Goal: Information Seeking & Learning: Learn about a topic

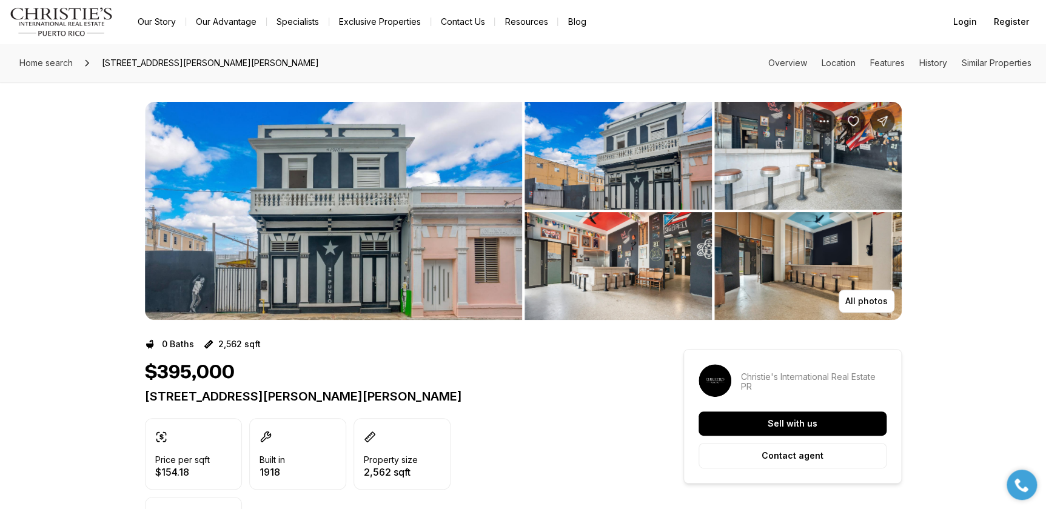
click at [595, 190] on img "View image gallery" at bounding box center [617, 156] width 187 height 108
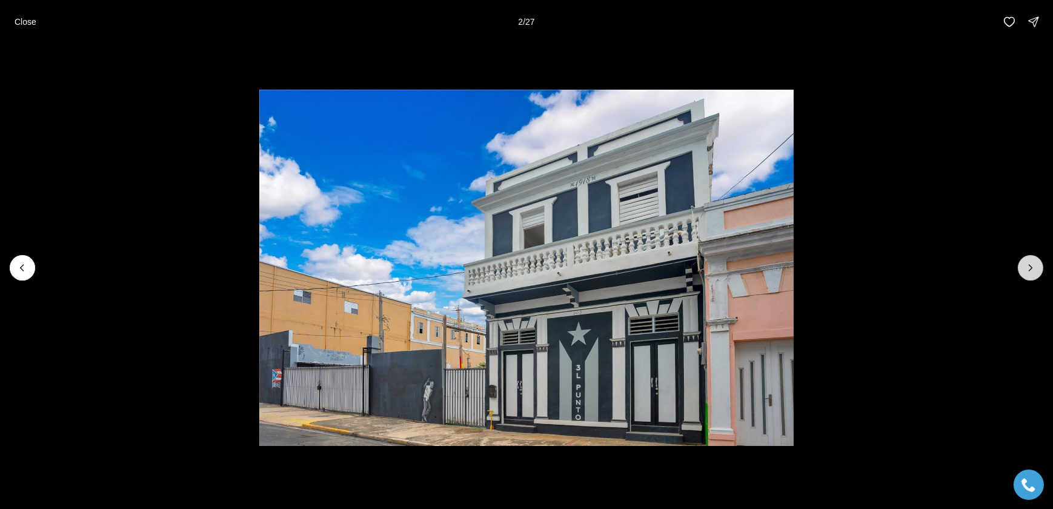
click at [1030, 266] on icon "Next slide" at bounding box center [1031, 268] width 12 height 12
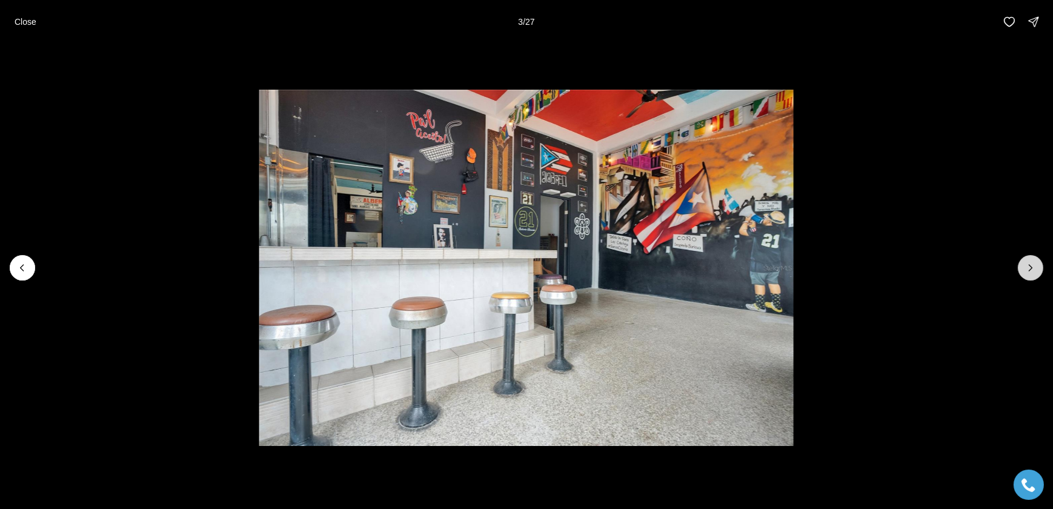
click at [1030, 266] on icon "Next slide" at bounding box center [1031, 268] width 12 height 12
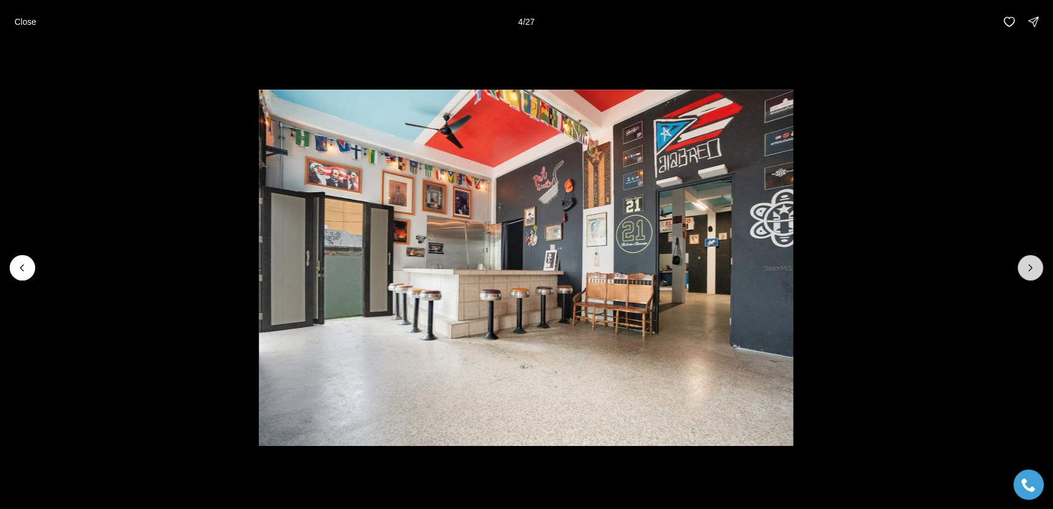
click at [1030, 266] on icon "Next slide" at bounding box center [1031, 268] width 12 height 12
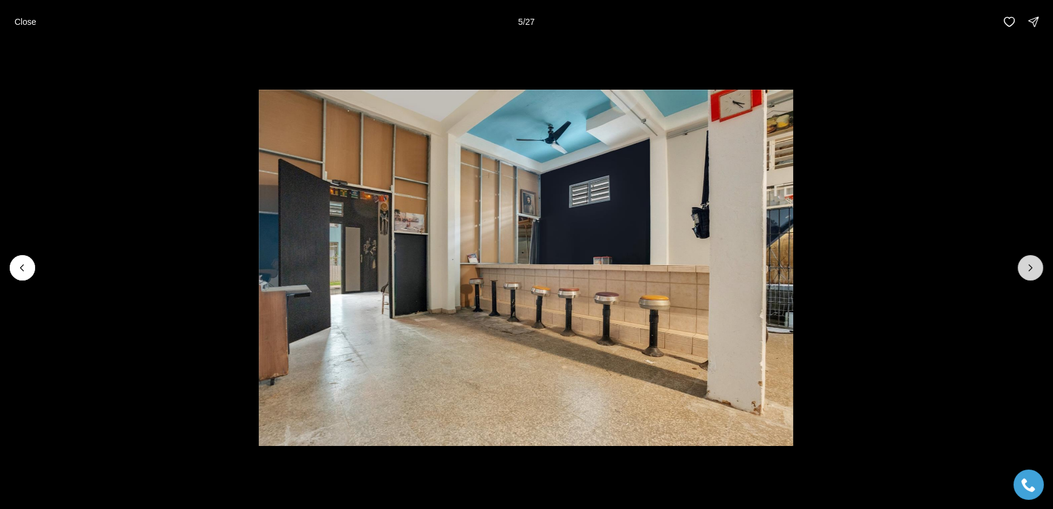
click at [1030, 266] on icon "Next slide" at bounding box center [1031, 268] width 12 height 12
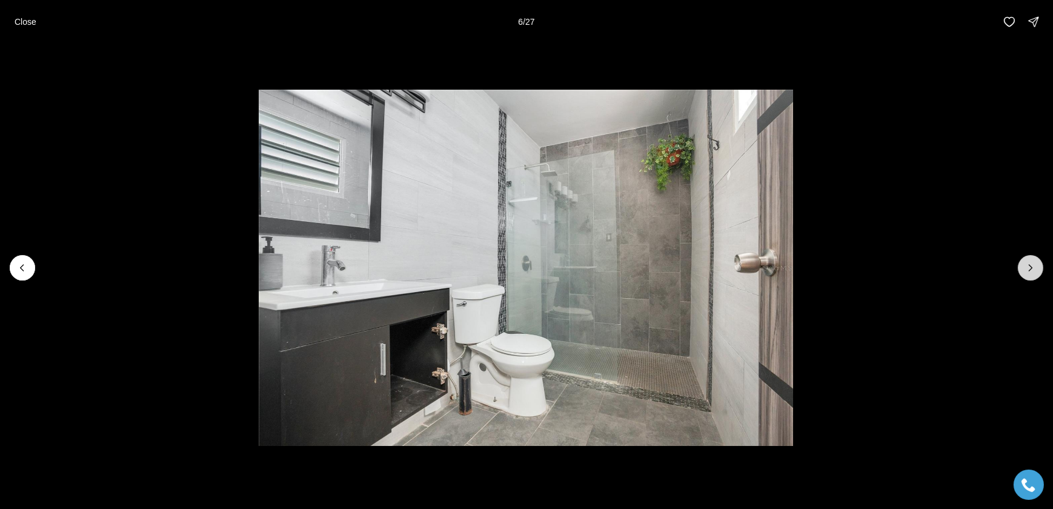
click at [1030, 266] on icon "Next slide" at bounding box center [1031, 268] width 12 height 12
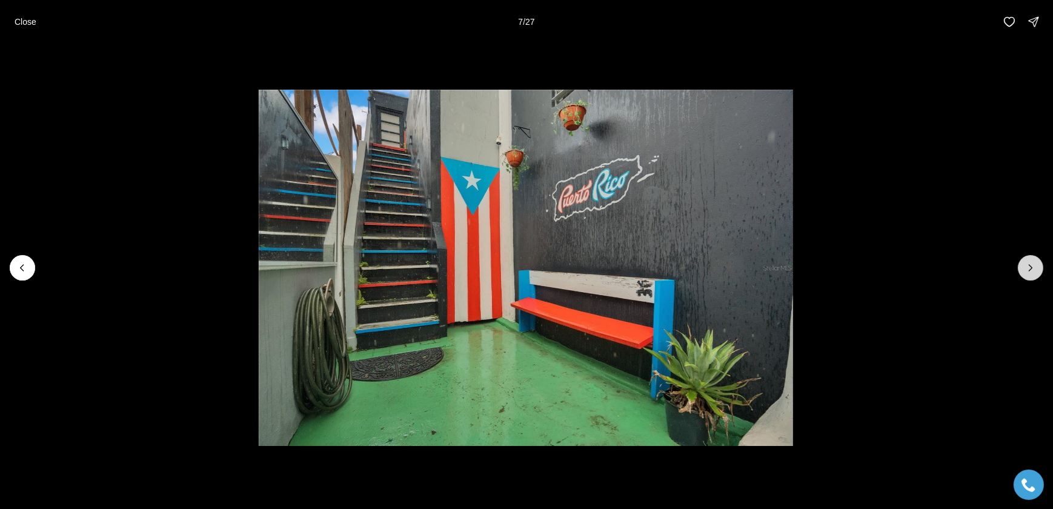
click at [1030, 266] on icon "Next slide" at bounding box center [1031, 268] width 12 height 12
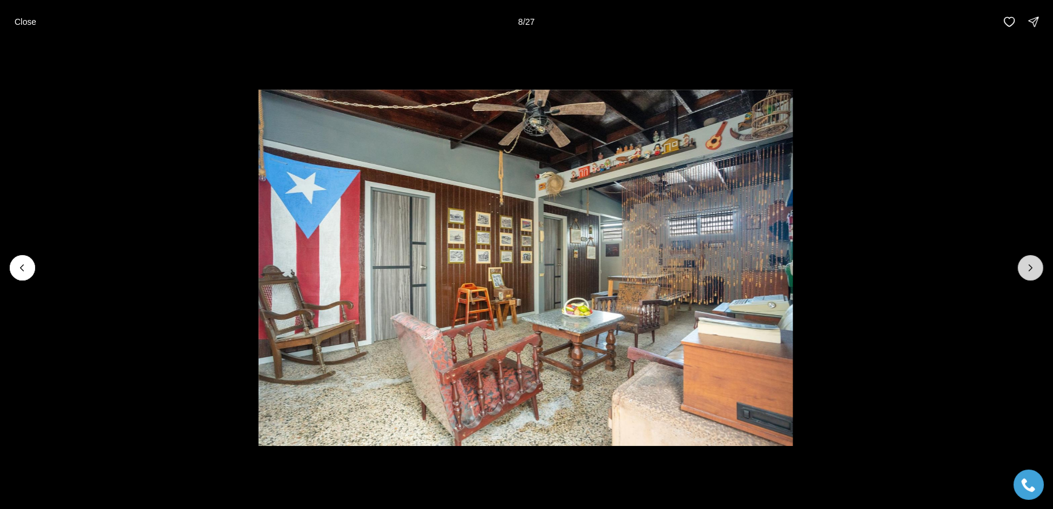
click at [1030, 266] on icon "Next slide" at bounding box center [1031, 268] width 12 height 12
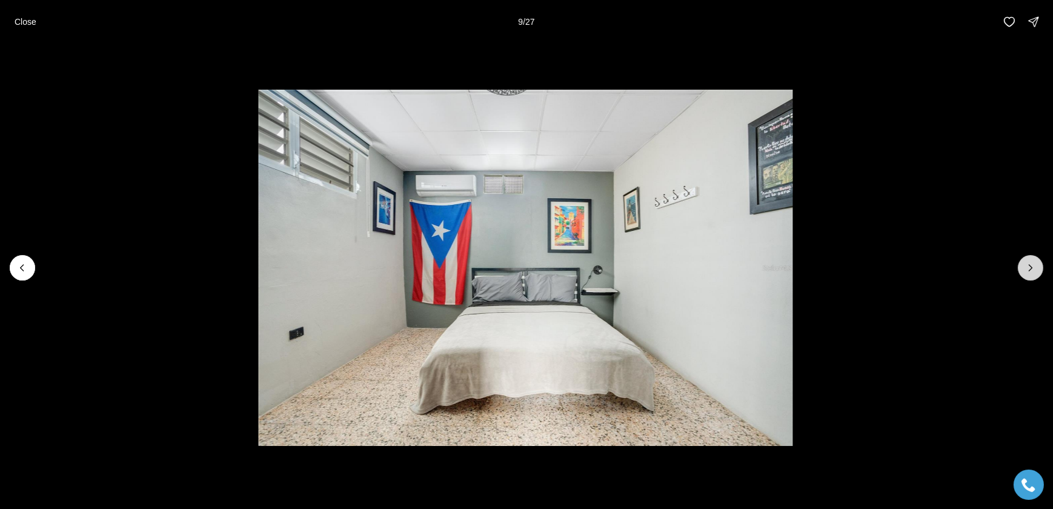
click at [1030, 266] on icon "Next slide" at bounding box center [1031, 268] width 12 height 12
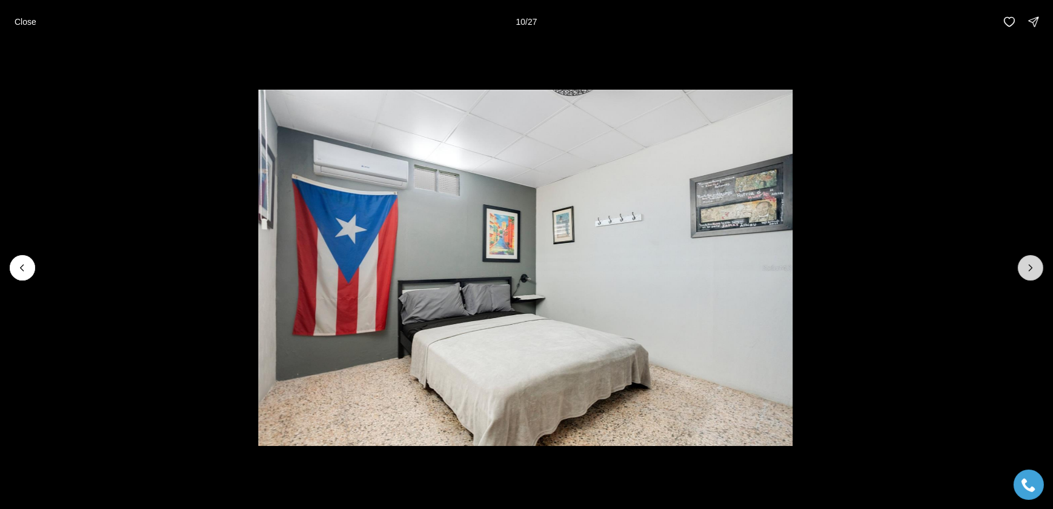
click at [1030, 266] on icon "Next slide" at bounding box center [1031, 268] width 12 height 12
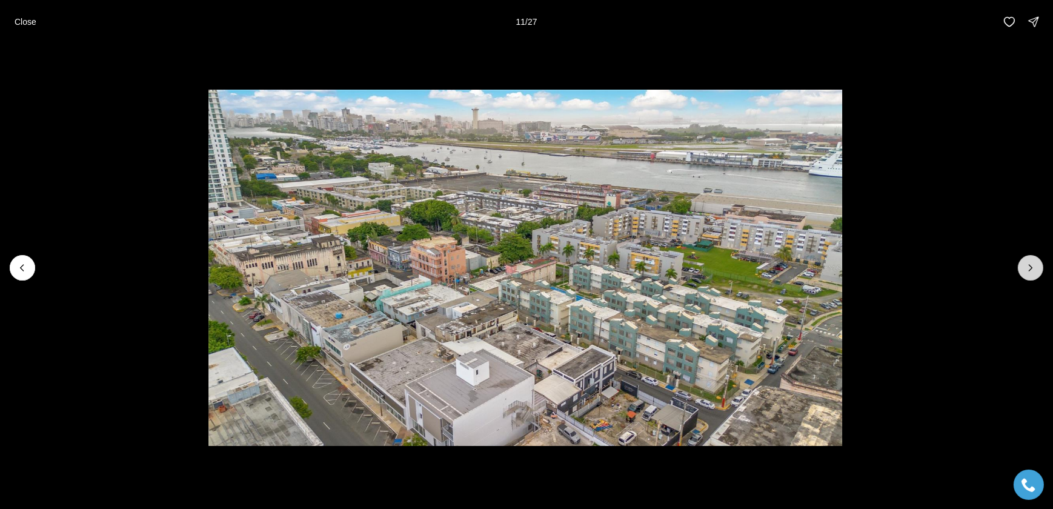
click at [1030, 266] on icon "Next slide" at bounding box center [1031, 268] width 12 height 12
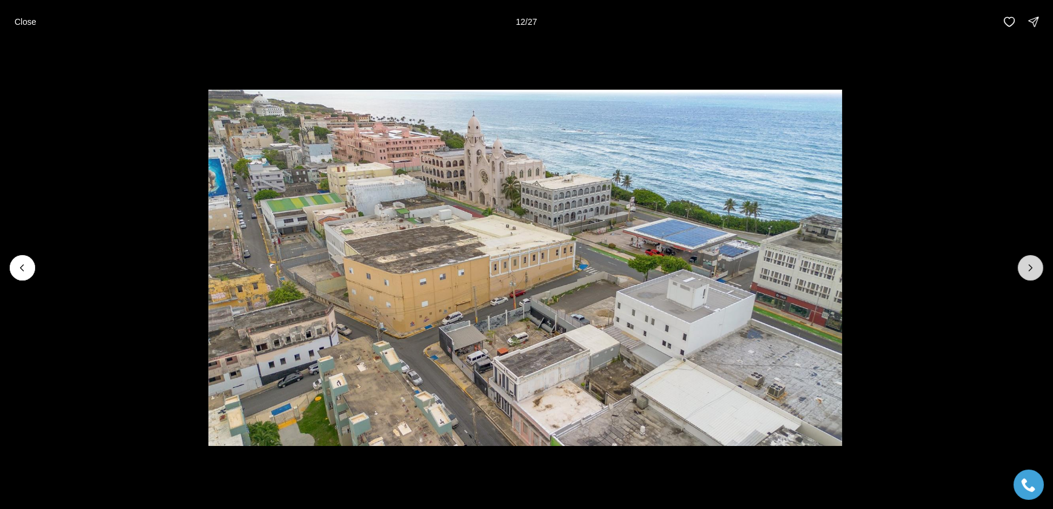
click at [1030, 266] on icon "Next slide" at bounding box center [1031, 268] width 12 height 12
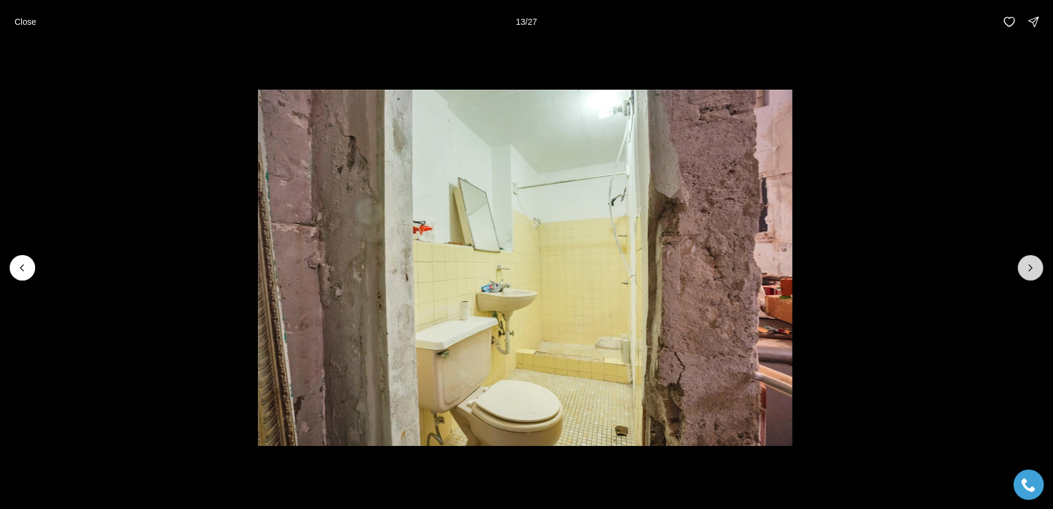
click at [1030, 266] on icon "Next slide" at bounding box center [1031, 268] width 12 height 12
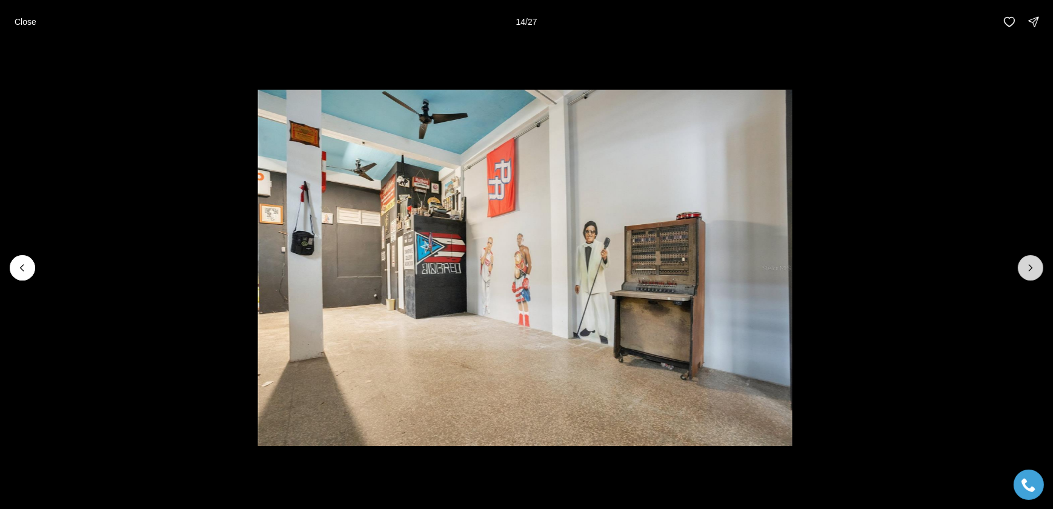
click at [1030, 266] on icon "Next slide" at bounding box center [1031, 268] width 12 height 12
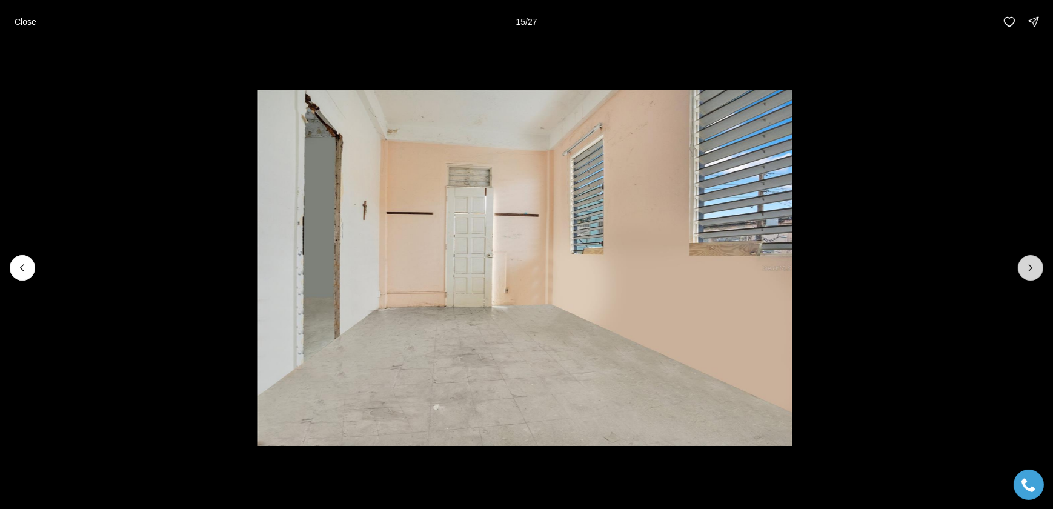
click at [1030, 266] on icon "Next slide" at bounding box center [1031, 268] width 12 height 12
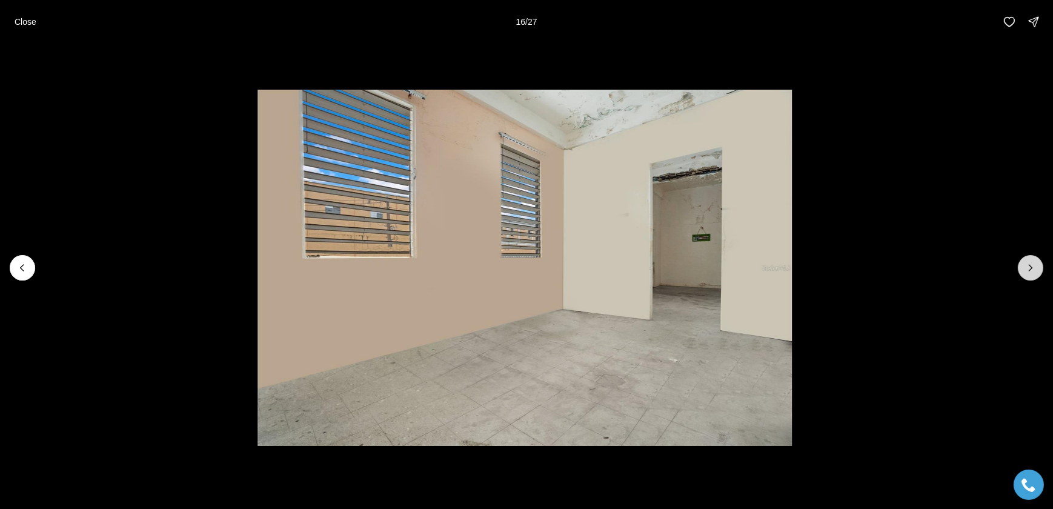
click at [1030, 266] on icon "Next slide" at bounding box center [1031, 268] width 12 height 12
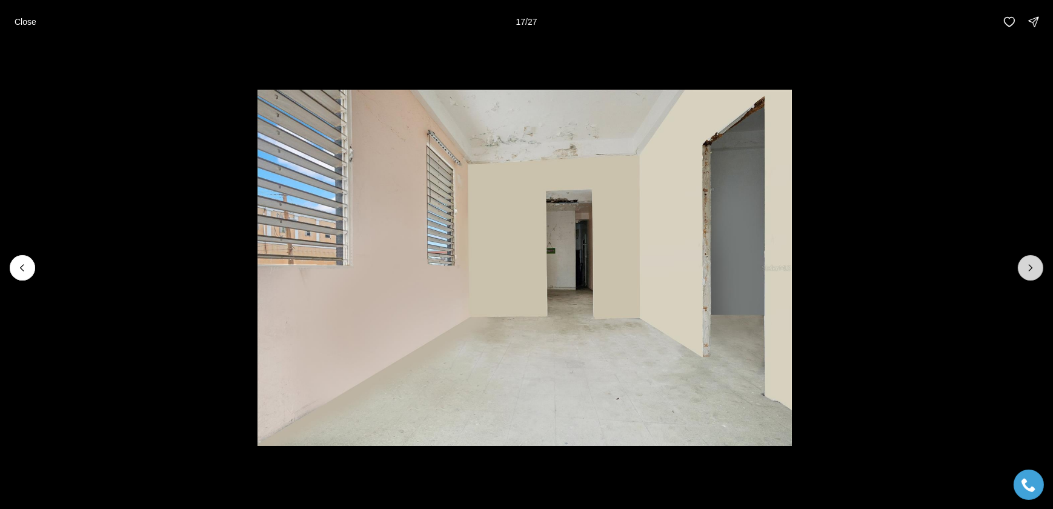
click at [1030, 266] on icon "Next slide" at bounding box center [1031, 268] width 12 height 12
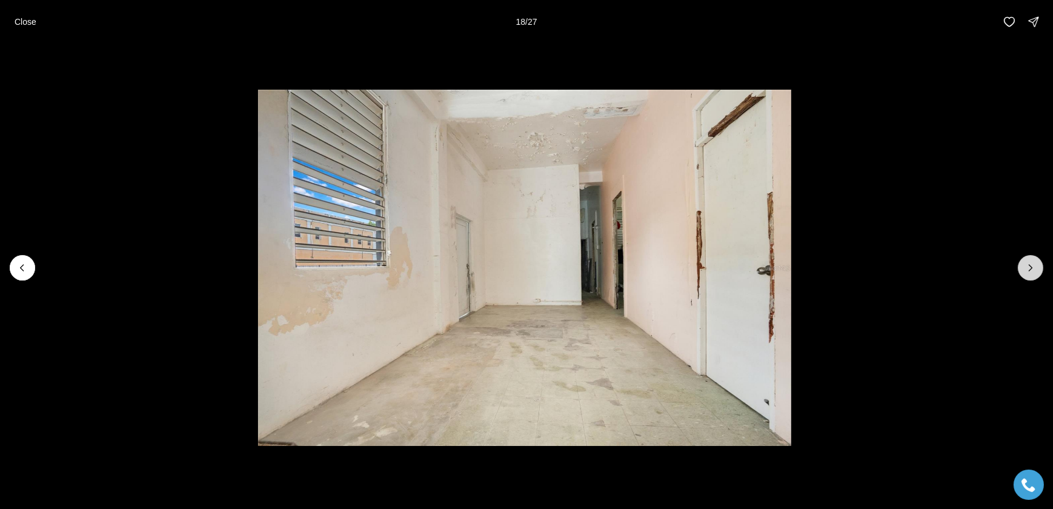
click at [1030, 266] on icon "Next slide" at bounding box center [1031, 268] width 12 height 12
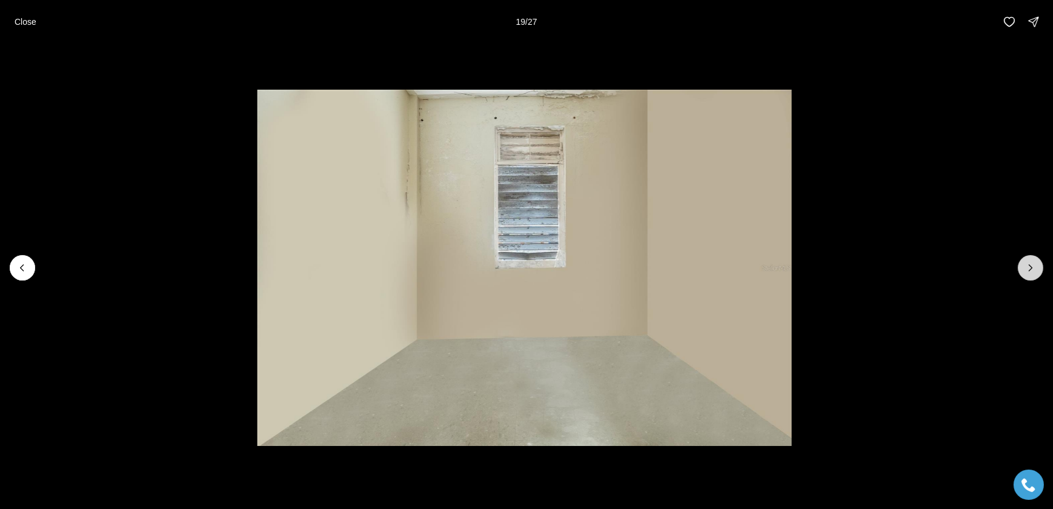
click at [1030, 266] on icon "Next slide" at bounding box center [1031, 268] width 12 height 12
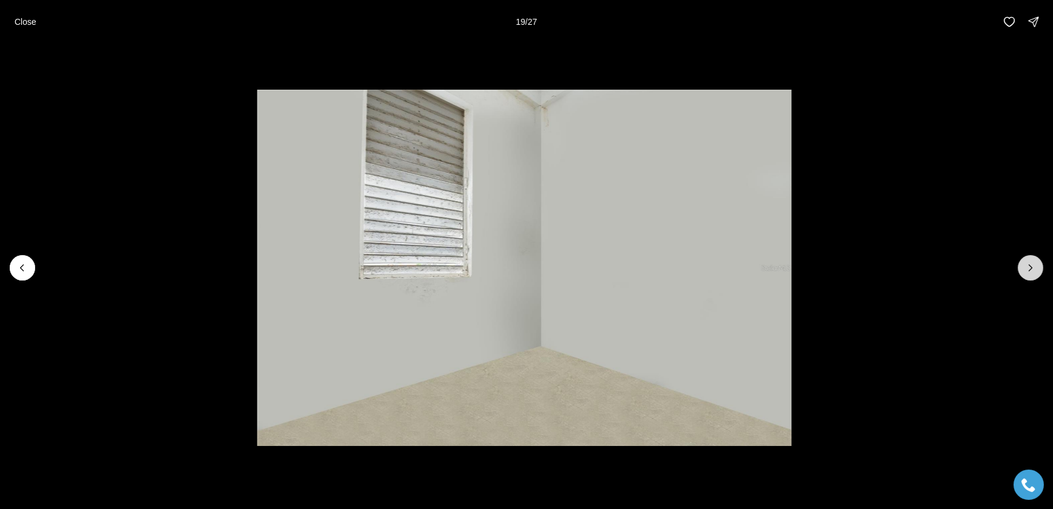
click at [1030, 266] on icon "Next slide" at bounding box center [1031, 268] width 12 height 12
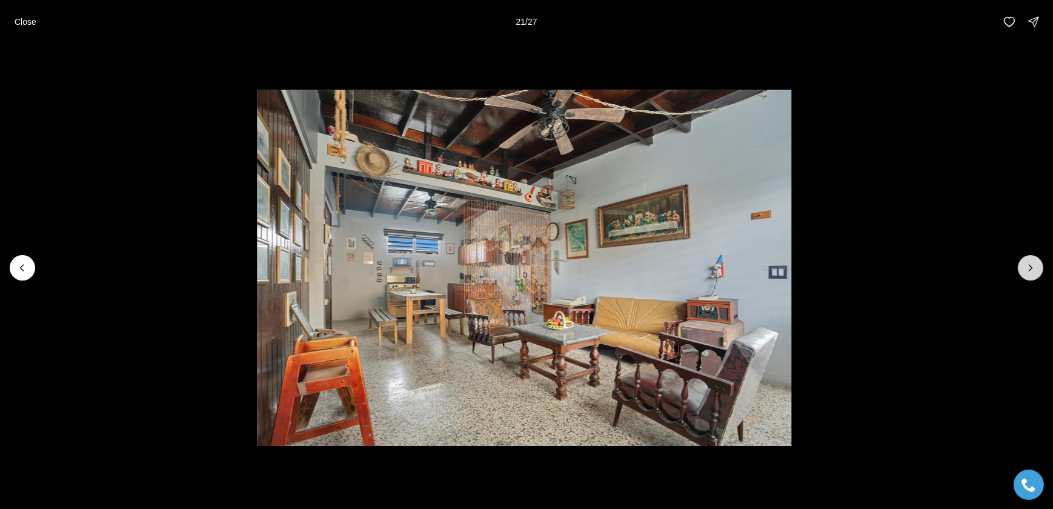
click at [1030, 266] on icon "Next slide" at bounding box center [1031, 268] width 12 height 12
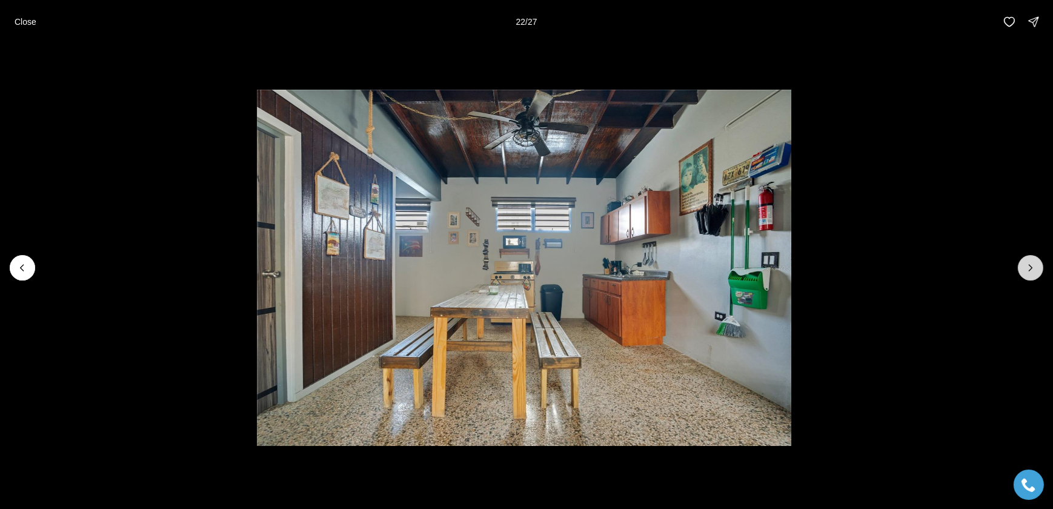
click at [1030, 266] on icon "Next slide" at bounding box center [1031, 268] width 12 height 12
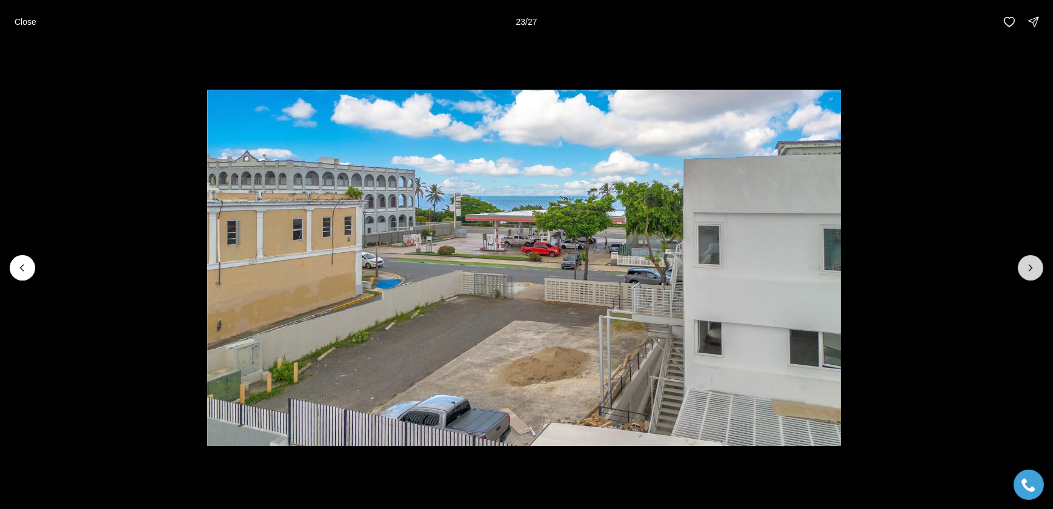
click at [1030, 266] on icon "Next slide" at bounding box center [1031, 268] width 12 height 12
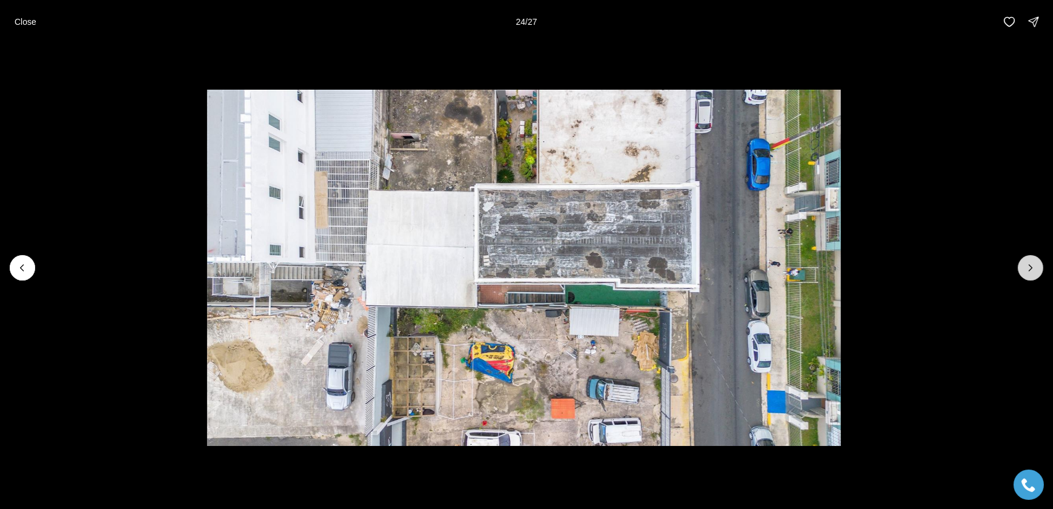
click at [1030, 266] on icon "Next slide" at bounding box center [1031, 268] width 12 height 12
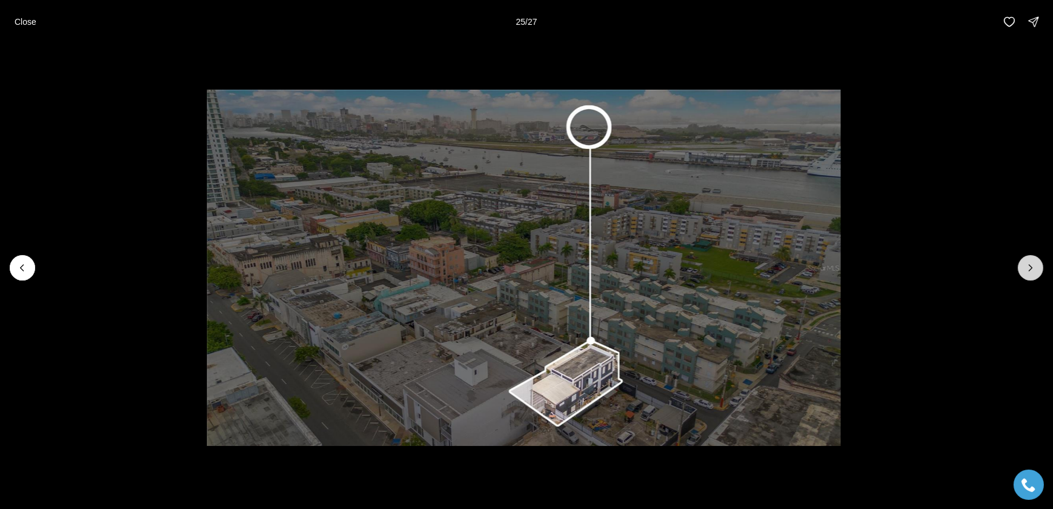
click at [1030, 266] on icon "Next slide" at bounding box center [1031, 268] width 12 height 12
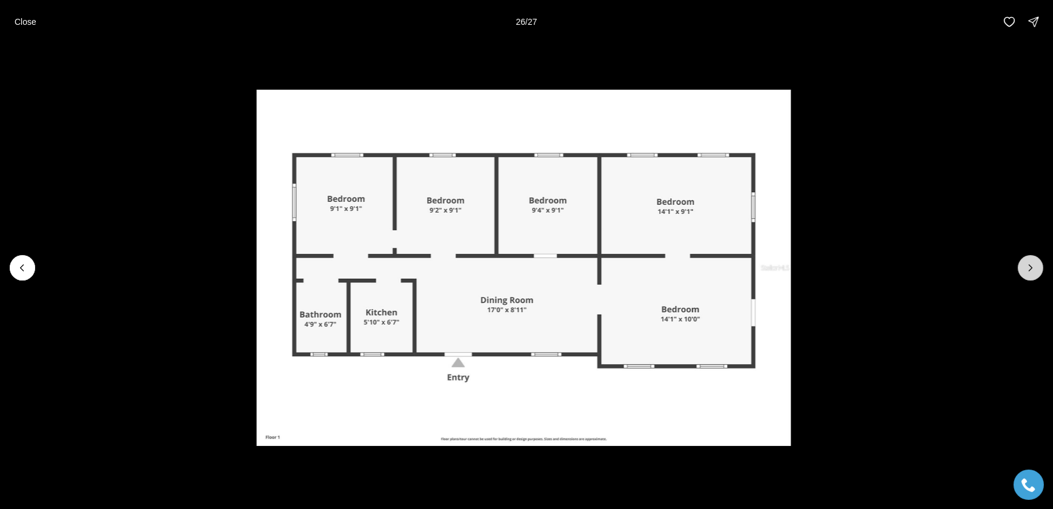
click at [1030, 266] on icon "Next slide" at bounding box center [1031, 268] width 12 height 12
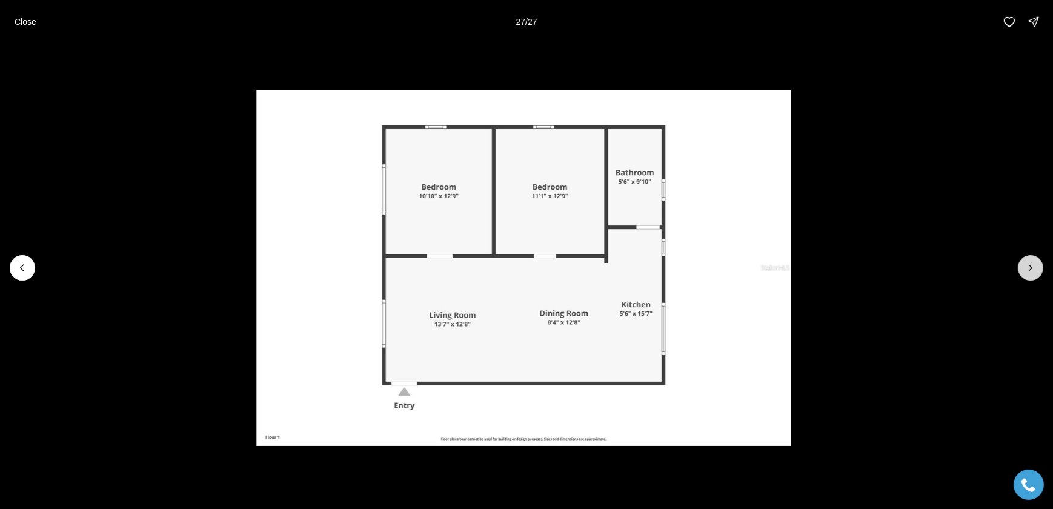
click at [1030, 266] on div at bounding box center [1030, 267] width 25 height 25
click at [34, 264] on button "Previous slide" at bounding box center [22, 267] width 25 height 25
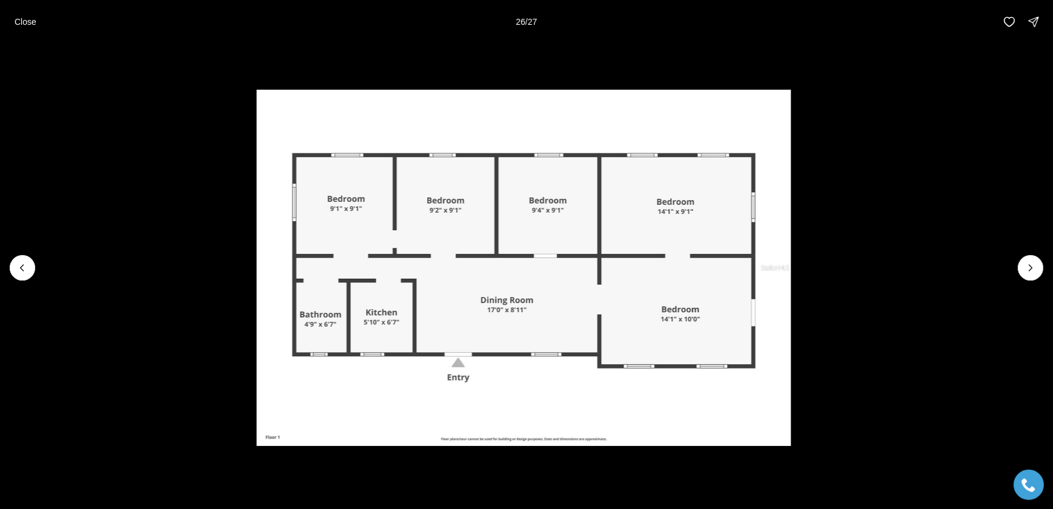
click at [37, 265] on li "26 of 27" at bounding box center [524, 268] width 1053 height 449
click at [37, 262] on li "26 of 27" at bounding box center [524, 268] width 1053 height 449
click at [24, 19] on p "Close" at bounding box center [26, 22] width 22 height 10
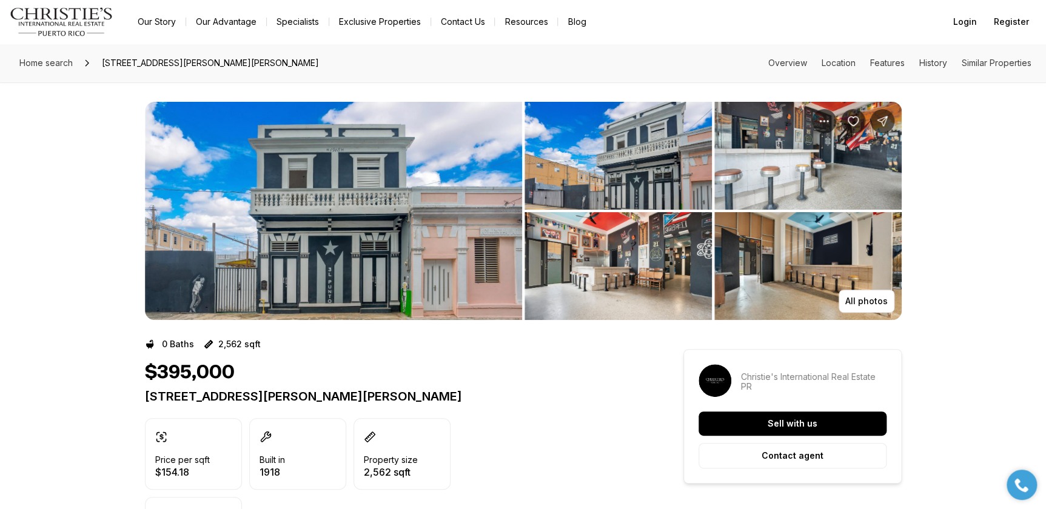
click at [578, 401] on p "[STREET_ADDRESS][PERSON_NAME][PERSON_NAME]" at bounding box center [392, 396] width 495 height 15
click at [862, 299] on p "All photos" at bounding box center [866, 301] width 42 height 10
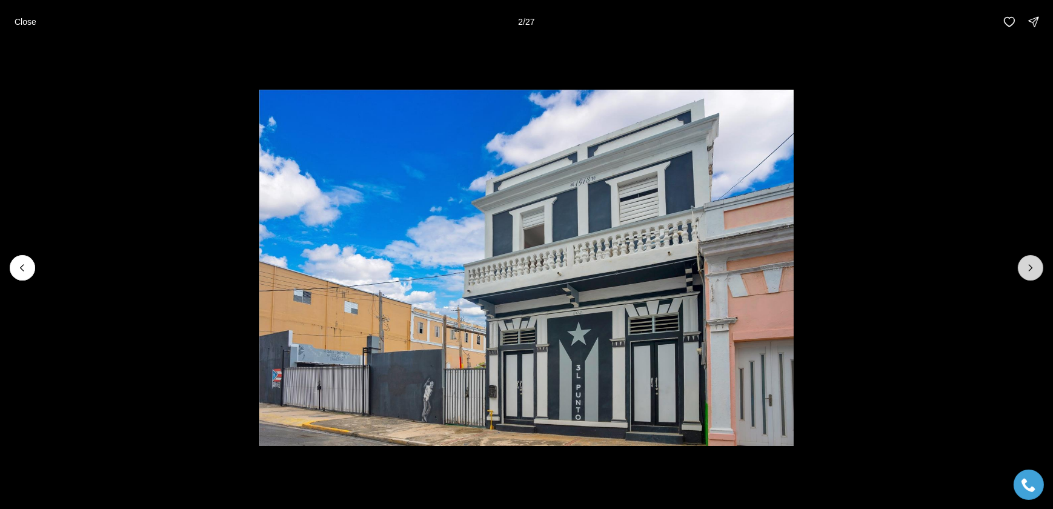
click at [1032, 266] on icon "Next slide" at bounding box center [1031, 268] width 12 height 12
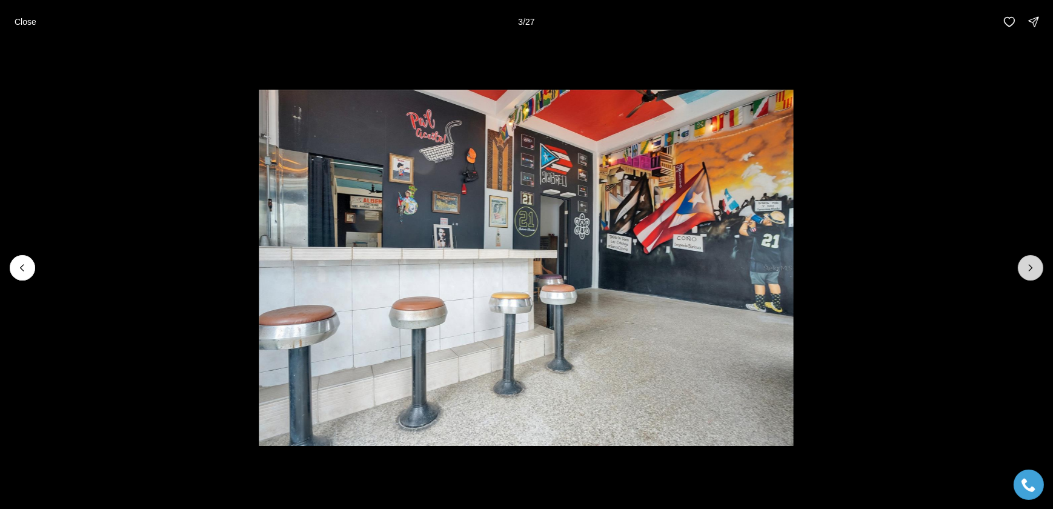
click at [1029, 265] on icon "Next slide" at bounding box center [1031, 268] width 12 height 12
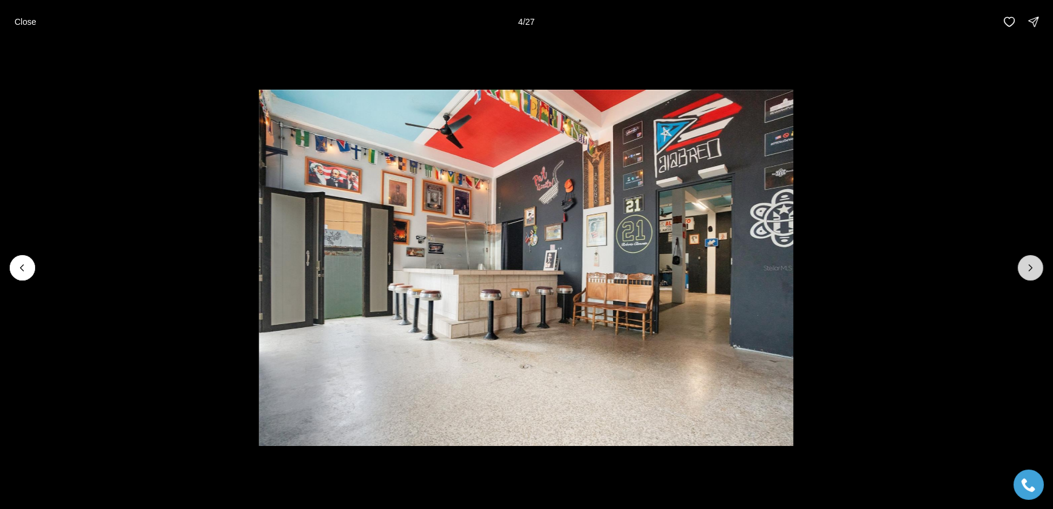
click at [1030, 265] on icon "Next slide" at bounding box center [1031, 268] width 12 height 12
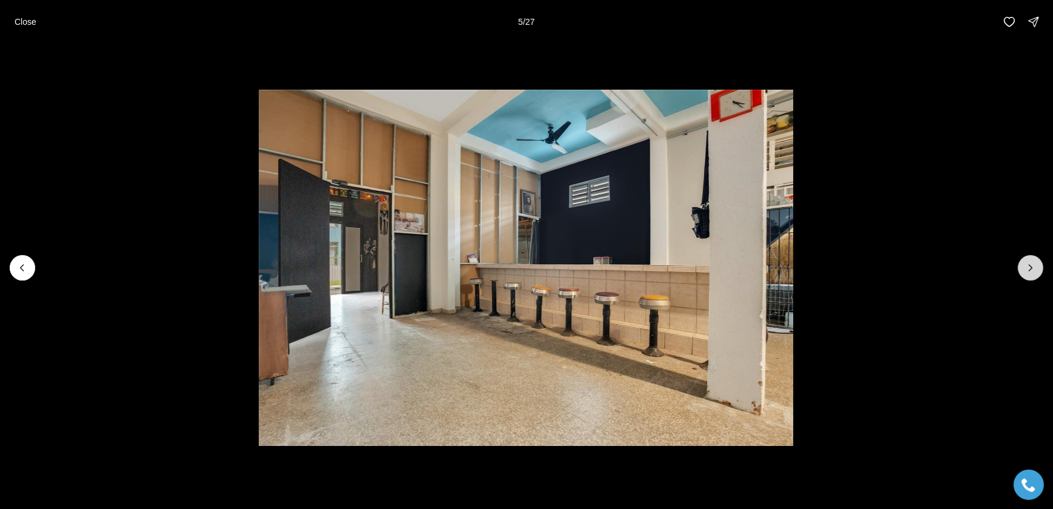
click at [1029, 264] on icon "Next slide" at bounding box center [1031, 268] width 12 height 12
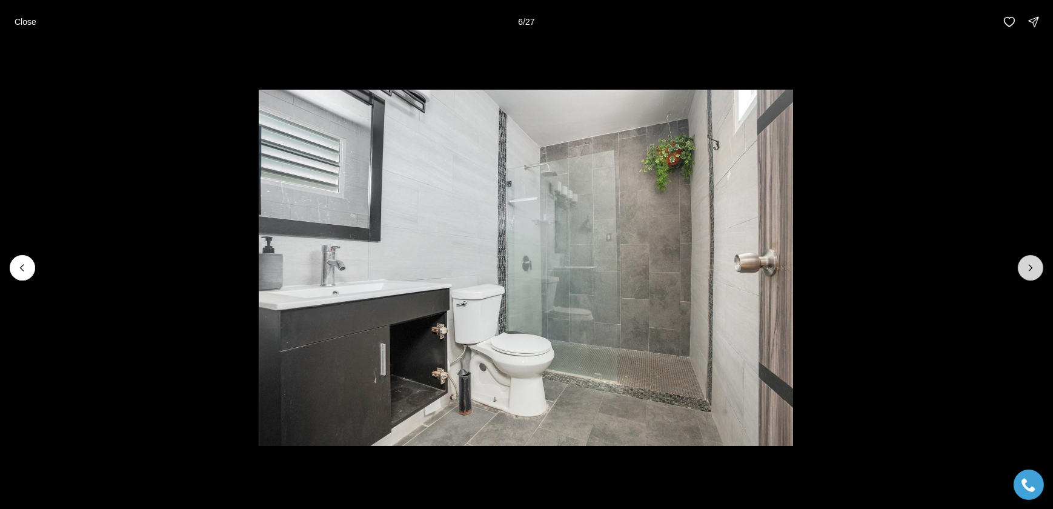
click at [1029, 264] on icon "Next slide" at bounding box center [1031, 268] width 12 height 12
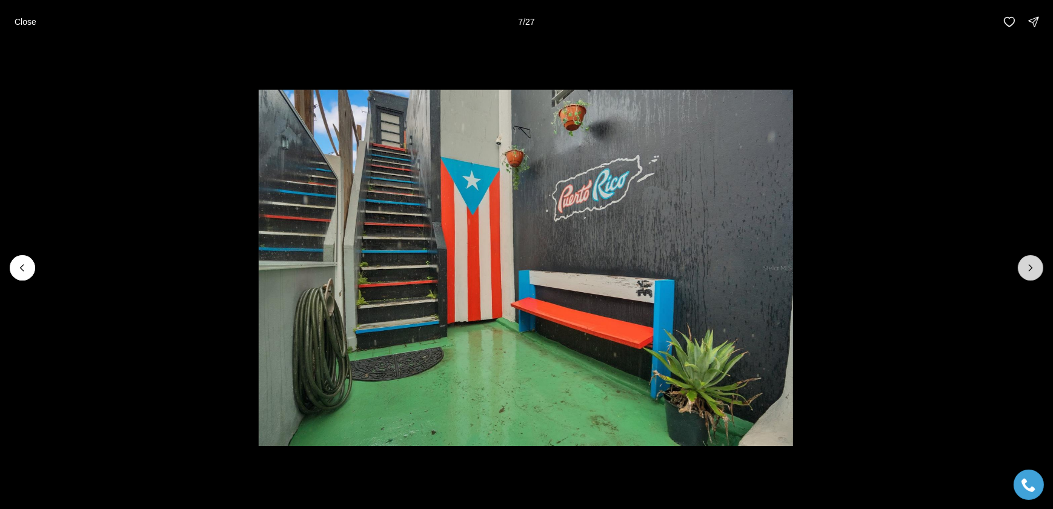
click at [1029, 264] on icon "Next slide" at bounding box center [1031, 268] width 12 height 12
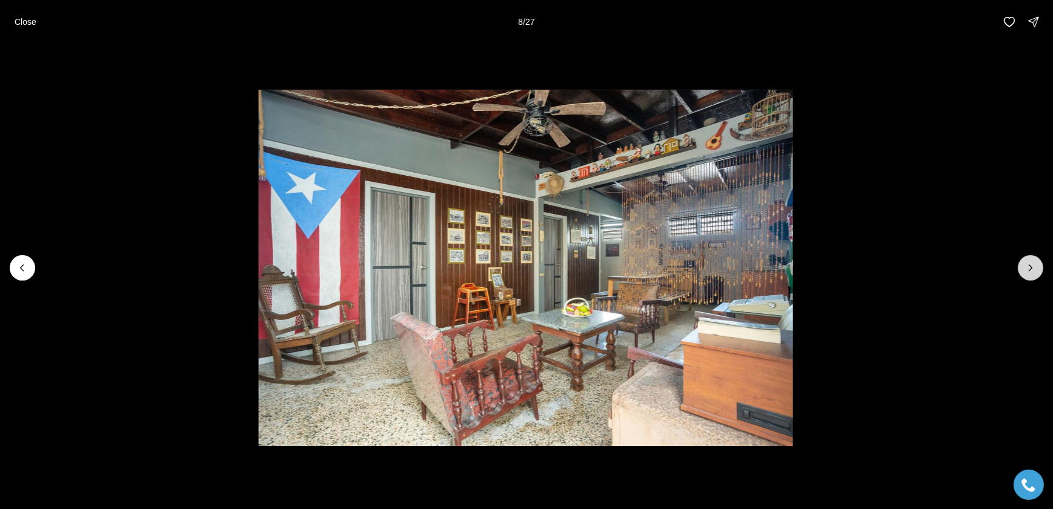
click at [1028, 264] on icon "Next slide" at bounding box center [1031, 268] width 12 height 12
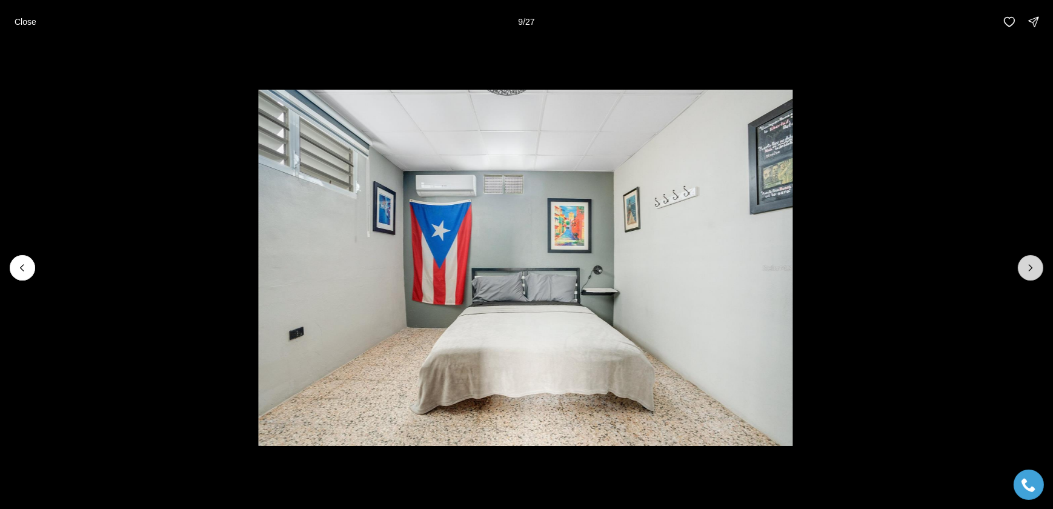
click at [1028, 264] on icon "Next slide" at bounding box center [1031, 268] width 12 height 12
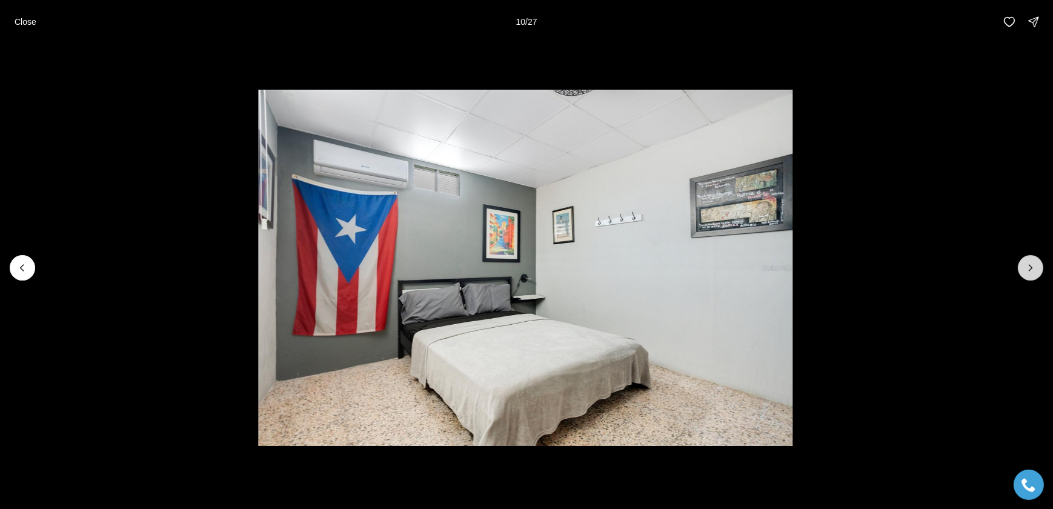
click at [1028, 264] on icon "Next slide" at bounding box center [1031, 268] width 12 height 12
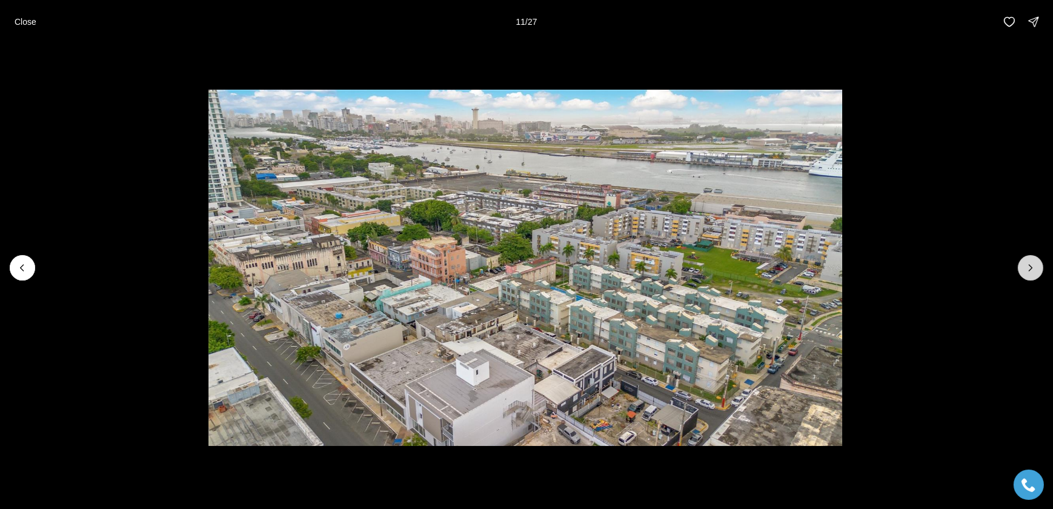
click at [1028, 264] on icon "Next slide" at bounding box center [1031, 268] width 12 height 12
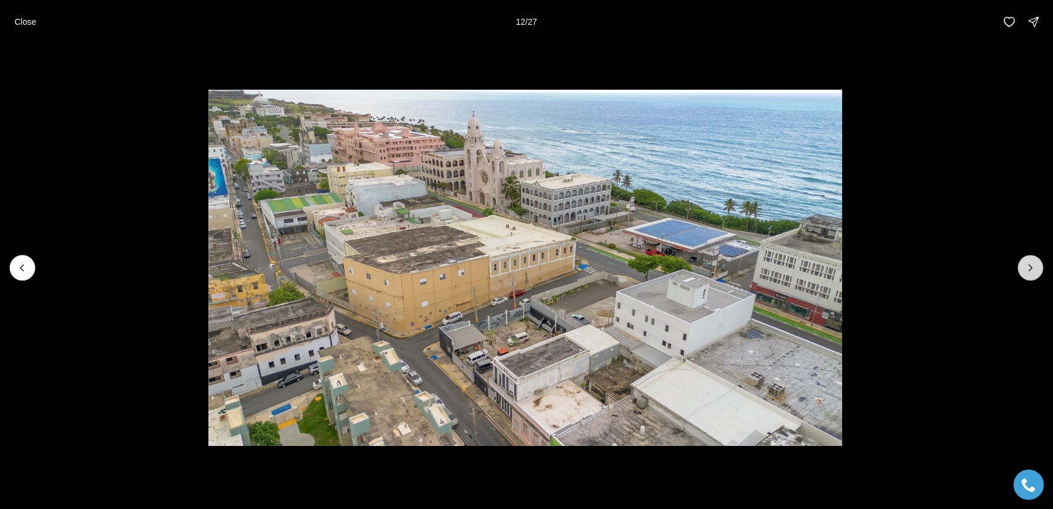
click at [1028, 264] on icon "Next slide" at bounding box center [1031, 268] width 12 height 12
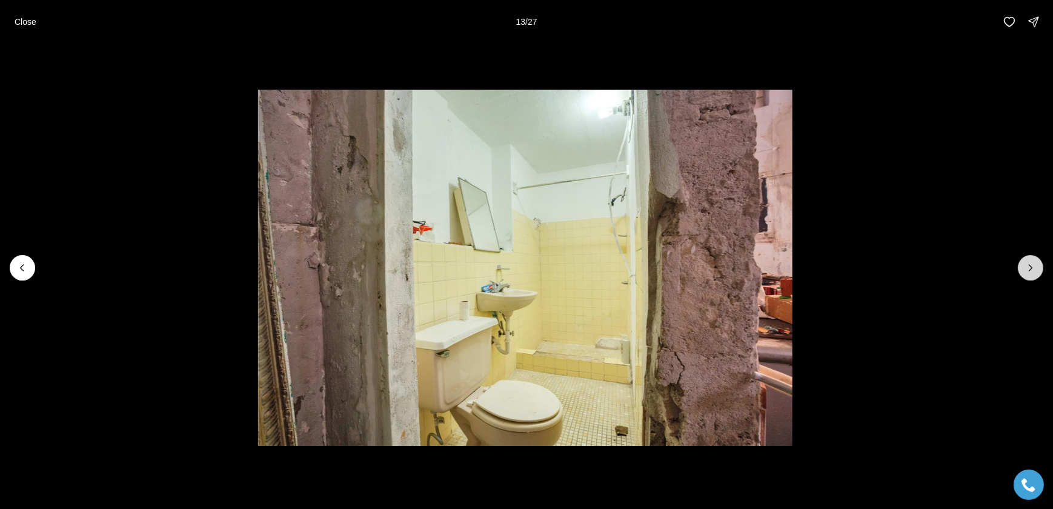
click at [1028, 264] on icon "Next slide" at bounding box center [1031, 268] width 12 height 12
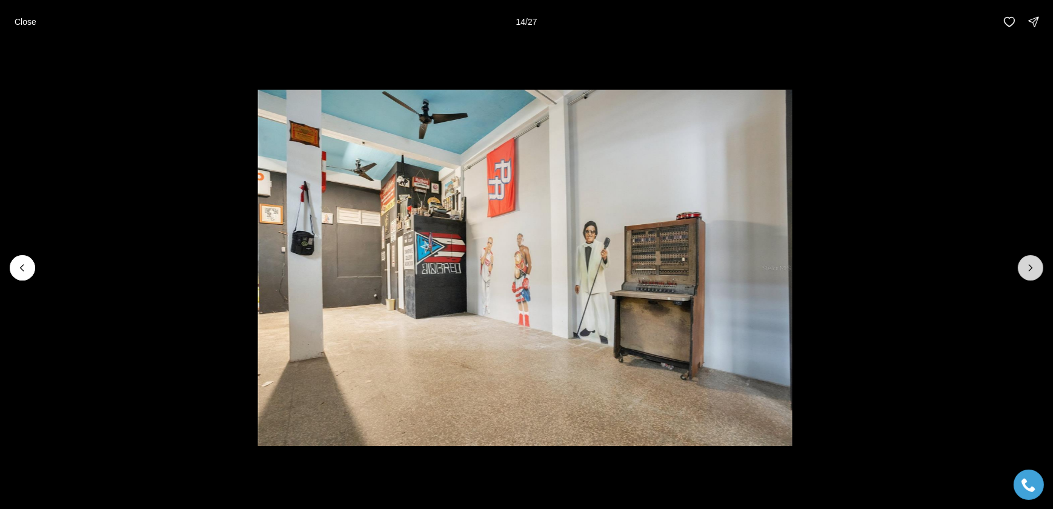
click at [1028, 264] on icon "Next slide" at bounding box center [1031, 268] width 12 height 12
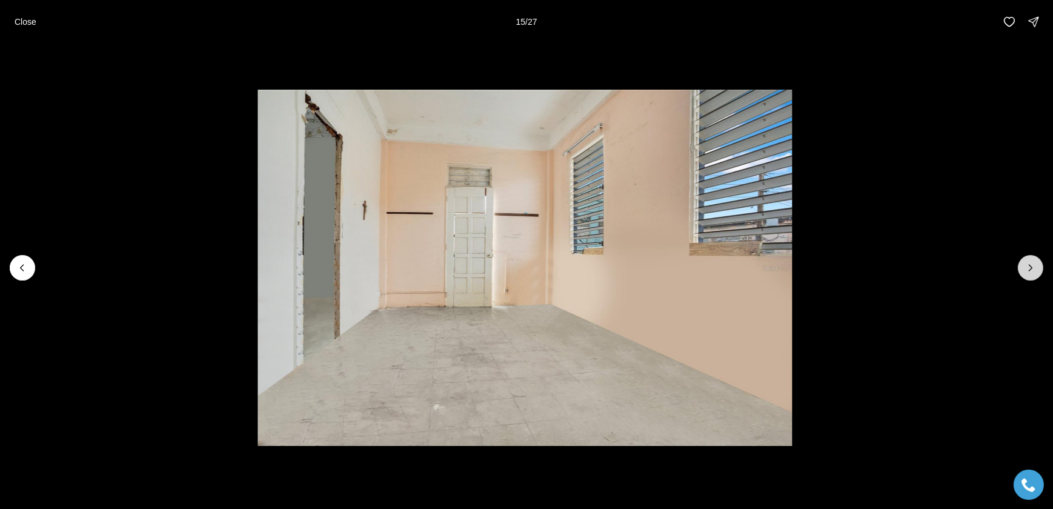
click at [1027, 264] on icon "Next slide" at bounding box center [1031, 268] width 12 height 12
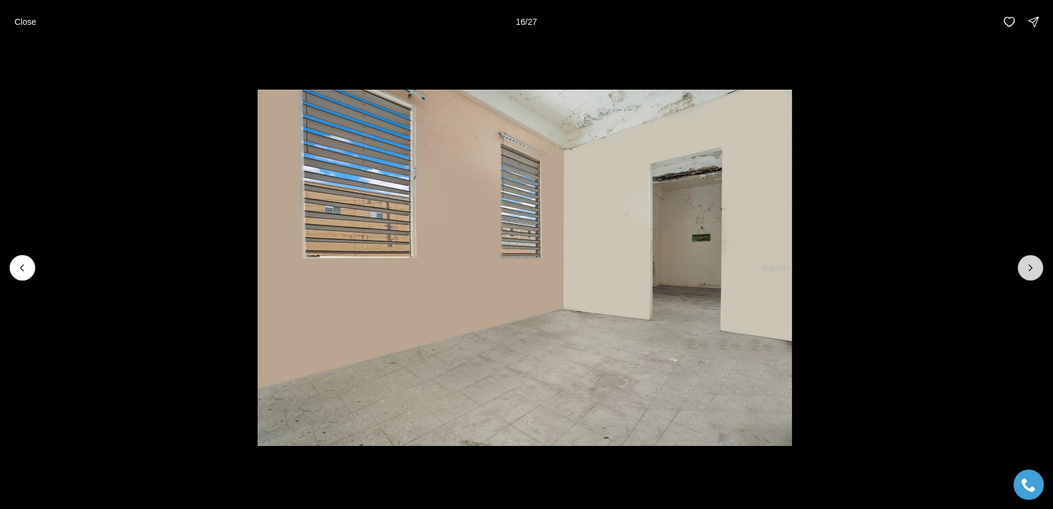
click at [1027, 264] on icon "Next slide" at bounding box center [1031, 268] width 12 height 12
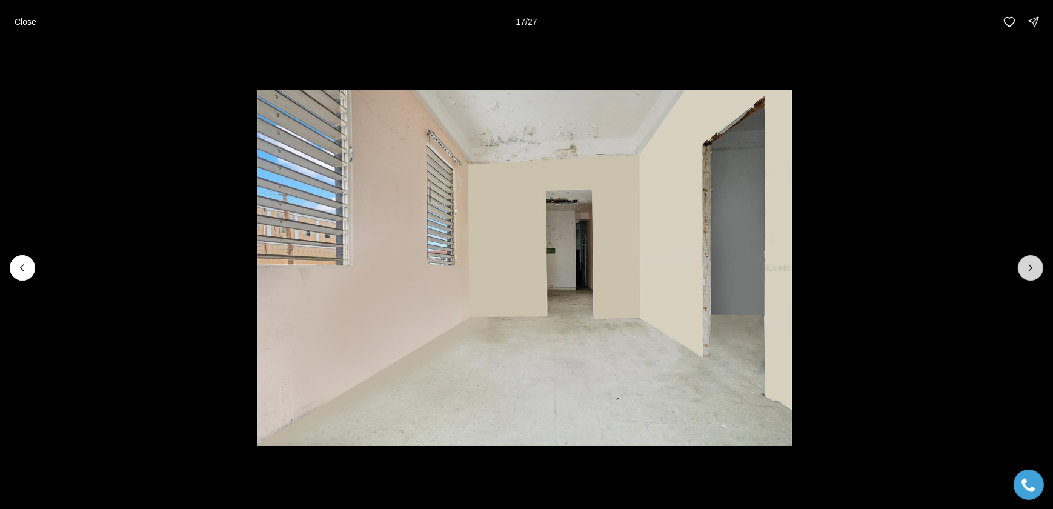
click at [1027, 264] on icon "Next slide" at bounding box center [1031, 268] width 12 height 12
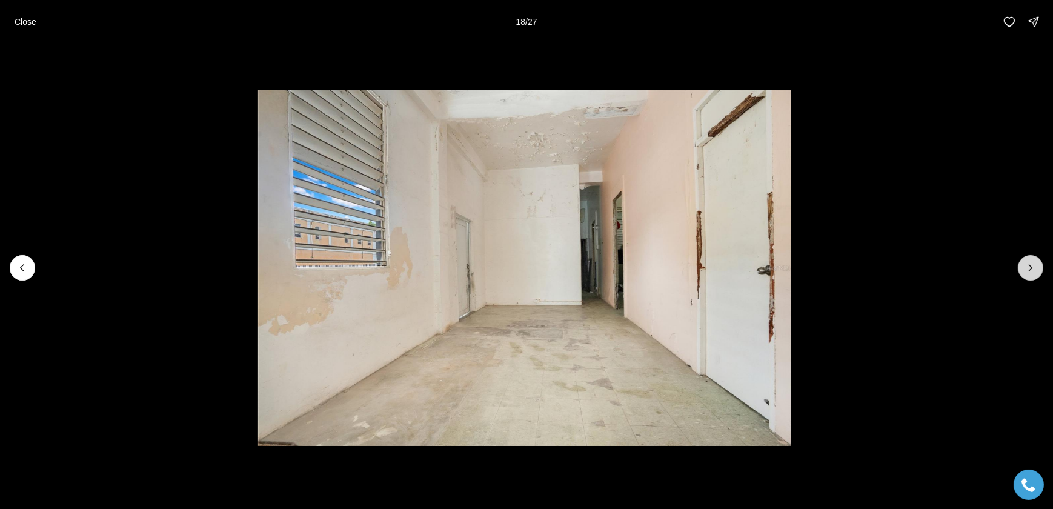
click at [1027, 264] on icon "Next slide" at bounding box center [1031, 268] width 12 height 12
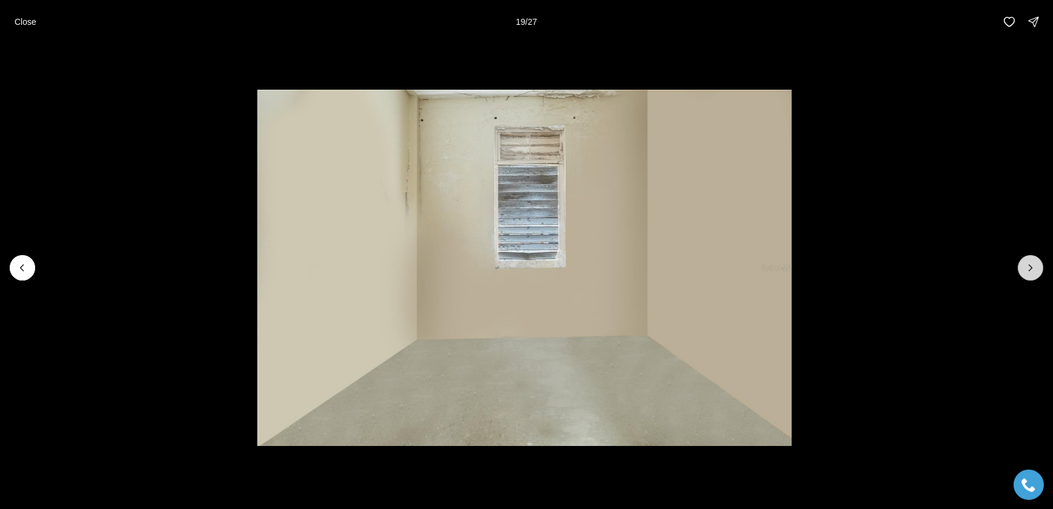
click at [1027, 264] on icon "Next slide" at bounding box center [1031, 268] width 12 height 12
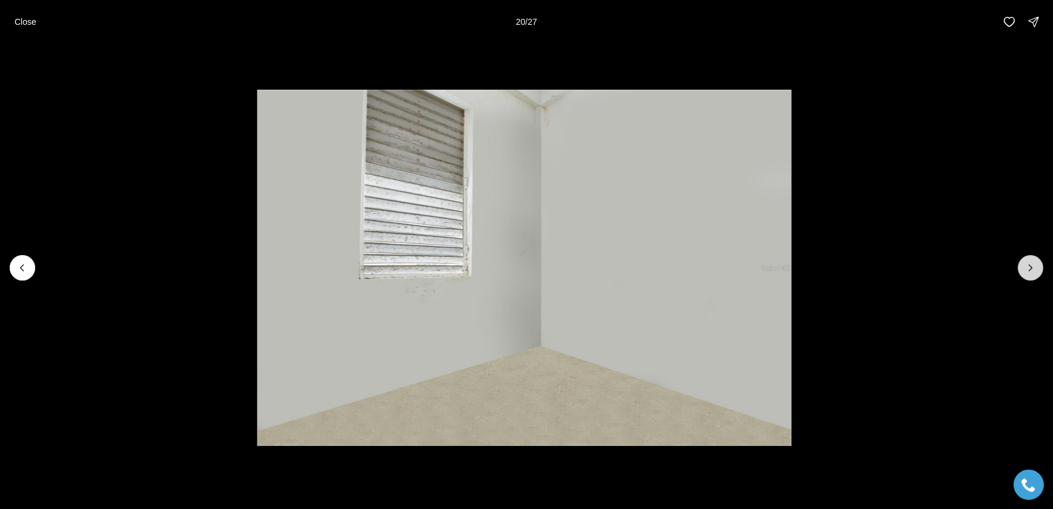
click at [1027, 264] on icon "Next slide" at bounding box center [1031, 268] width 12 height 12
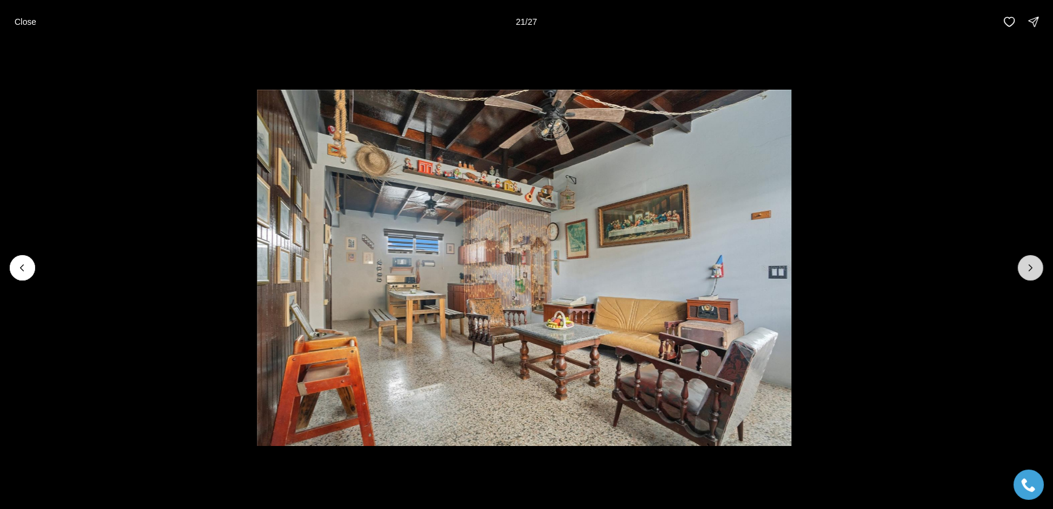
click at [1027, 264] on icon "Next slide" at bounding box center [1031, 268] width 12 height 12
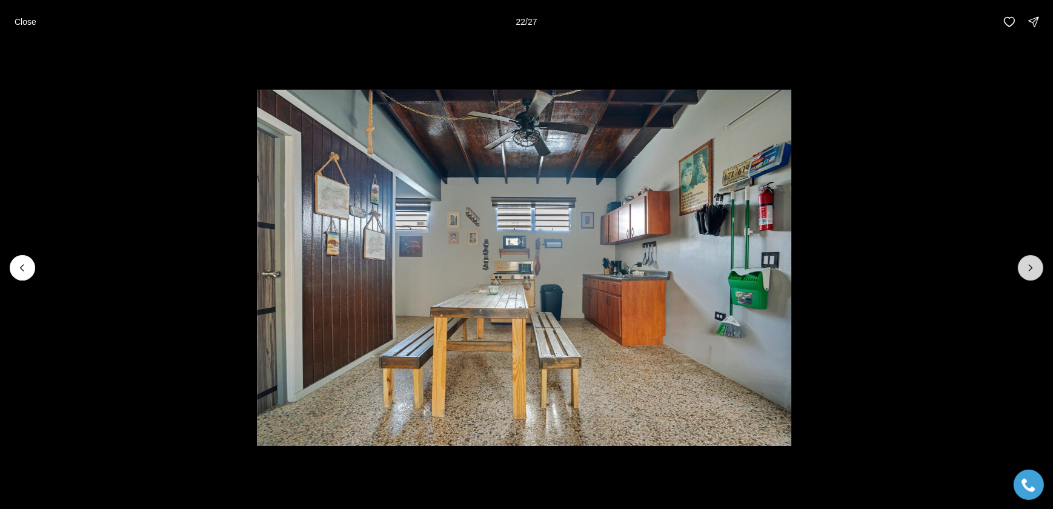
click at [1027, 264] on icon "Next slide" at bounding box center [1031, 268] width 12 height 12
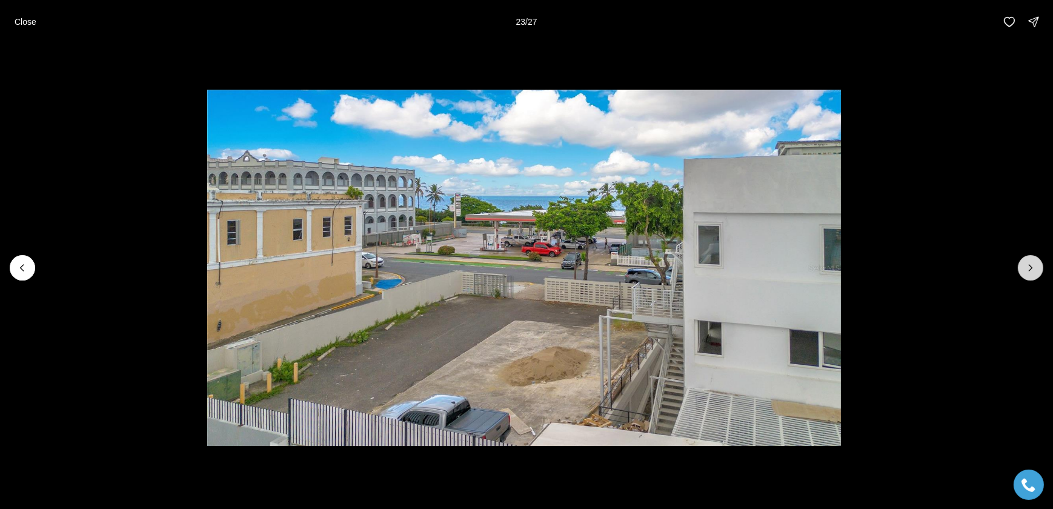
click at [1027, 264] on icon "Next slide" at bounding box center [1031, 268] width 12 height 12
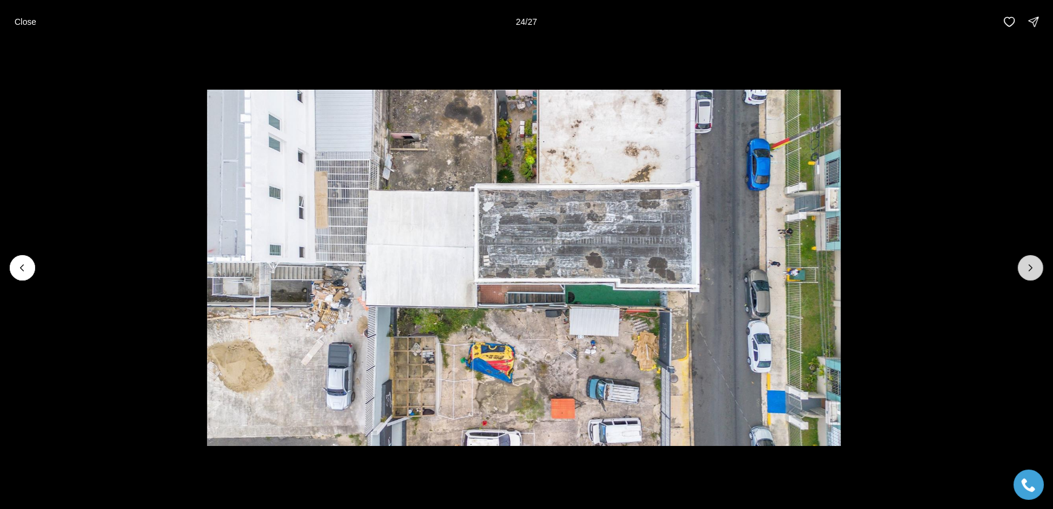
click at [1027, 264] on icon "Next slide" at bounding box center [1031, 268] width 12 height 12
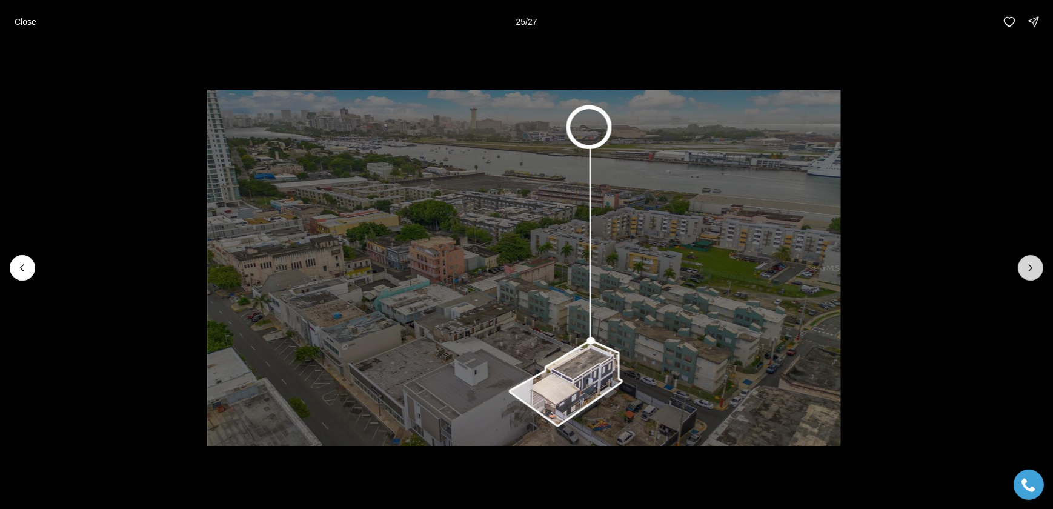
click at [1027, 264] on icon "Next slide" at bounding box center [1031, 268] width 12 height 12
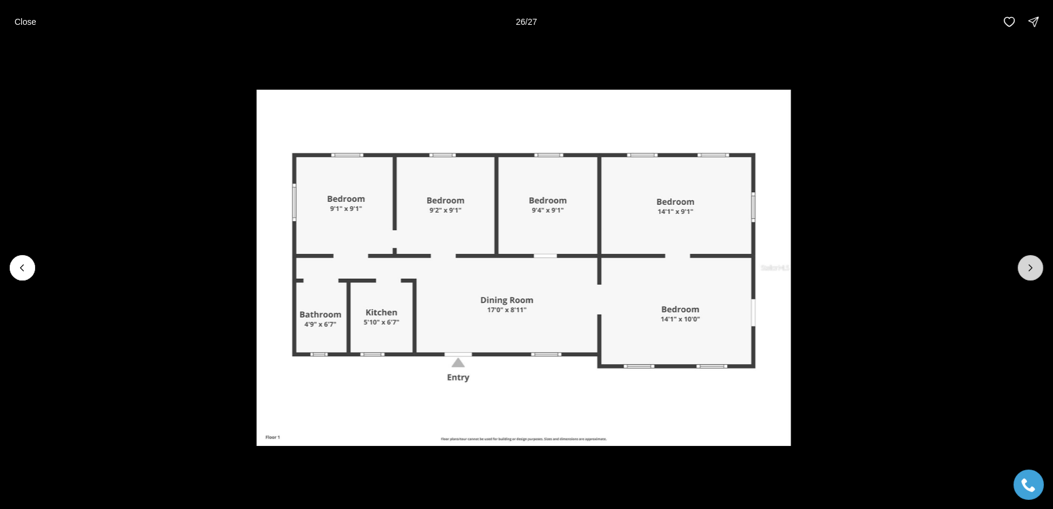
click at [1027, 264] on icon "Next slide" at bounding box center [1031, 268] width 12 height 12
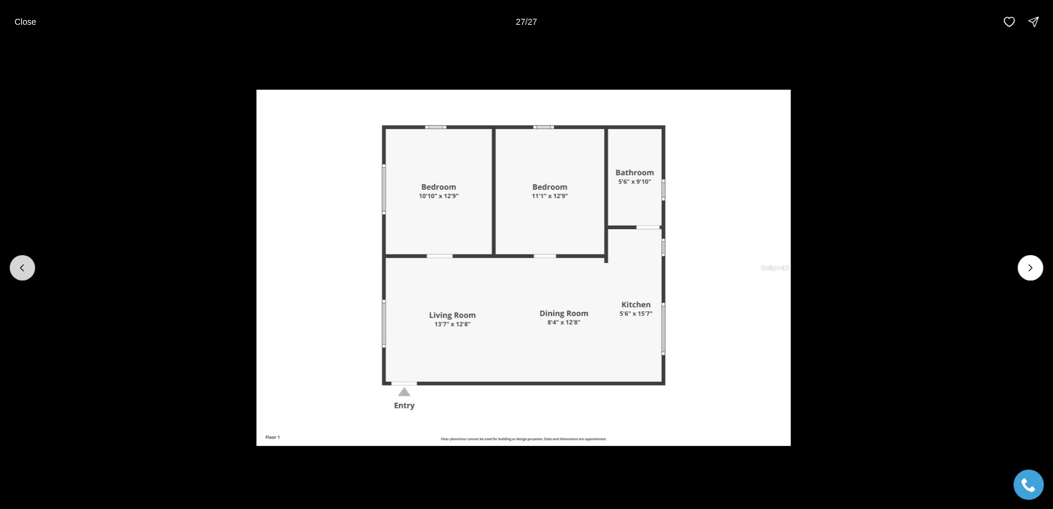
click at [30, 273] on button "Previous slide" at bounding box center [22, 267] width 25 height 25
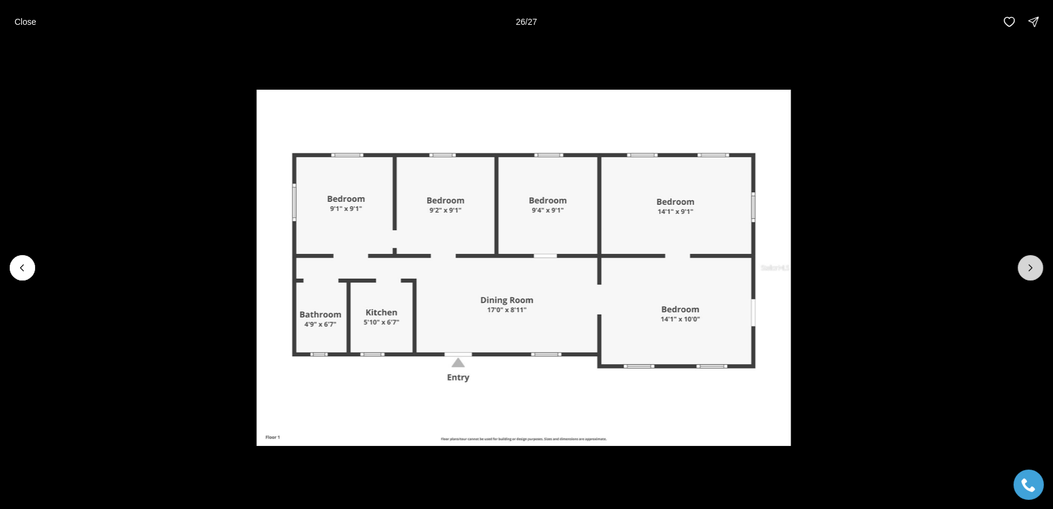
click at [1027, 270] on icon "Next slide" at bounding box center [1031, 268] width 12 height 12
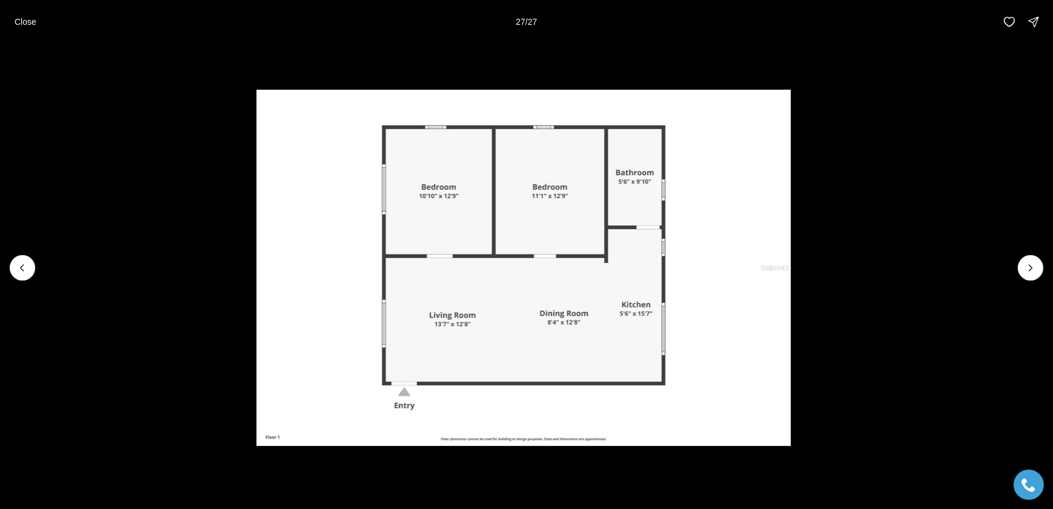
click at [20, 27] on button "Close" at bounding box center [25, 22] width 36 height 24
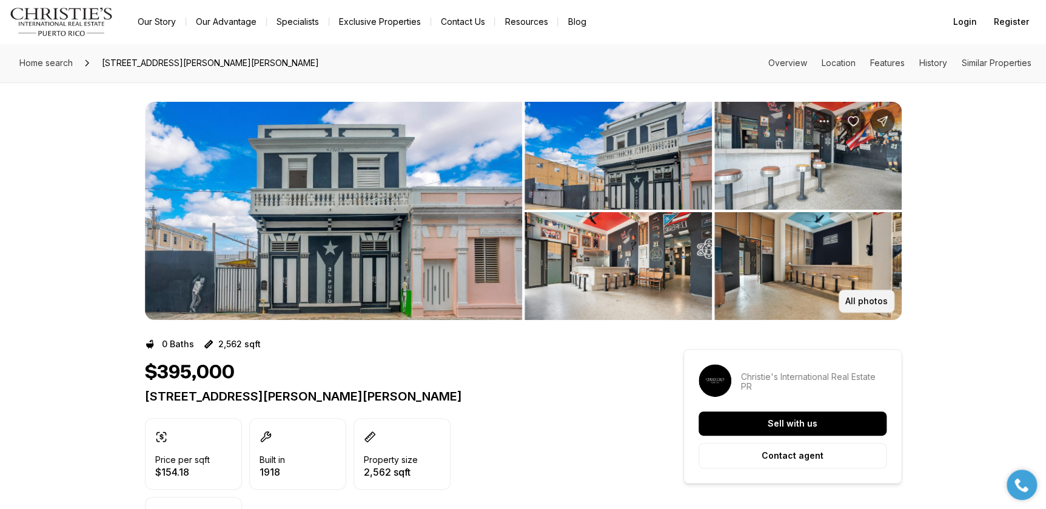
click at [870, 304] on p "All photos" at bounding box center [866, 301] width 42 height 10
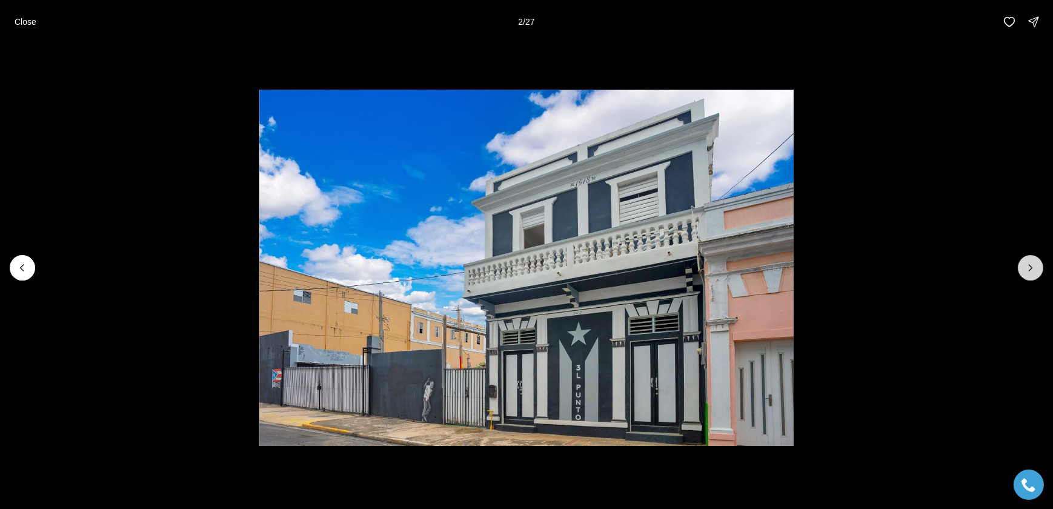
click at [1024, 268] on button "Next slide" at bounding box center [1030, 267] width 25 height 25
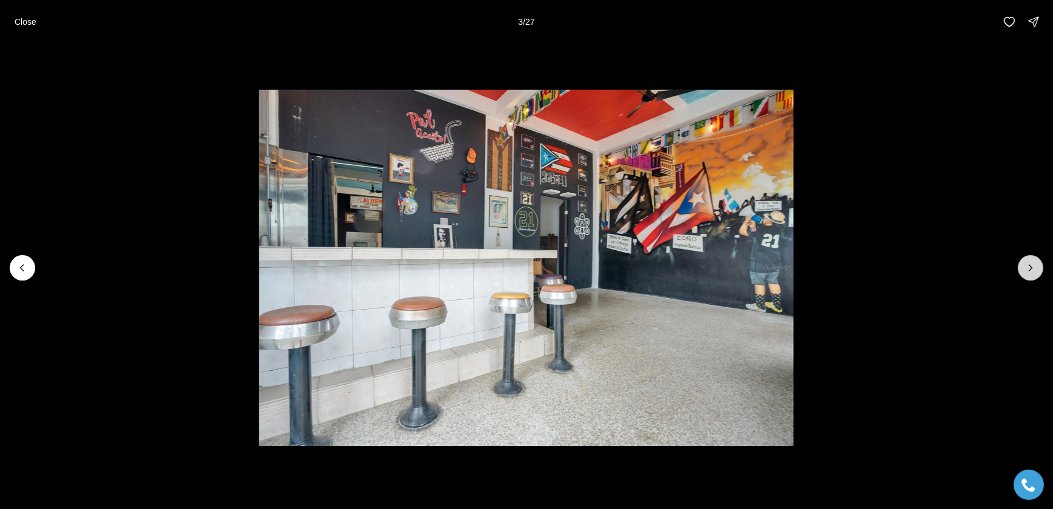
click at [1022, 268] on button "Next slide" at bounding box center [1030, 267] width 25 height 25
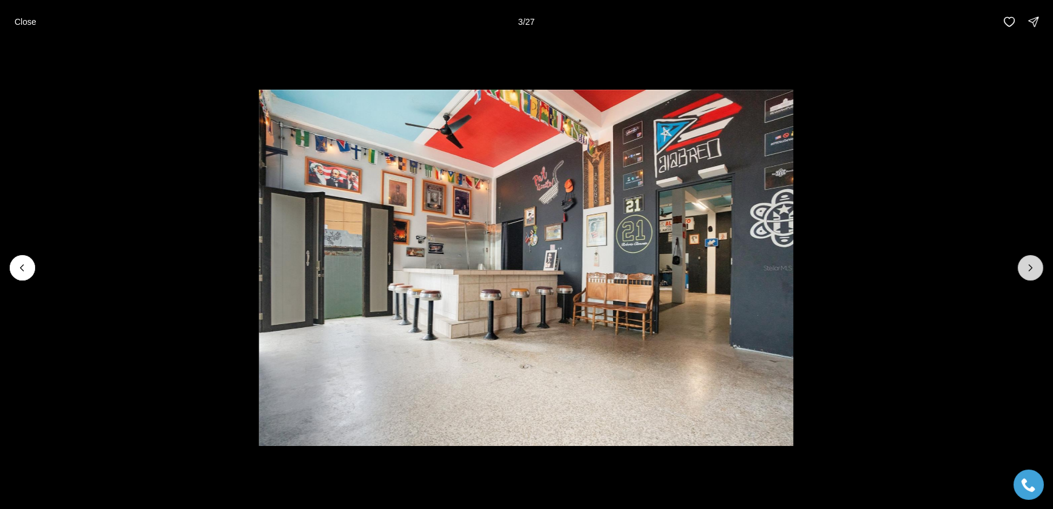
click at [1022, 268] on button "Next slide" at bounding box center [1030, 267] width 25 height 25
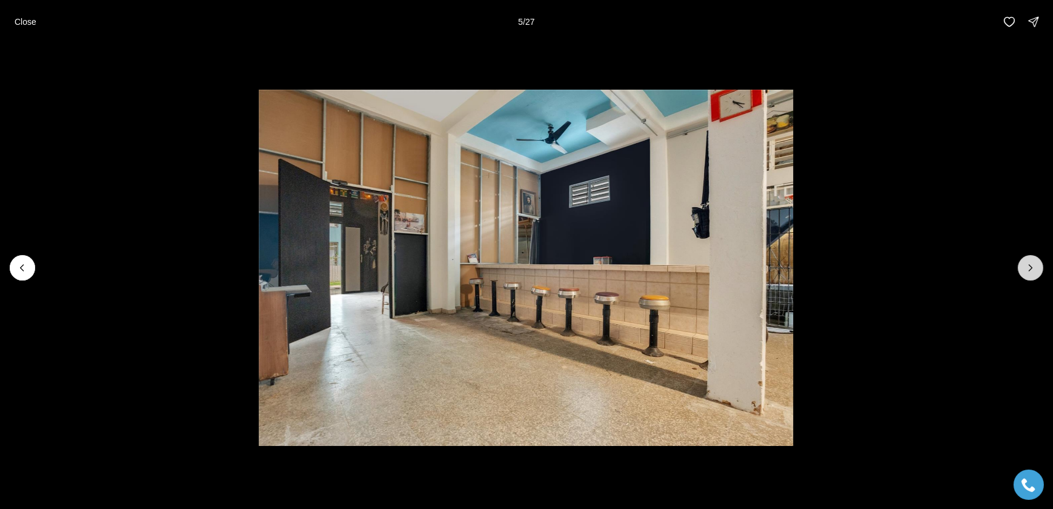
click at [1024, 269] on button "Next slide" at bounding box center [1030, 267] width 25 height 25
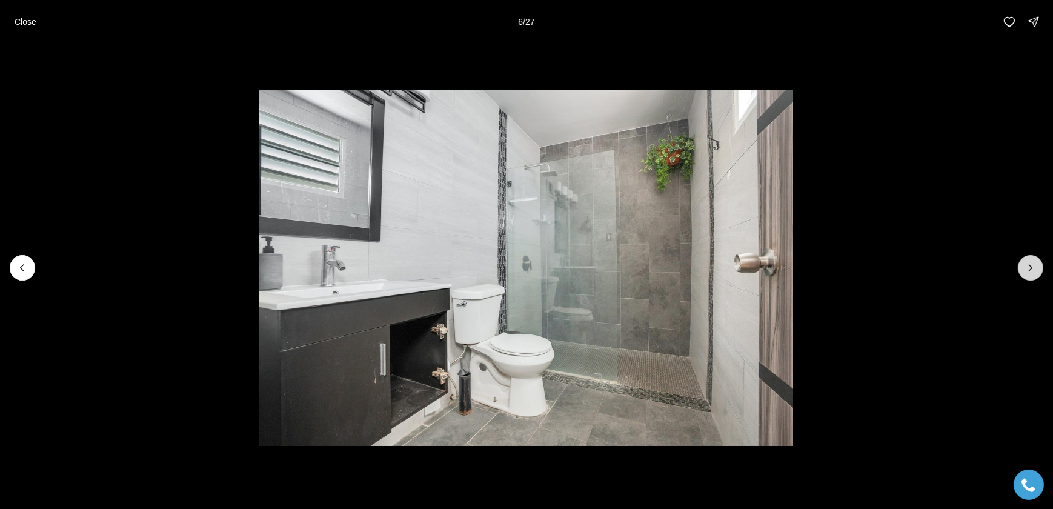
click at [1024, 269] on button "Next slide" at bounding box center [1030, 267] width 25 height 25
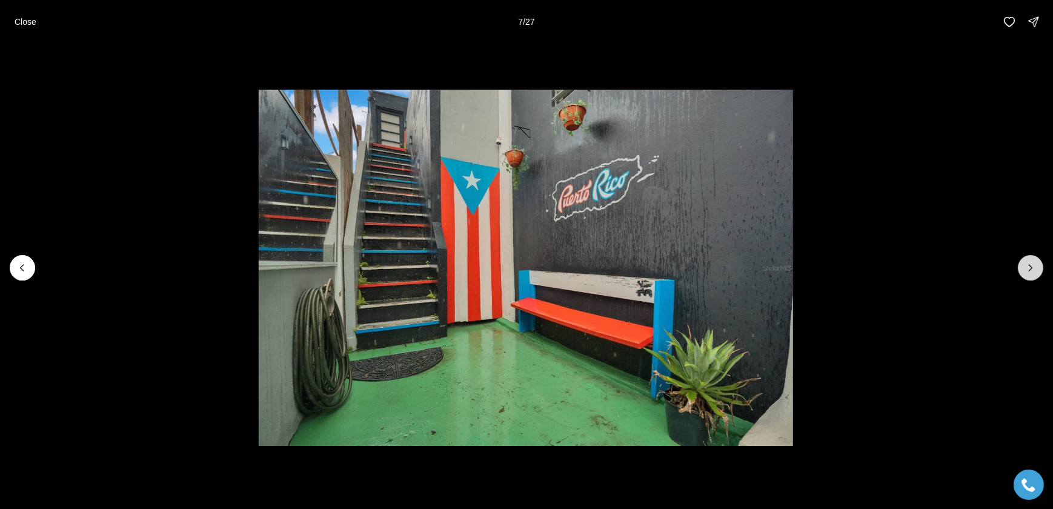
click at [1024, 269] on button "Next slide" at bounding box center [1030, 267] width 25 height 25
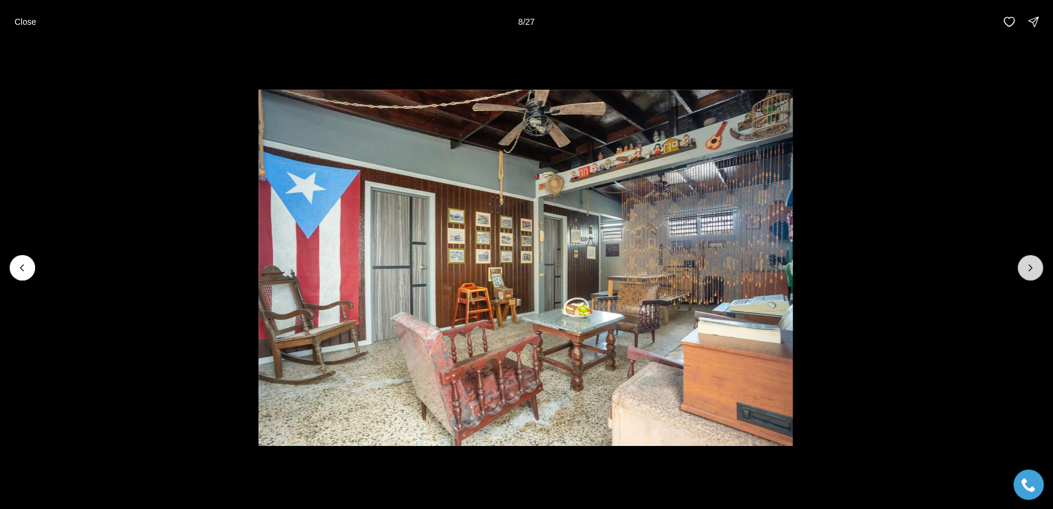
click at [1024, 269] on button "Next slide" at bounding box center [1030, 267] width 25 height 25
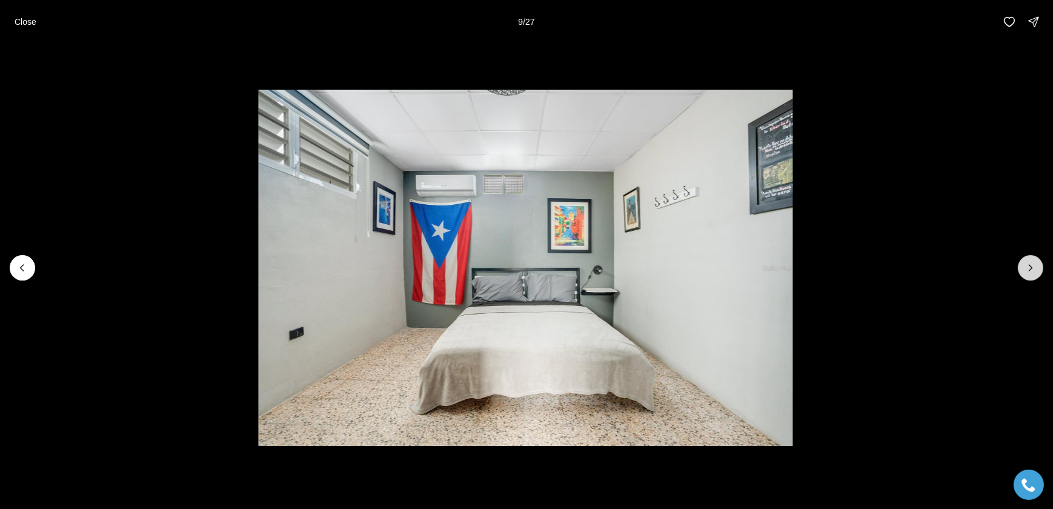
click at [1024, 269] on button "Next slide" at bounding box center [1030, 267] width 25 height 25
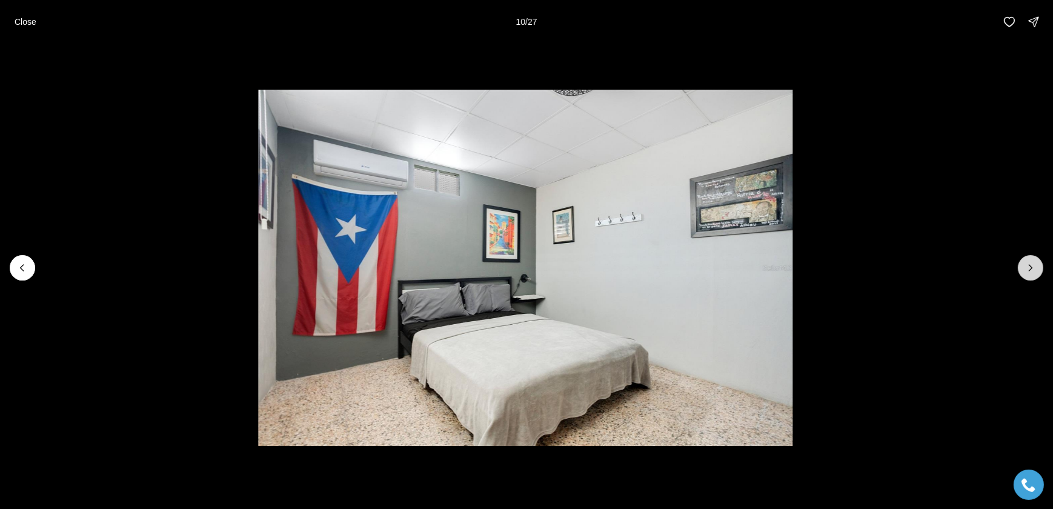
click at [1024, 269] on button "Next slide" at bounding box center [1030, 267] width 25 height 25
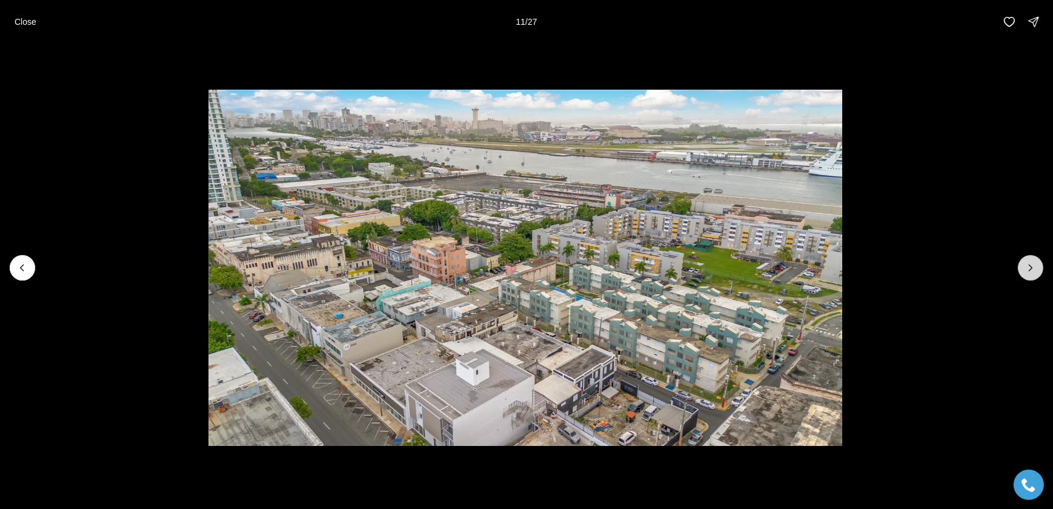
click at [1024, 269] on button "Next slide" at bounding box center [1030, 267] width 25 height 25
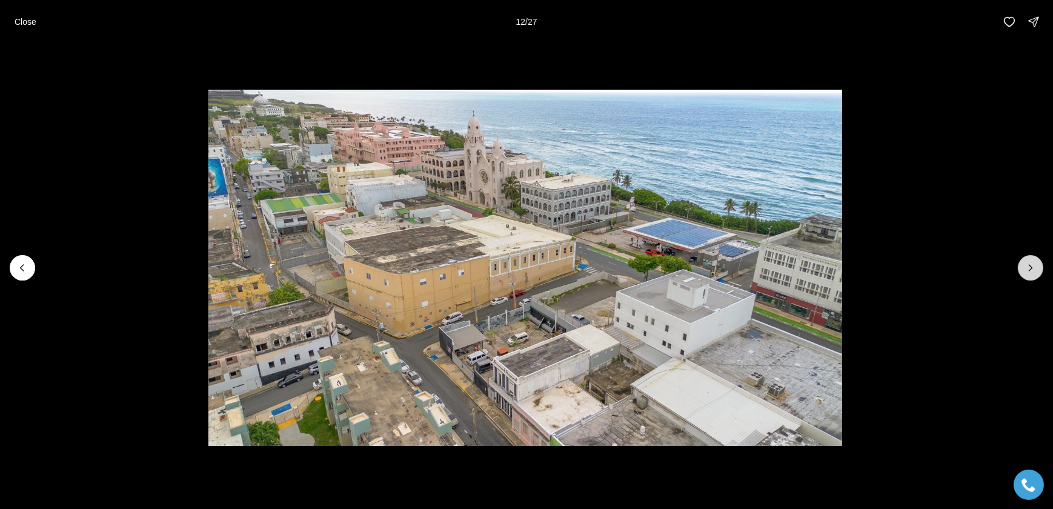
click at [1024, 269] on button "Next slide" at bounding box center [1030, 267] width 25 height 25
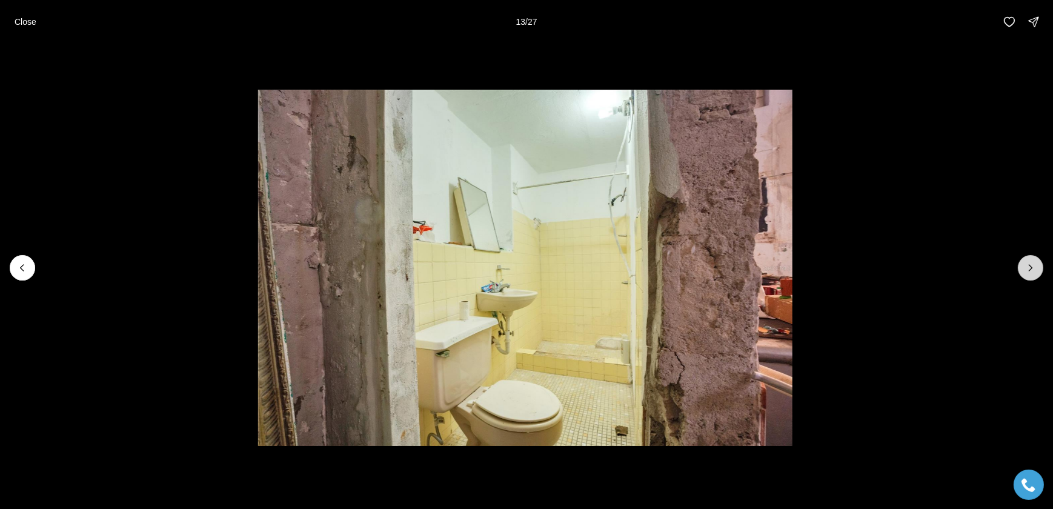
click at [1024, 269] on button "Next slide" at bounding box center [1030, 267] width 25 height 25
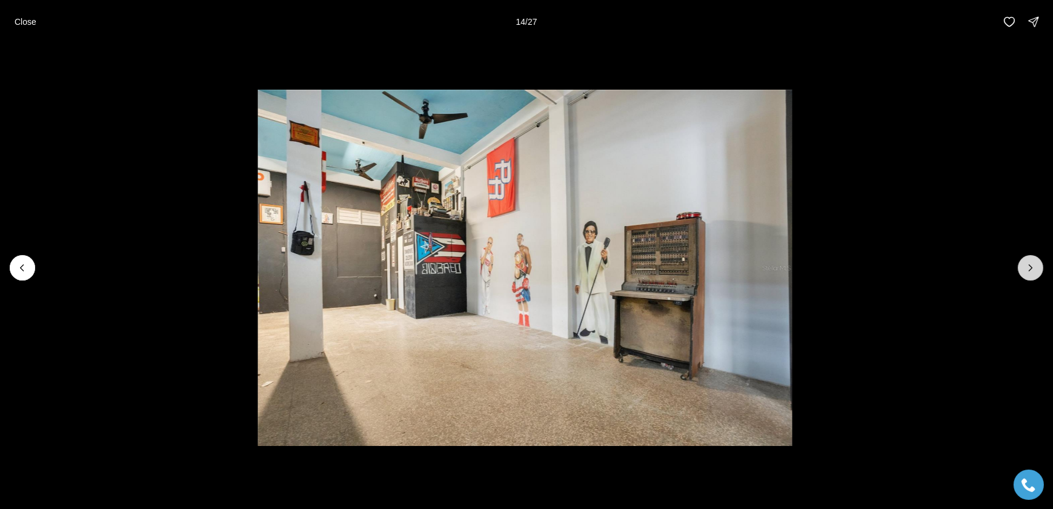
click at [1024, 269] on button "Next slide" at bounding box center [1030, 267] width 25 height 25
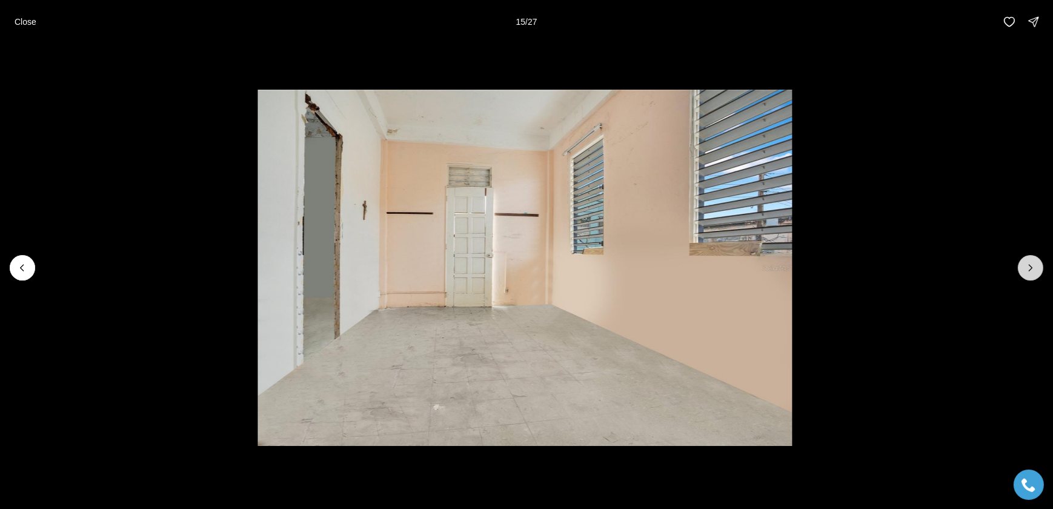
click at [1024, 269] on button "Next slide" at bounding box center [1030, 267] width 25 height 25
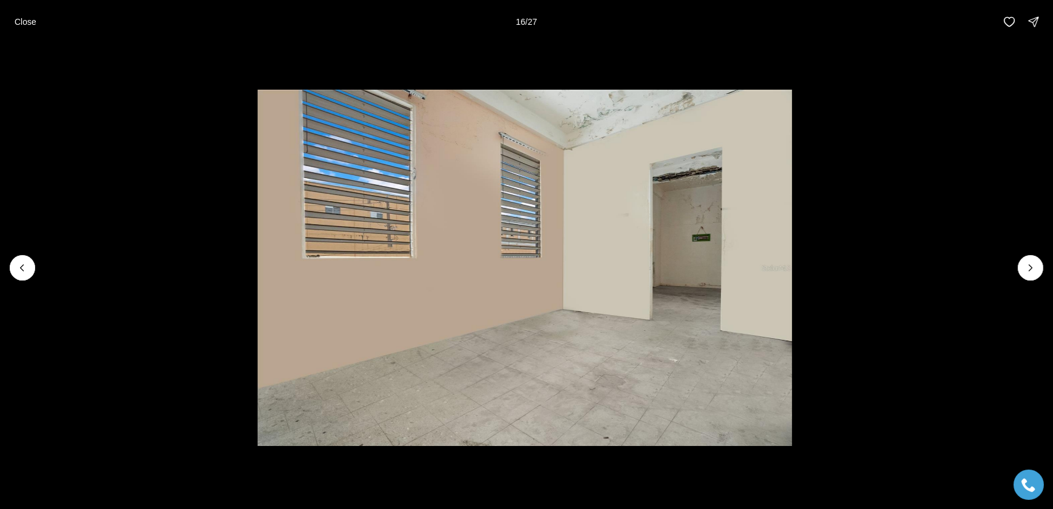
click at [1018, 266] on li "16 of 27" at bounding box center [524, 268] width 1053 height 449
click at [1024, 270] on button "Next slide" at bounding box center [1030, 267] width 25 height 25
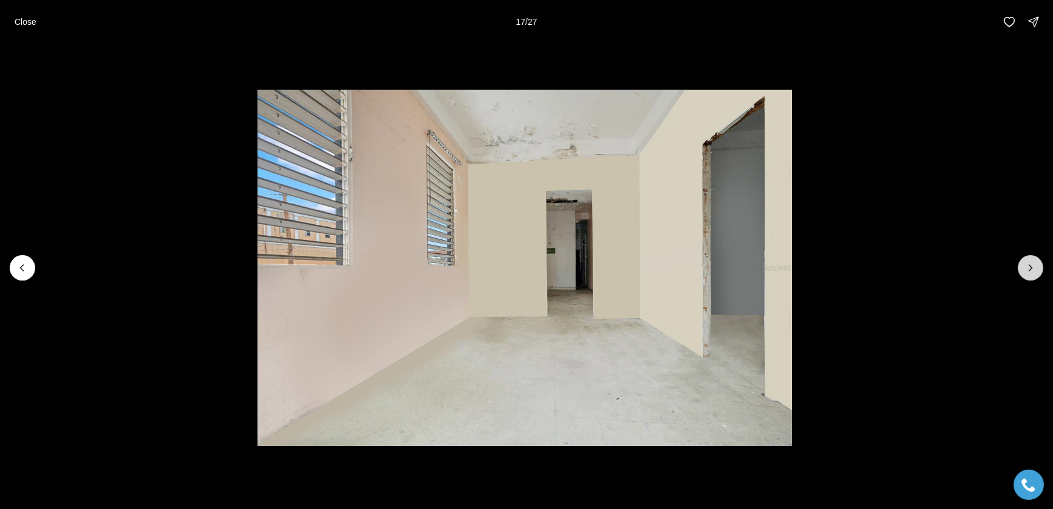
click at [1027, 271] on icon "Next slide" at bounding box center [1031, 268] width 12 height 12
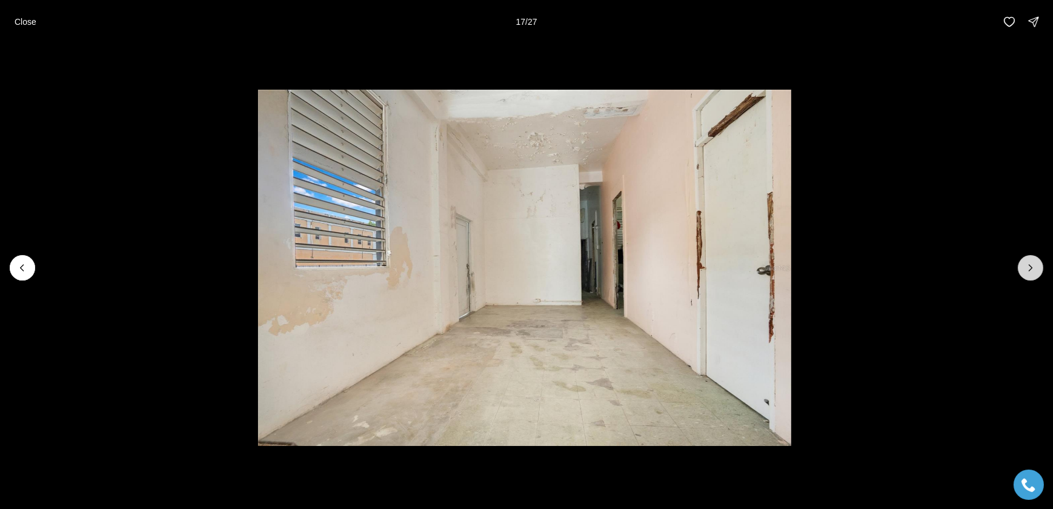
click at [1027, 271] on icon "Next slide" at bounding box center [1031, 268] width 12 height 12
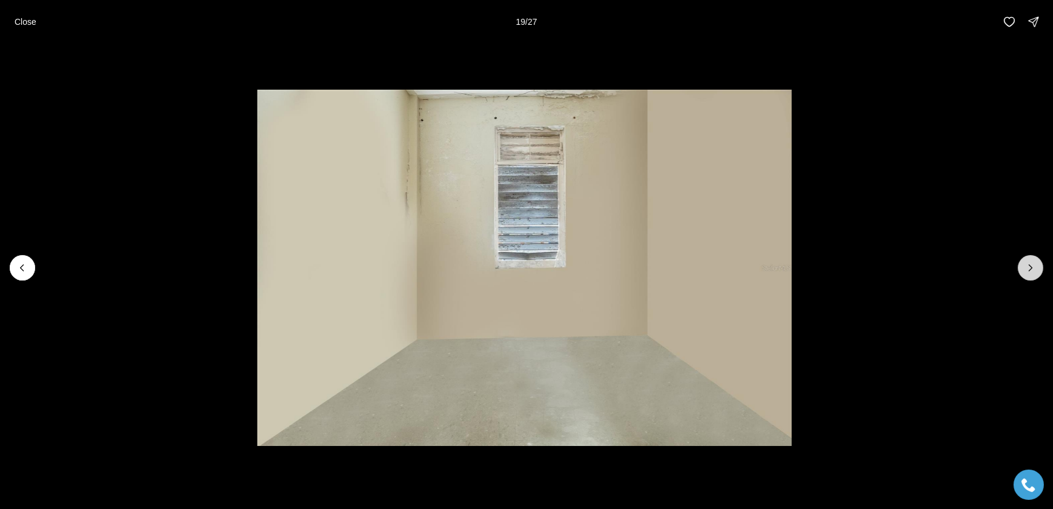
click at [1027, 271] on icon "Next slide" at bounding box center [1031, 268] width 12 height 12
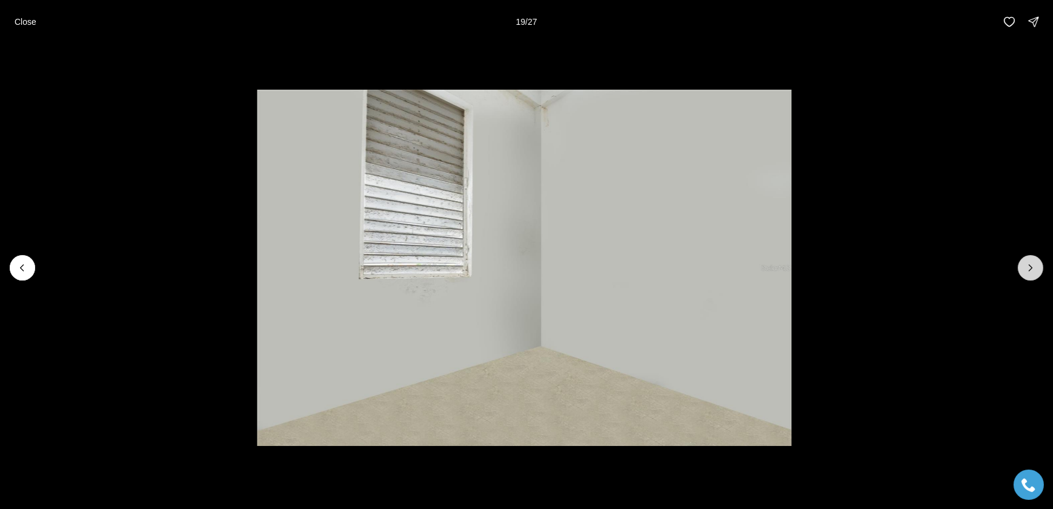
click at [1027, 271] on icon "Next slide" at bounding box center [1031, 268] width 12 height 12
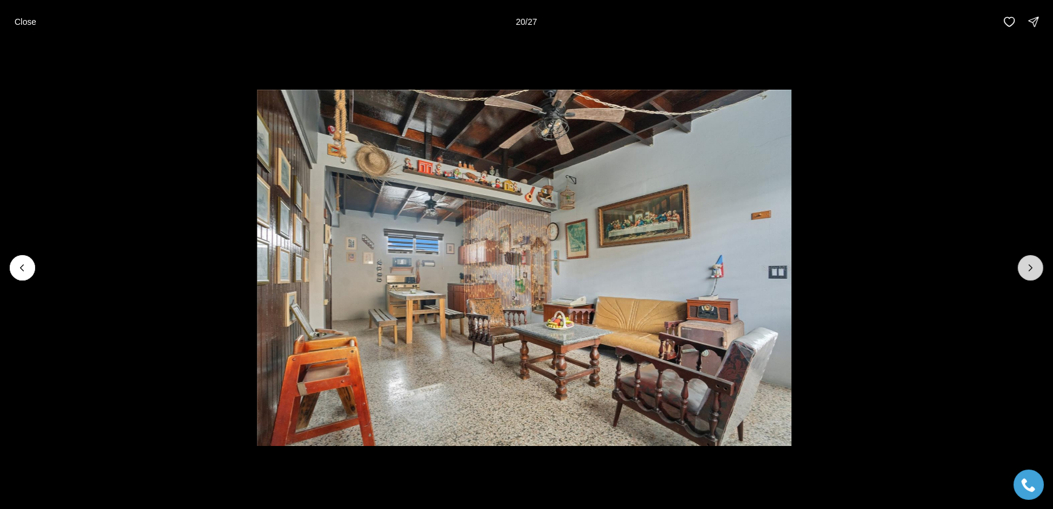
click at [1027, 271] on icon "Next slide" at bounding box center [1031, 268] width 12 height 12
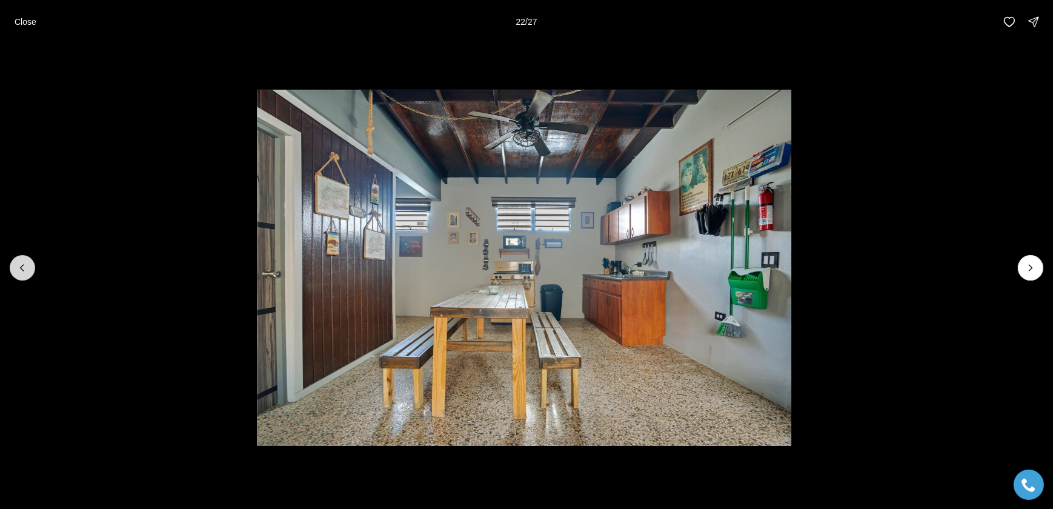
click at [28, 263] on button "Previous slide" at bounding box center [22, 267] width 25 height 25
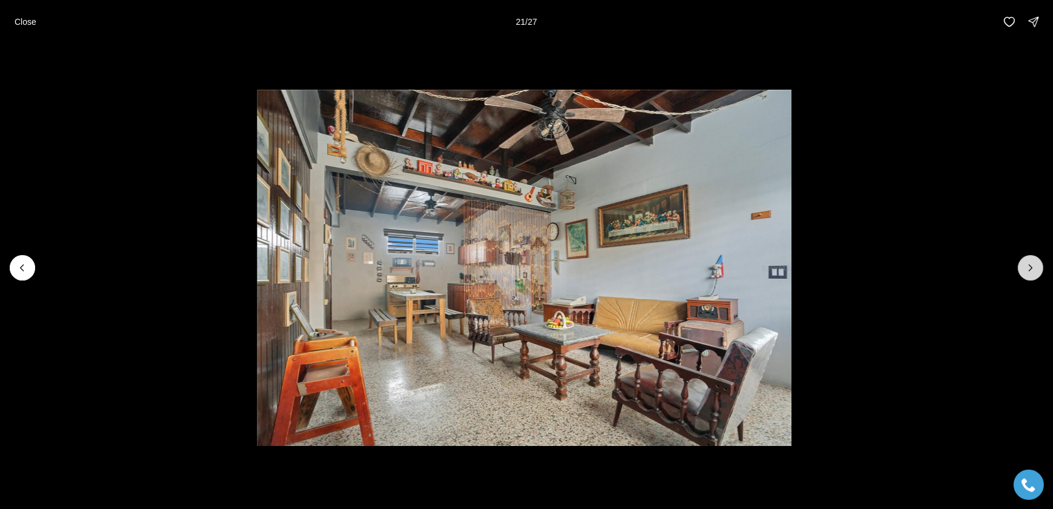
click at [1035, 270] on icon "Next slide" at bounding box center [1031, 268] width 12 height 12
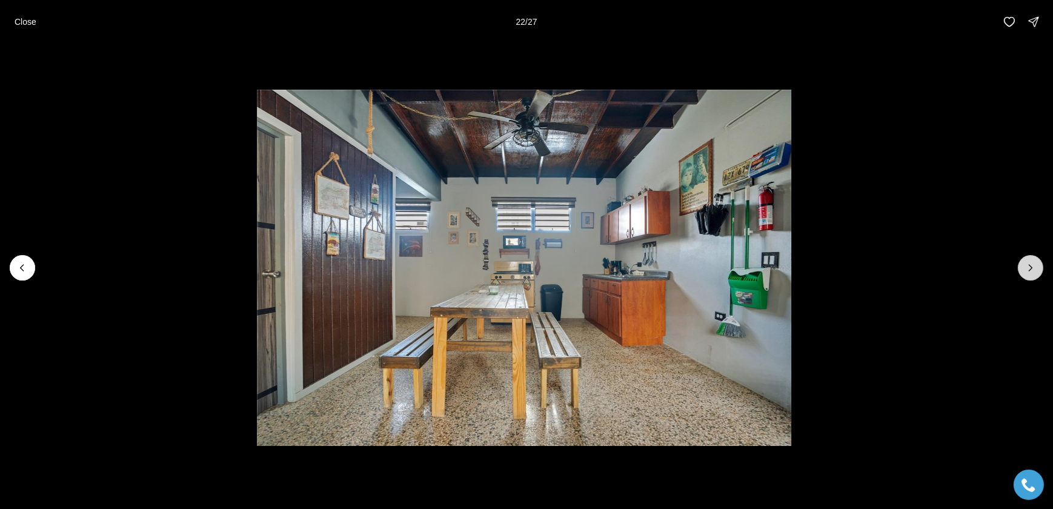
click at [1035, 270] on icon "Next slide" at bounding box center [1031, 268] width 12 height 12
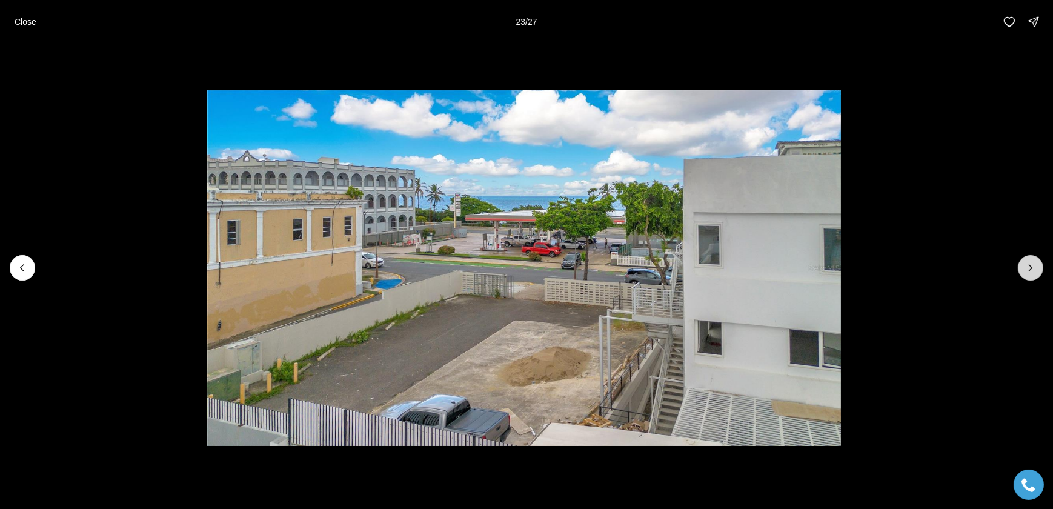
click at [1035, 270] on icon "Next slide" at bounding box center [1031, 268] width 12 height 12
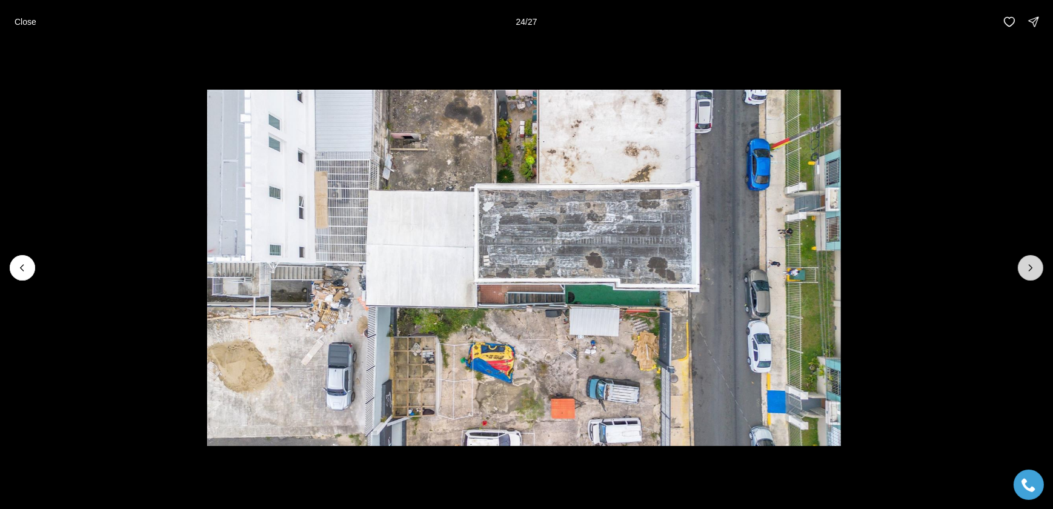
click at [1035, 270] on icon "Next slide" at bounding box center [1031, 268] width 12 height 12
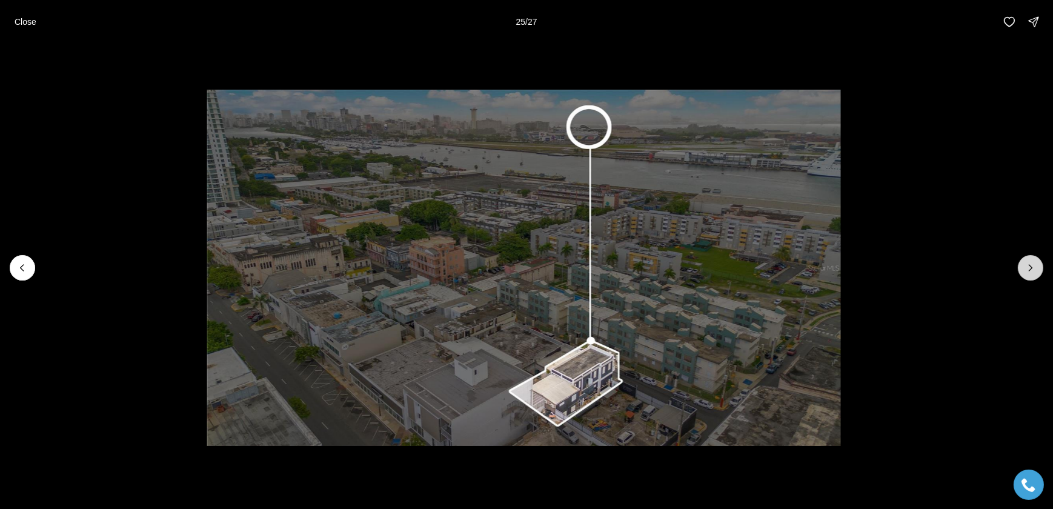
click at [1035, 270] on icon "Next slide" at bounding box center [1031, 268] width 12 height 12
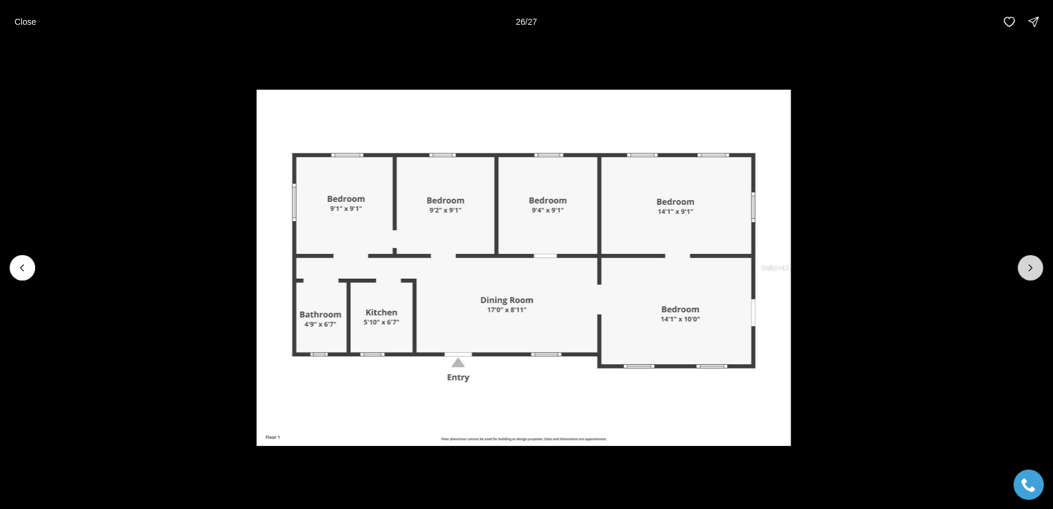
click at [1035, 270] on icon "Next slide" at bounding box center [1031, 268] width 12 height 12
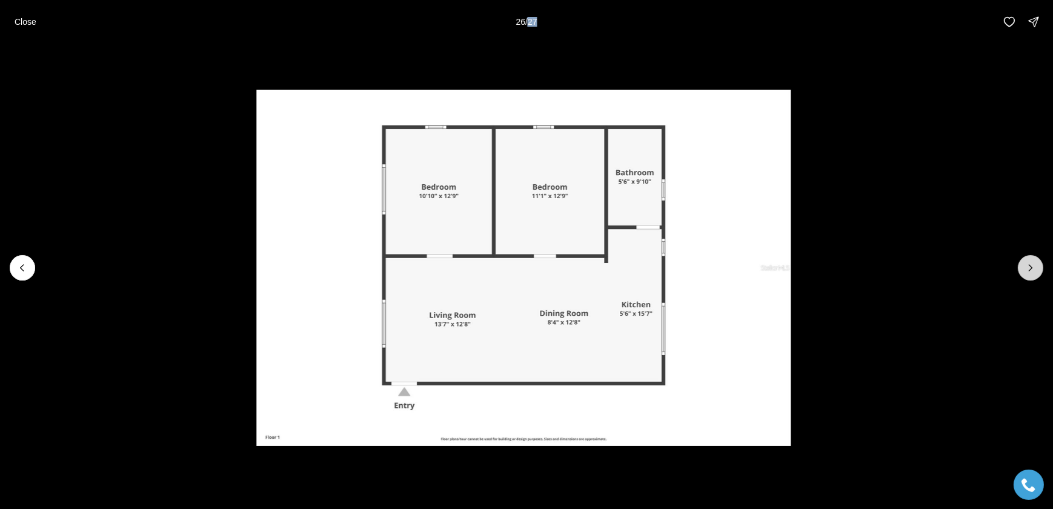
click at [1035, 270] on div at bounding box center [1030, 267] width 25 height 25
click at [28, 19] on p "Close" at bounding box center [26, 22] width 22 height 10
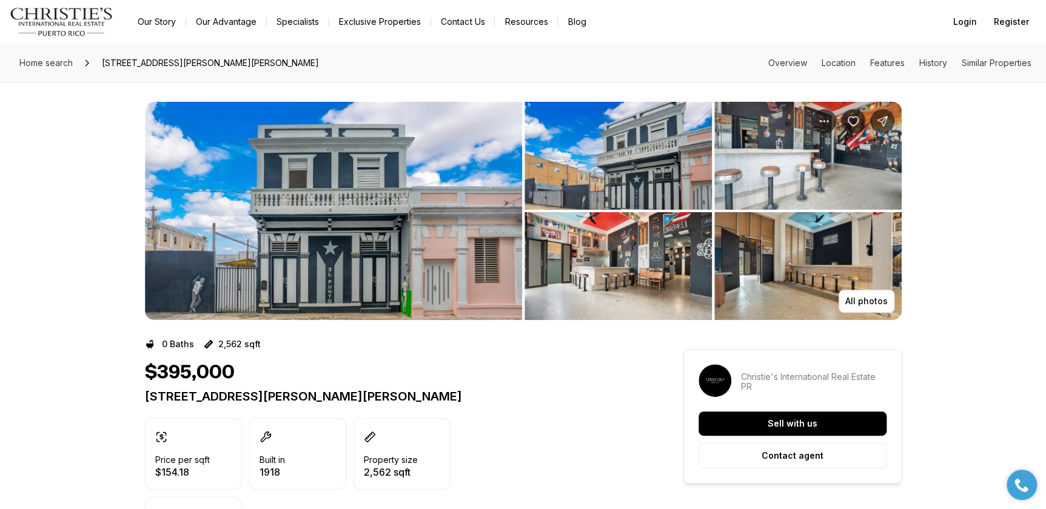
click at [601, 178] on img "View image gallery" at bounding box center [617, 156] width 187 height 108
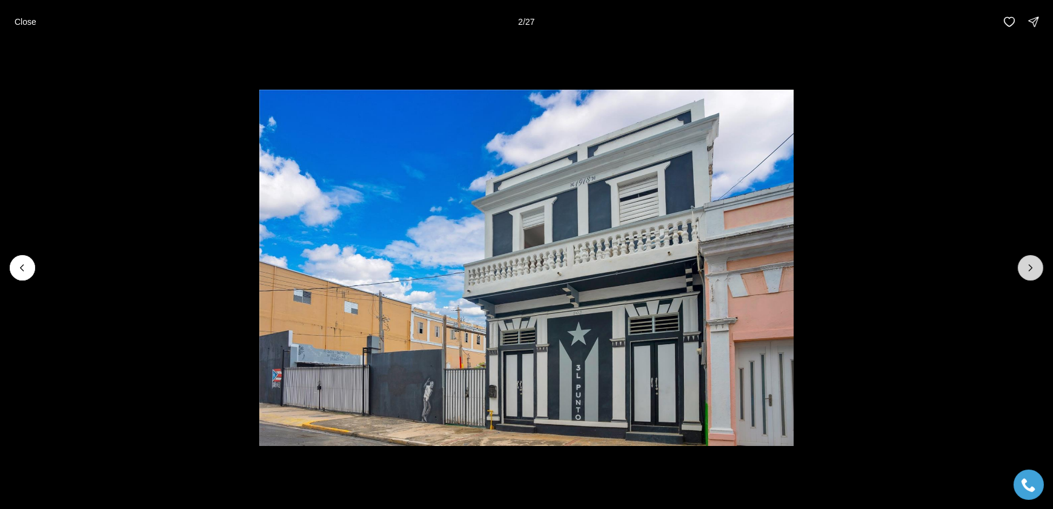
click at [1029, 272] on icon "Next slide" at bounding box center [1031, 268] width 12 height 12
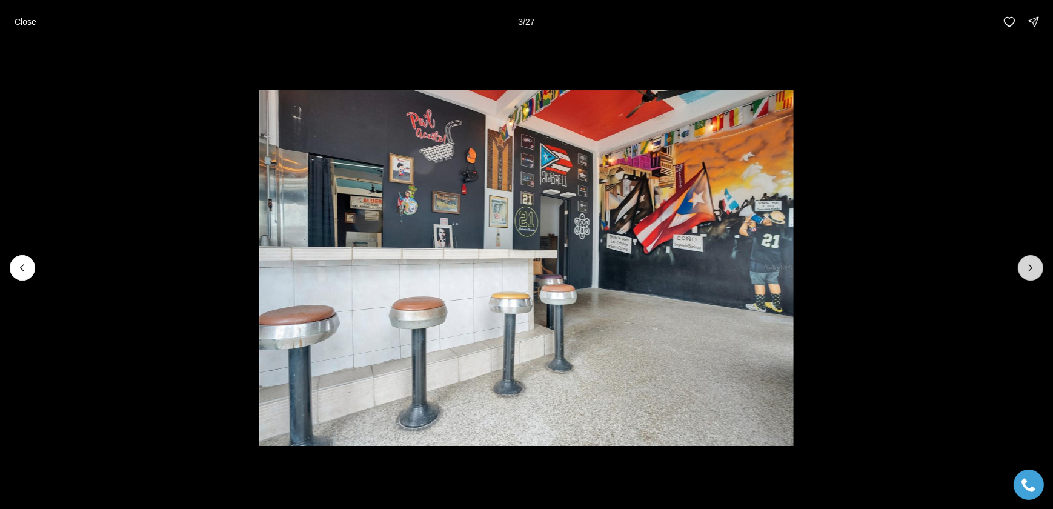
click at [1029, 272] on icon "Next slide" at bounding box center [1031, 268] width 12 height 12
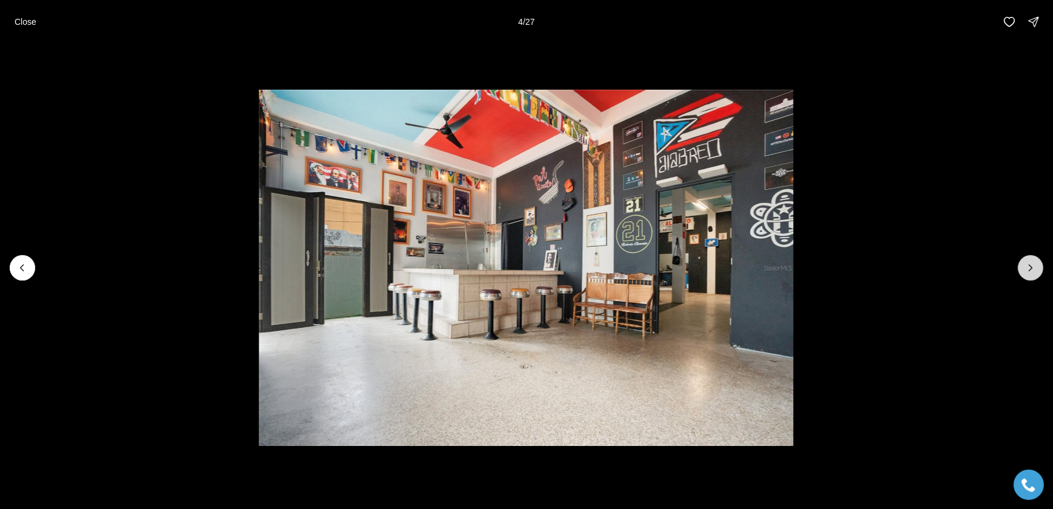
click at [1029, 272] on icon "Next slide" at bounding box center [1031, 268] width 12 height 12
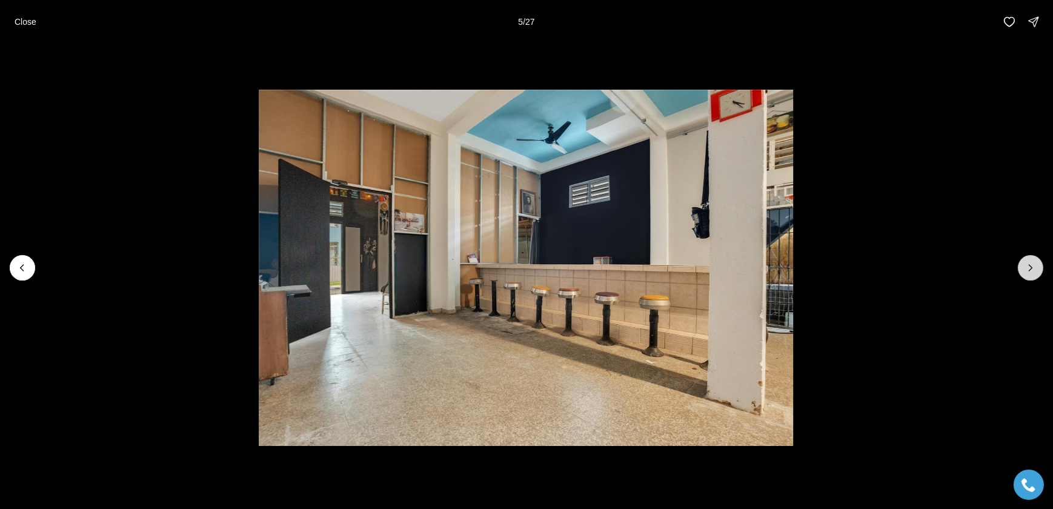
click at [1029, 272] on icon "Next slide" at bounding box center [1031, 268] width 12 height 12
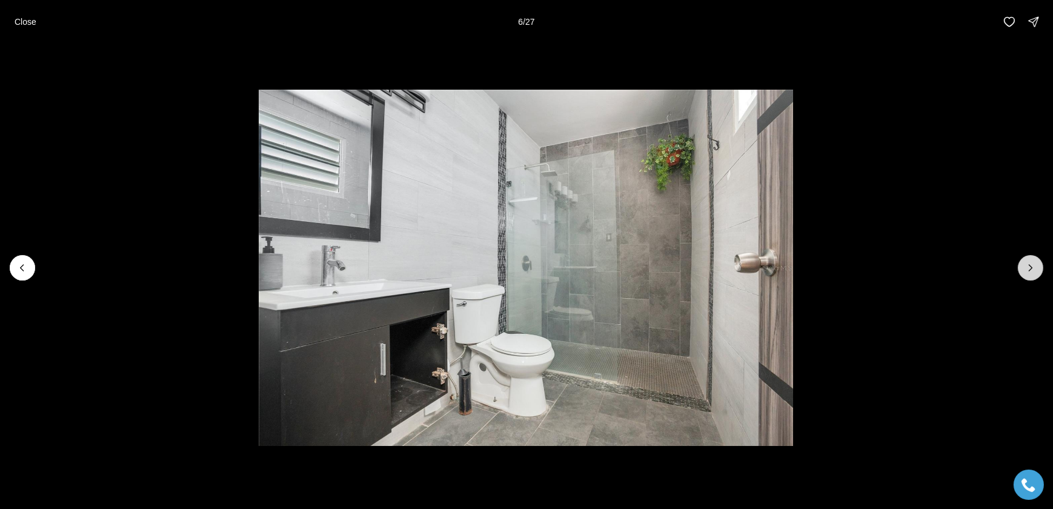
click at [1028, 270] on icon "Next slide" at bounding box center [1031, 268] width 12 height 12
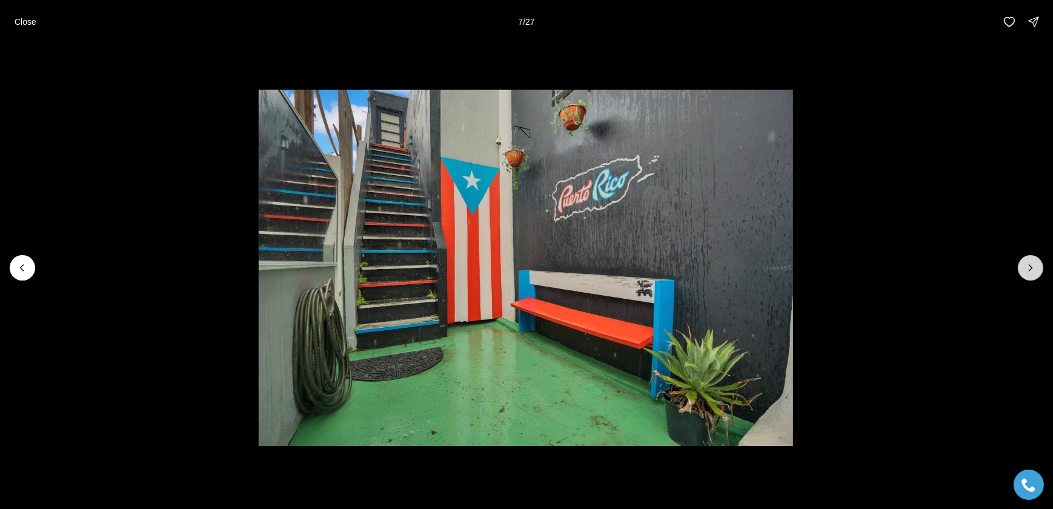
click at [1027, 270] on icon "Next slide" at bounding box center [1031, 268] width 12 height 12
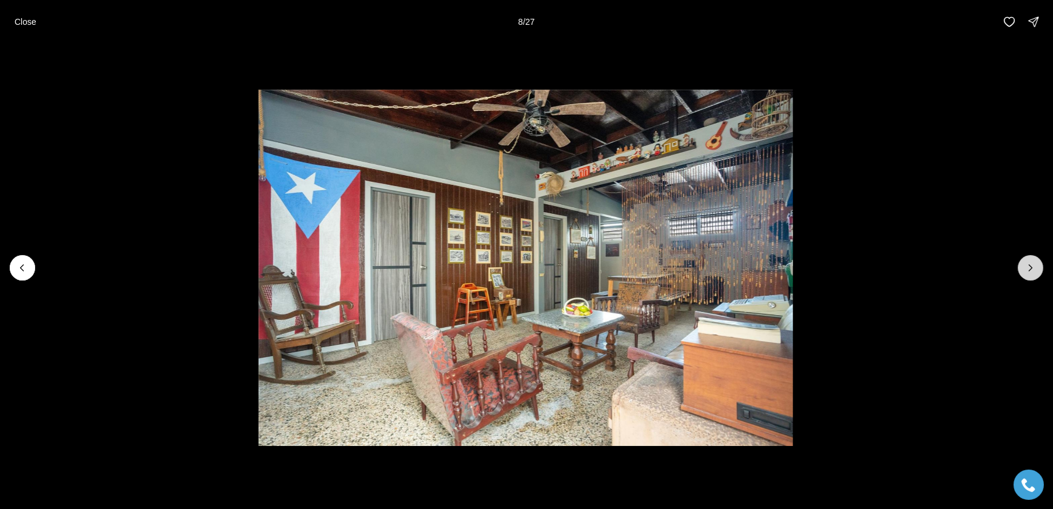
click at [1026, 270] on icon "Next slide" at bounding box center [1031, 268] width 12 height 12
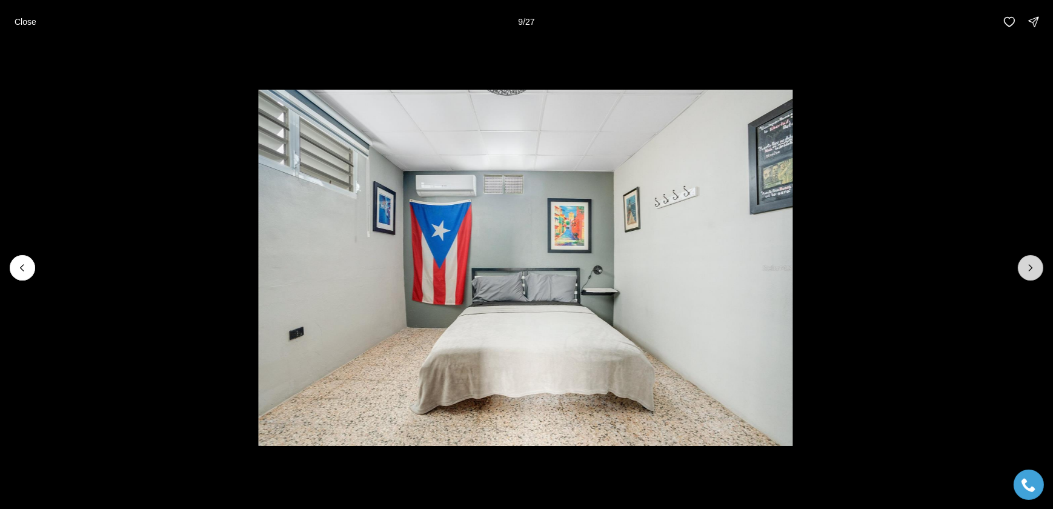
click at [1026, 270] on icon "Next slide" at bounding box center [1031, 268] width 12 height 12
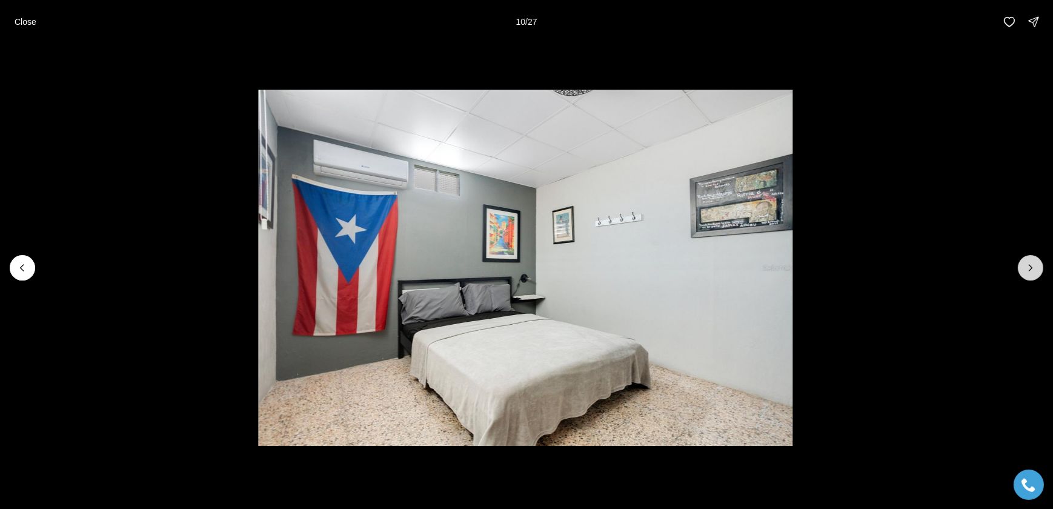
click at [1026, 270] on icon "Next slide" at bounding box center [1031, 268] width 12 height 12
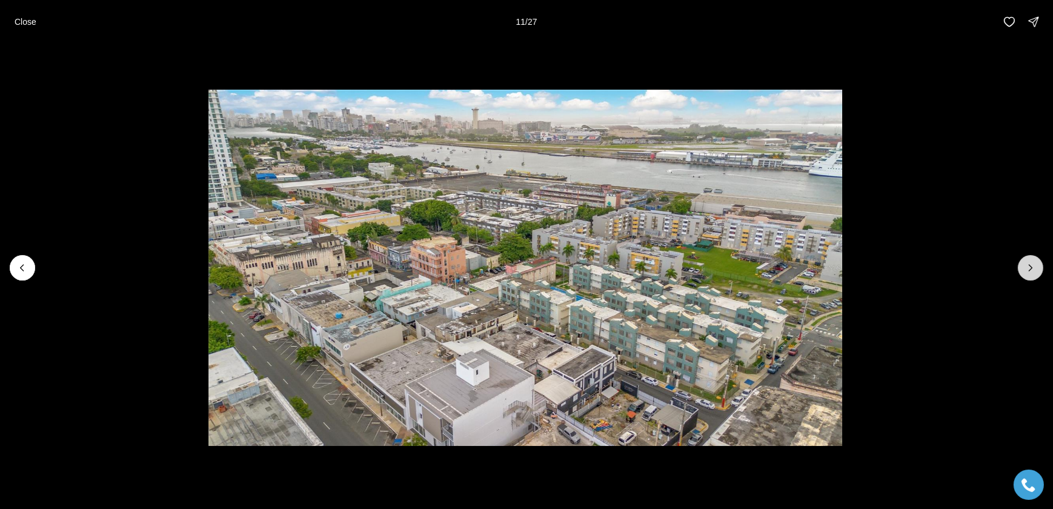
click at [1026, 270] on icon "Next slide" at bounding box center [1031, 268] width 12 height 12
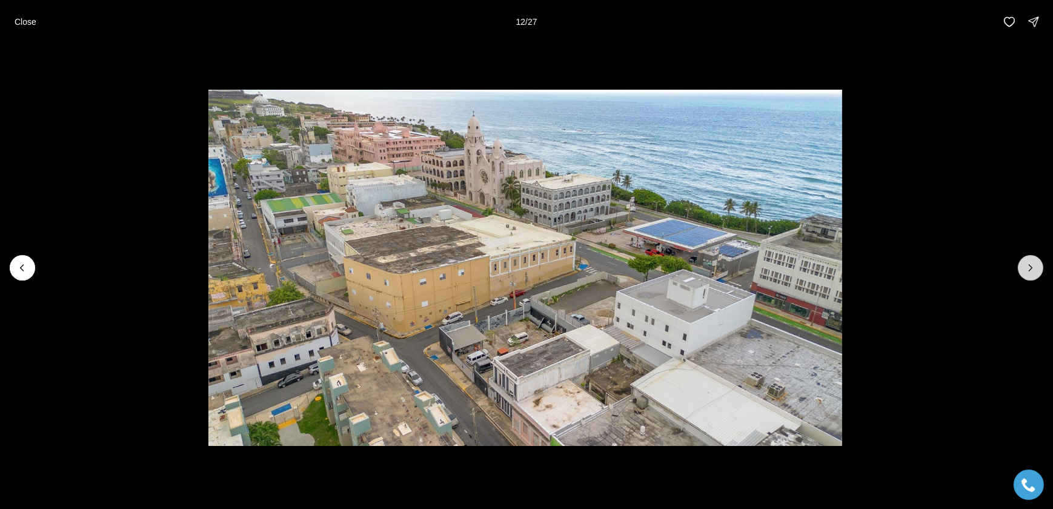
click at [1026, 270] on icon "Next slide" at bounding box center [1031, 268] width 12 height 12
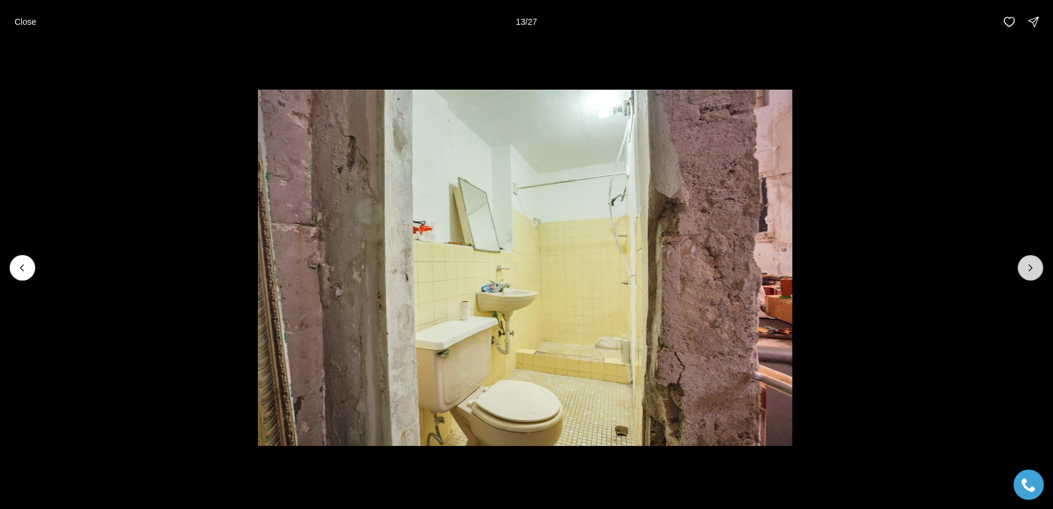
click at [1026, 270] on icon "Next slide" at bounding box center [1031, 268] width 12 height 12
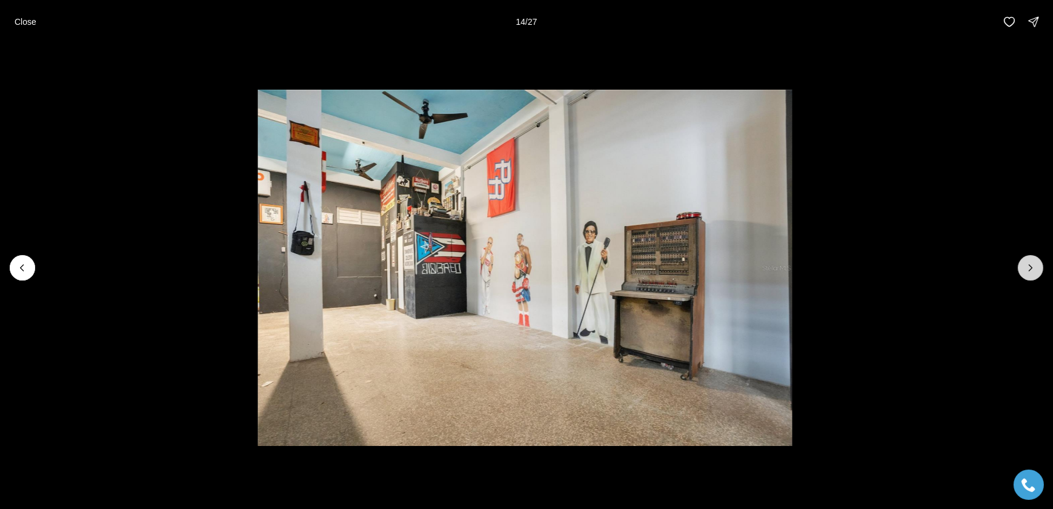
click at [1026, 270] on icon "Next slide" at bounding box center [1031, 268] width 12 height 12
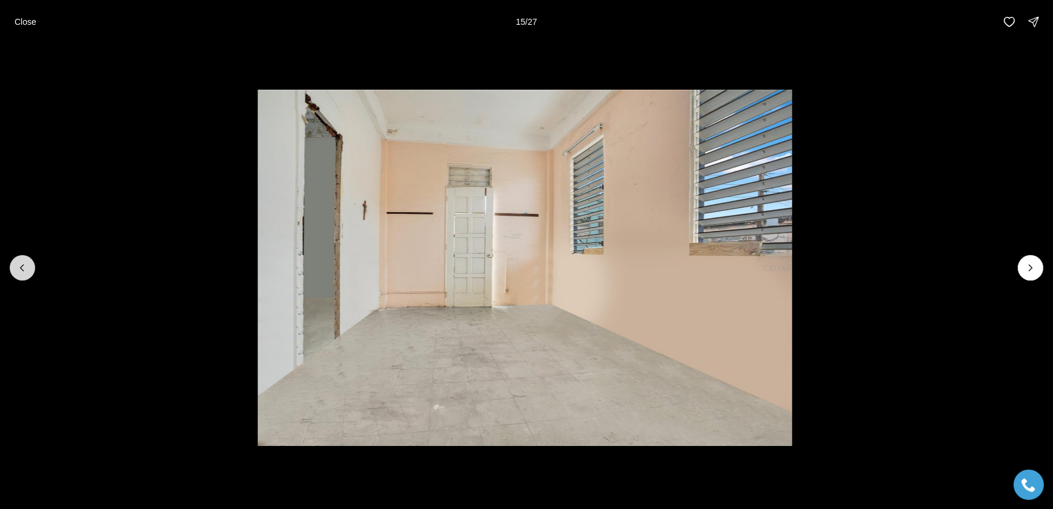
click at [23, 265] on icon "Previous slide" at bounding box center [22, 268] width 3 height 6
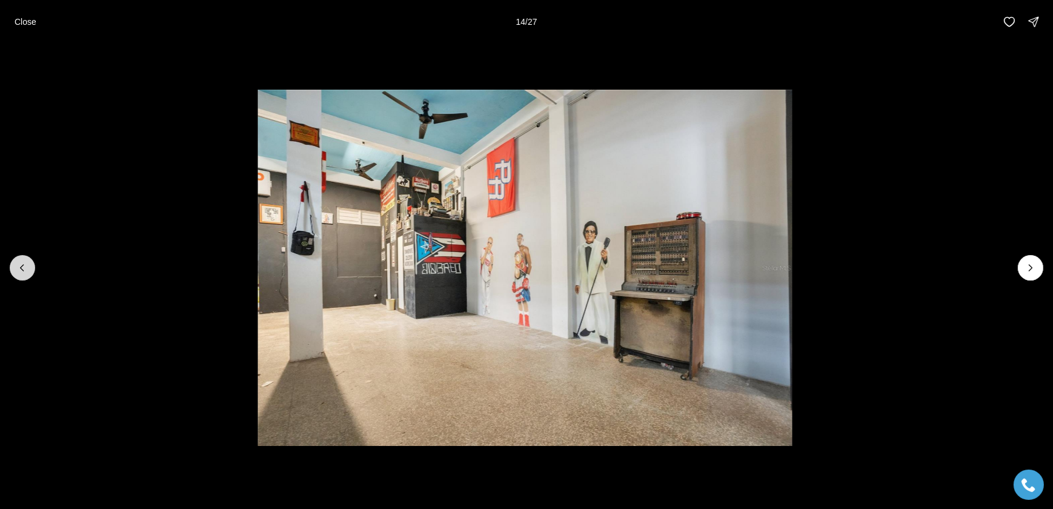
click at [22, 266] on icon "Previous slide" at bounding box center [22, 268] width 3 height 6
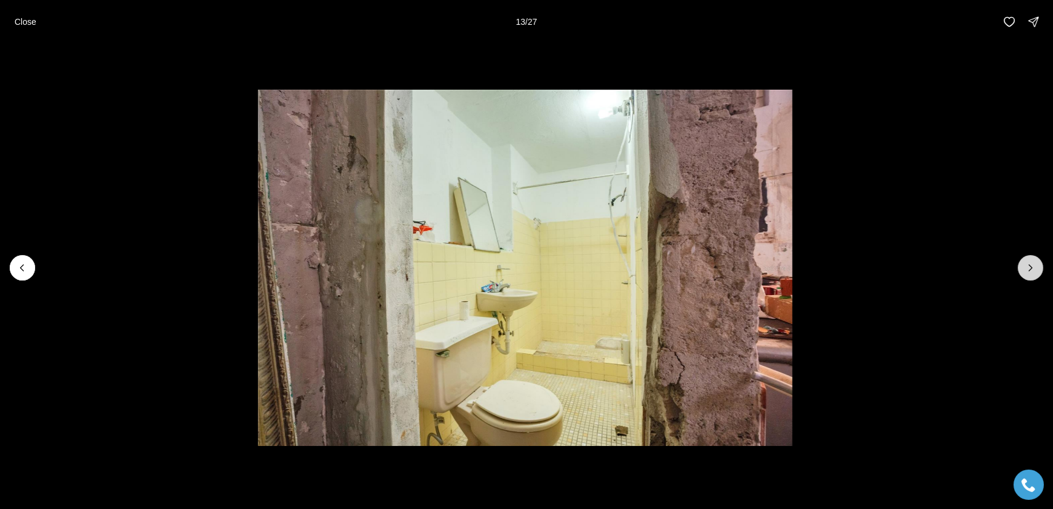
click at [1027, 273] on icon "Next slide" at bounding box center [1031, 268] width 12 height 12
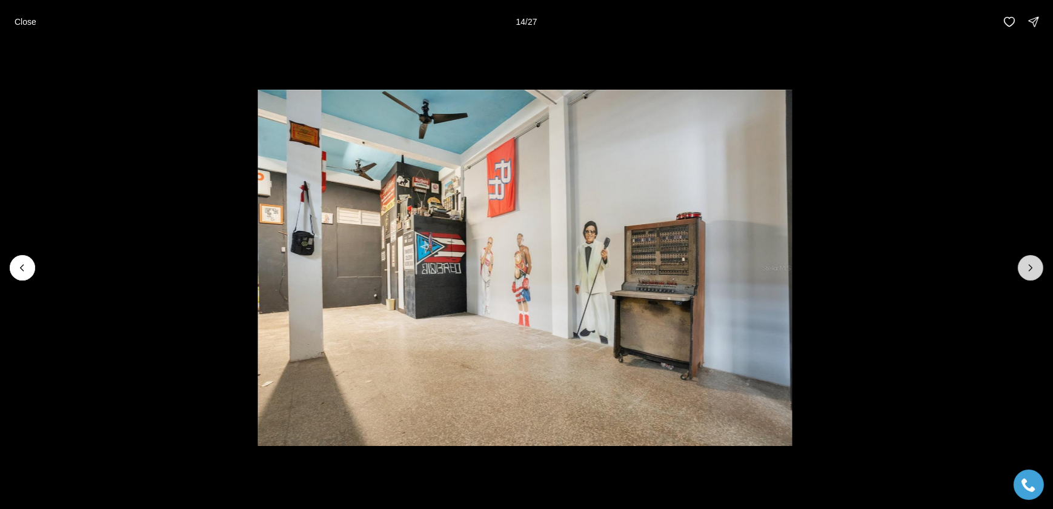
click at [1027, 273] on icon "Next slide" at bounding box center [1031, 268] width 12 height 12
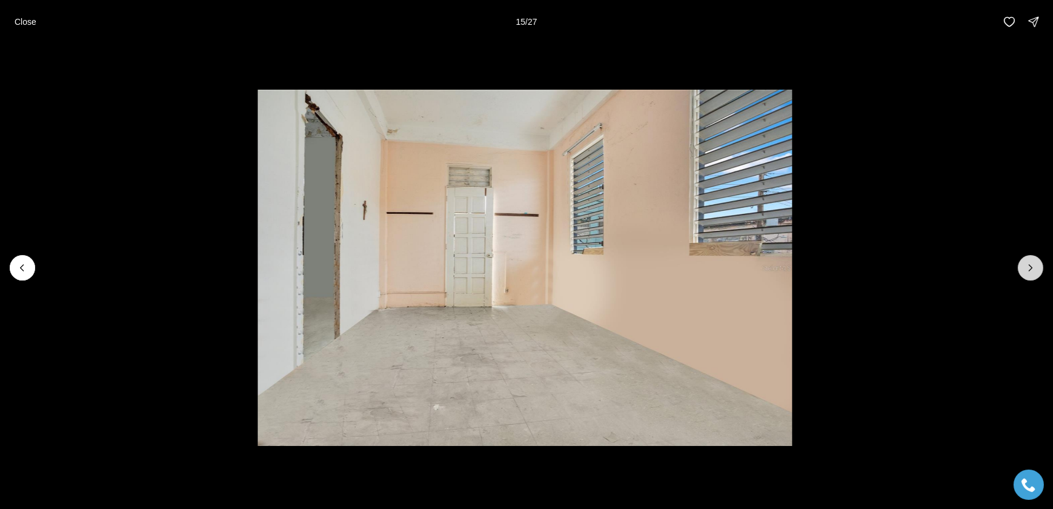
click at [1027, 273] on icon "Next slide" at bounding box center [1031, 268] width 12 height 12
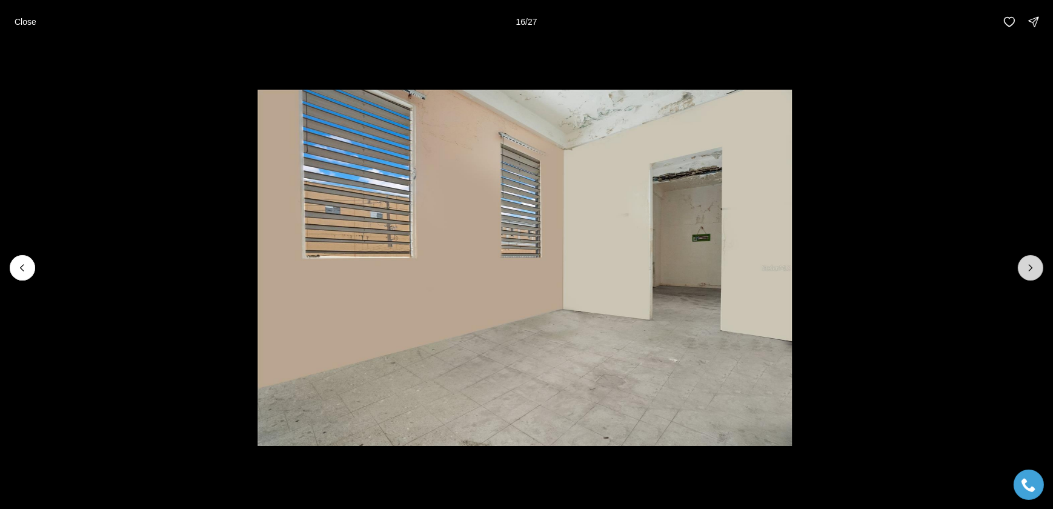
click at [1027, 273] on icon "Next slide" at bounding box center [1031, 268] width 12 height 12
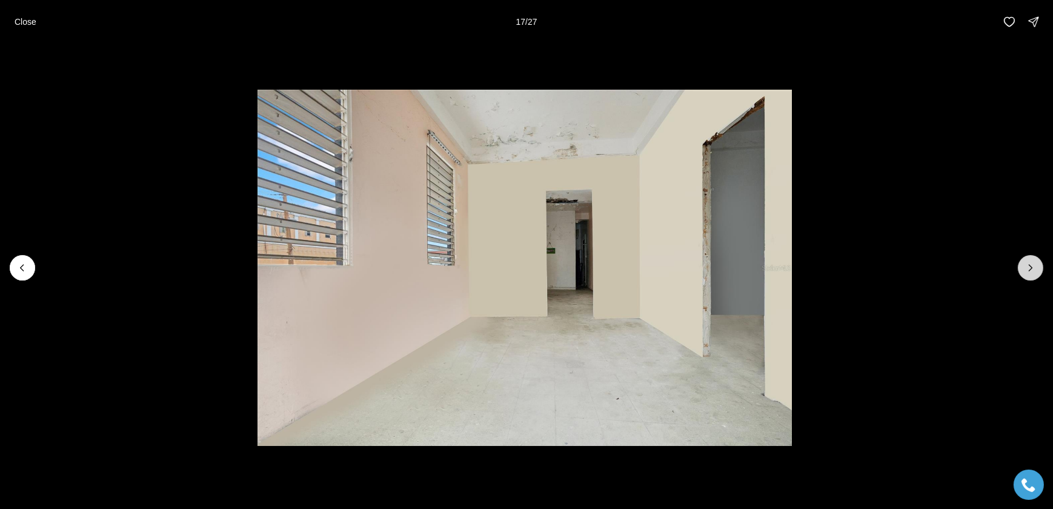
click at [1027, 273] on icon "Next slide" at bounding box center [1031, 268] width 12 height 12
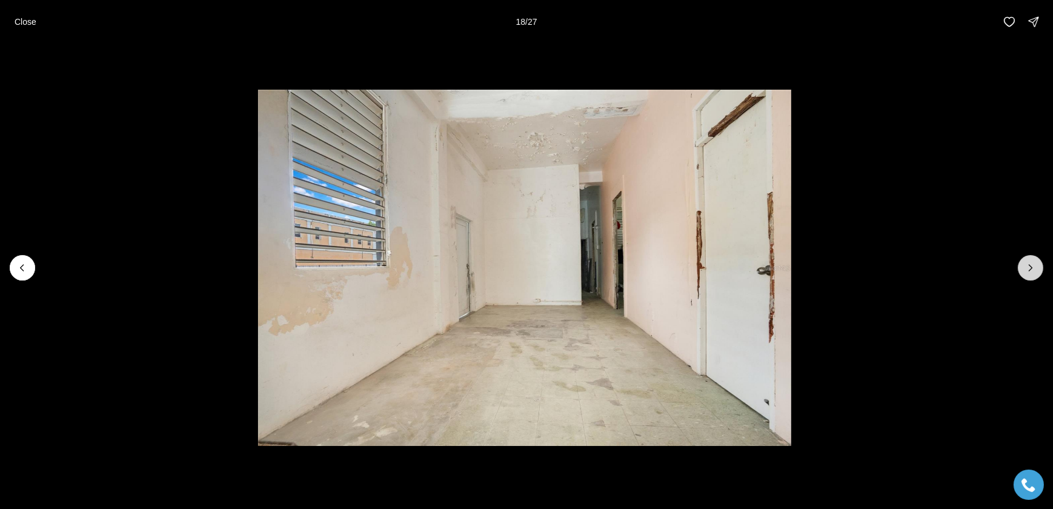
click at [1027, 273] on icon "Next slide" at bounding box center [1031, 268] width 12 height 12
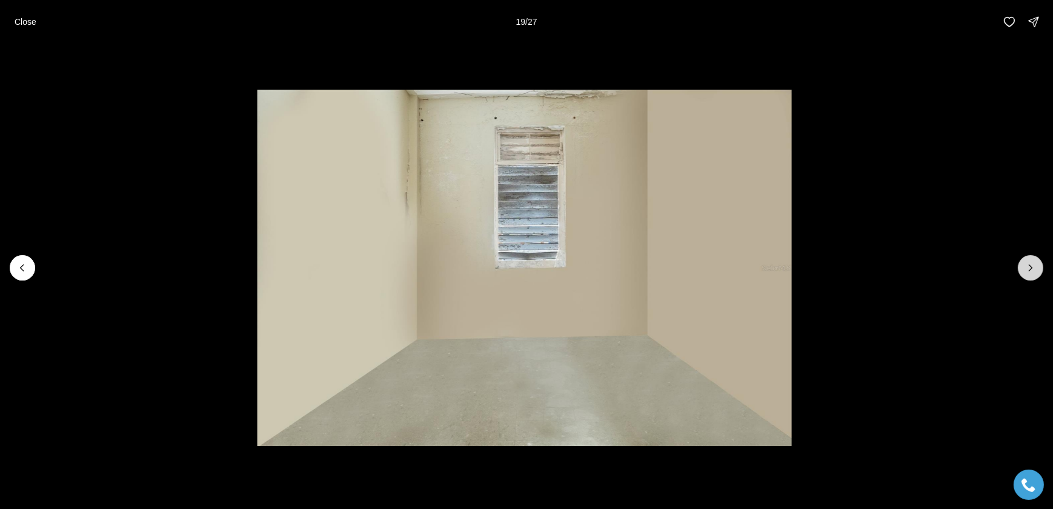
click at [1027, 273] on icon "Next slide" at bounding box center [1031, 268] width 12 height 12
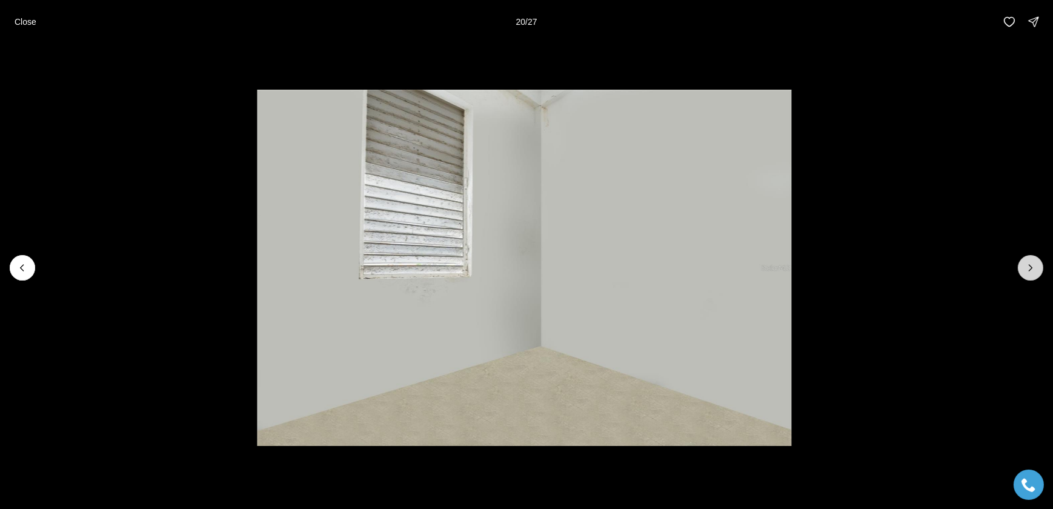
click at [1027, 273] on icon "Next slide" at bounding box center [1031, 268] width 12 height 12
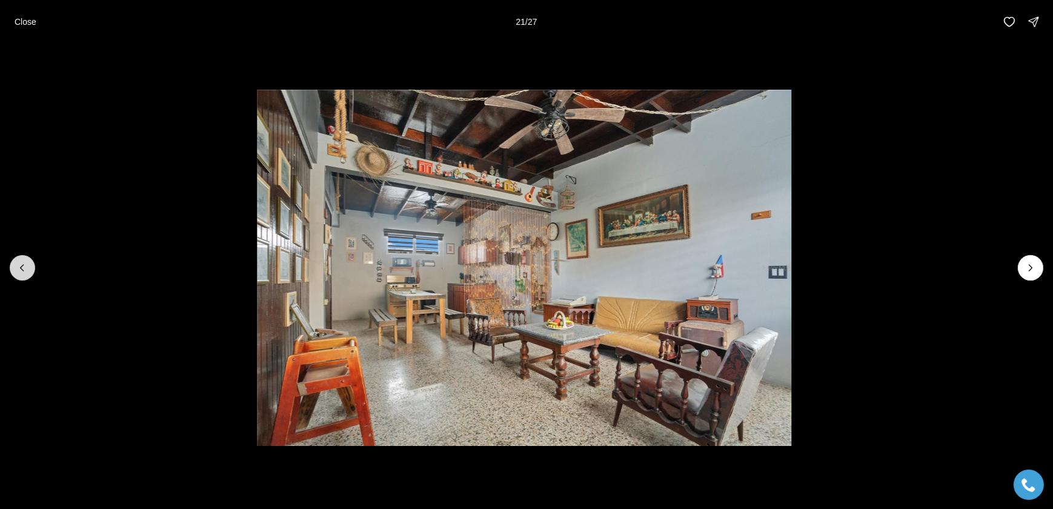
click at [21, 264] on icon "Previous slide" at bounding box center [22, 268] width 12 height 12
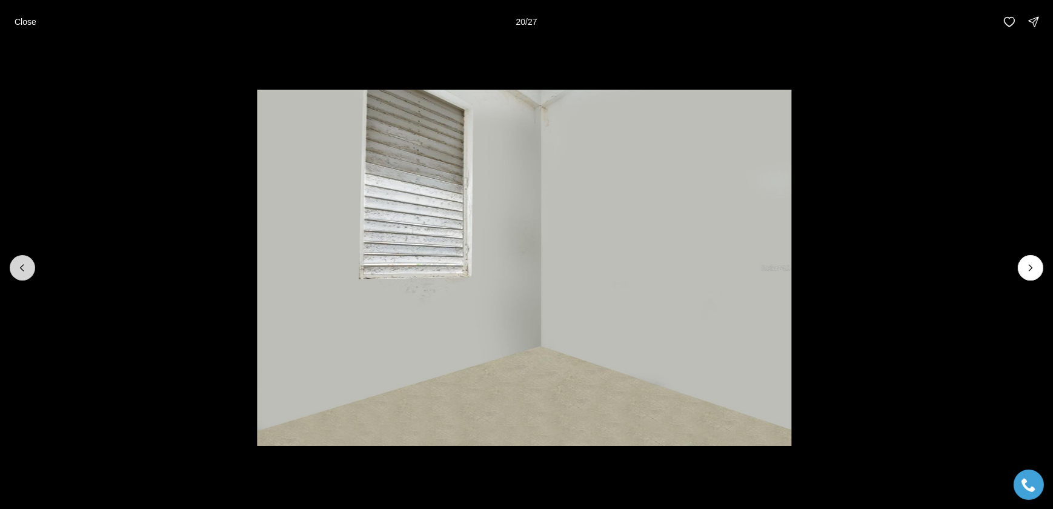
click at [24, 263] on icon "Previous slide" at bounding box center [22, 268] width 12 height 12
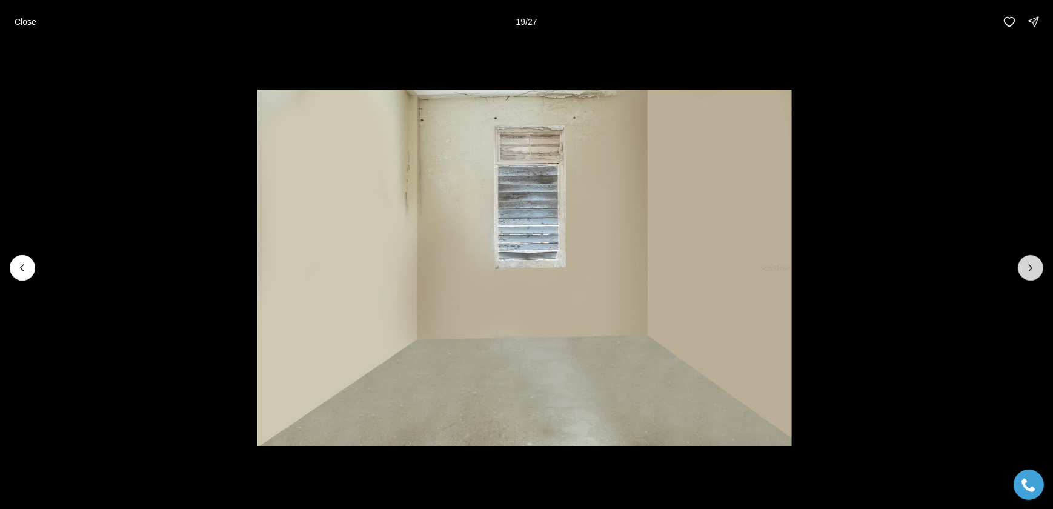
click at [1036, 264] on icon "Next slide" at bounding box center [1031, 268] width 12 height 12
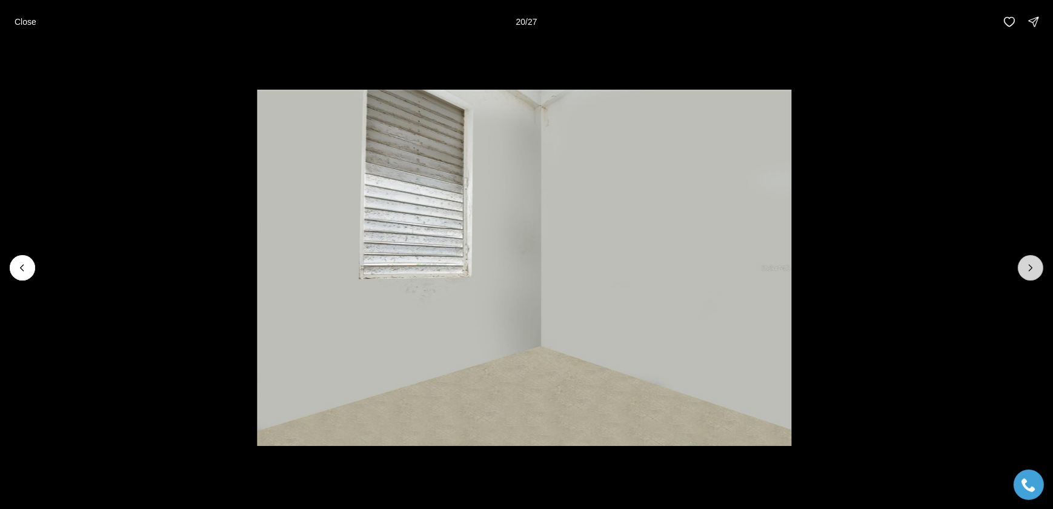
click at [1034, 263] on icon "Next slide" at bounding box center [1031, 268] width 12 height 12
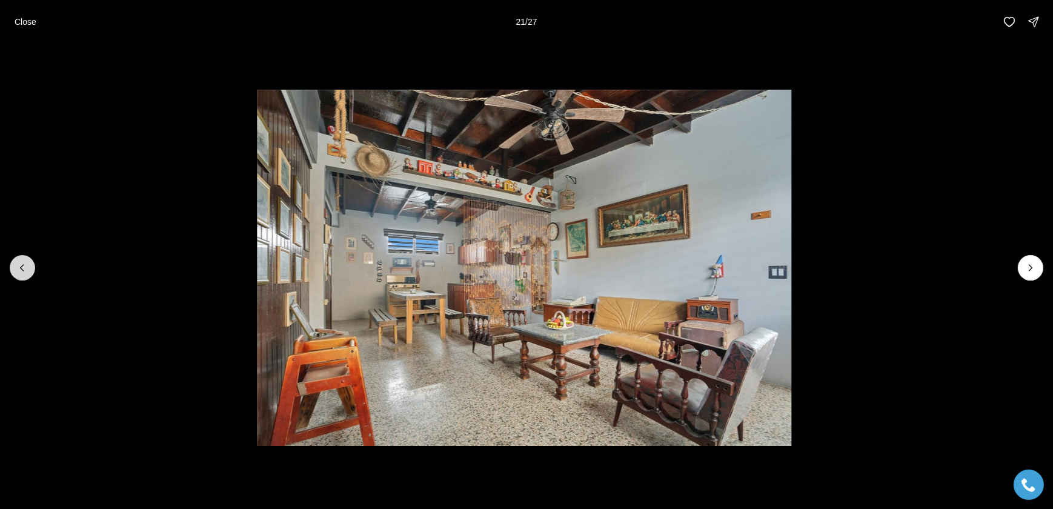
click at [32, 268] on button "Previous slide" at bounding box center [22, 267] width 25 height 25
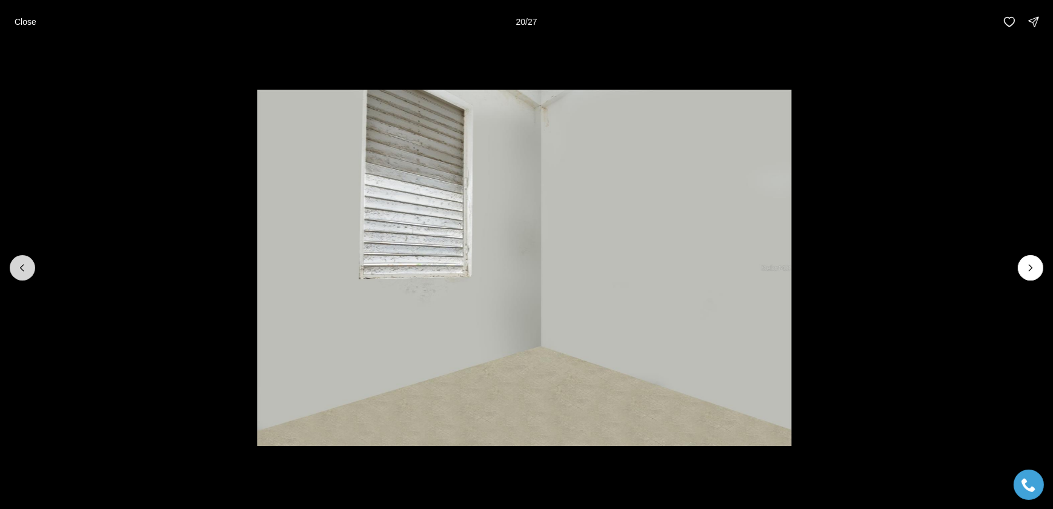
click at [31, 267] on button "Previous slide" at bounding box center [22, 267] width 25 height 25
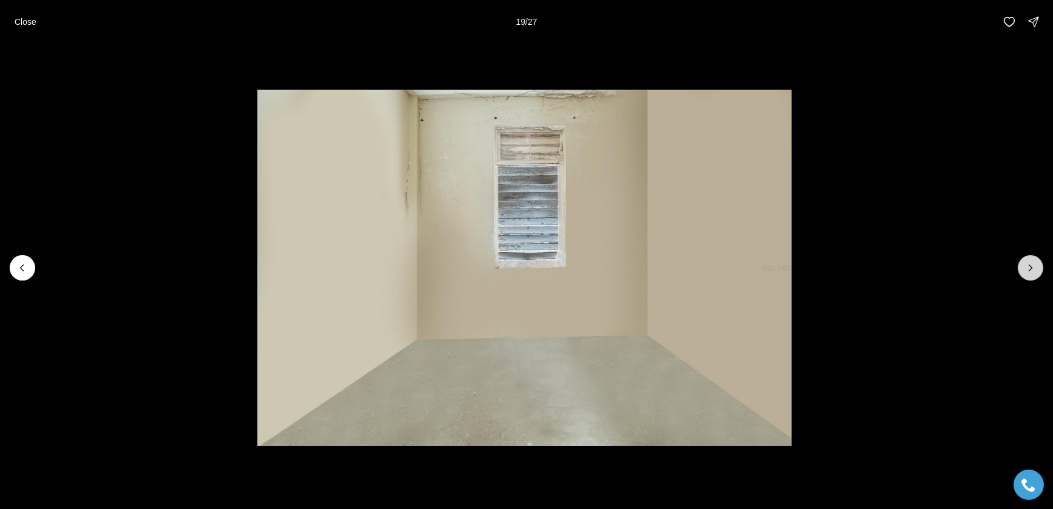
click at [1026, 269] on icon "Next slide" at bounding box center [1031, 268] width 12 height 12
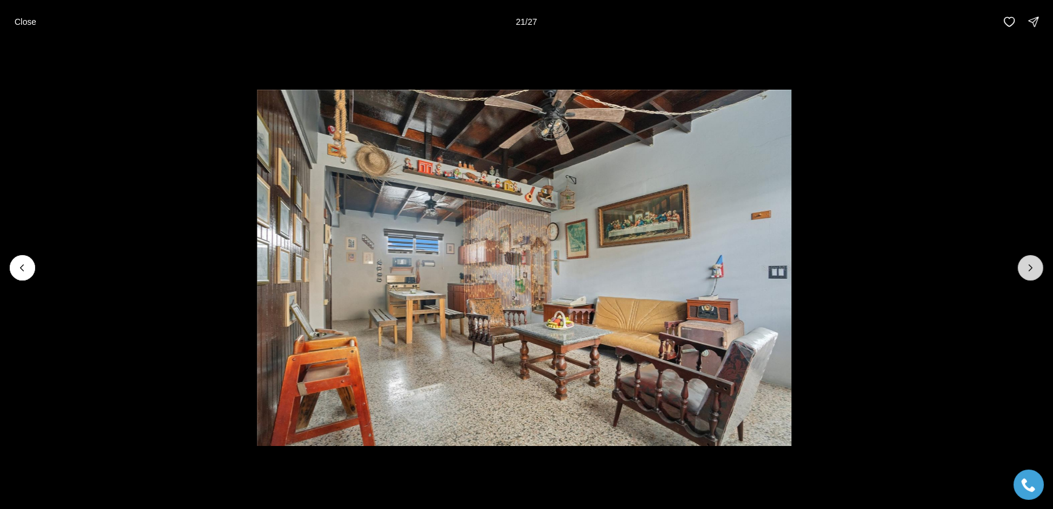
click at [1026, 269] on icon "Next slide" at bounding box center [1031, 268] width 12 height 12
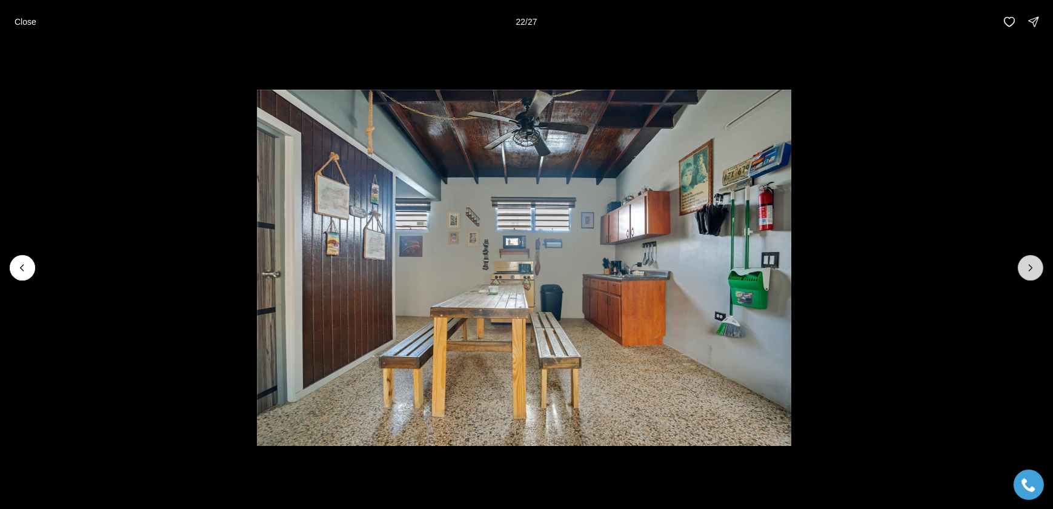
click at [1033, 267] on icon "Next slide" at bounding box center [1031, 268] width 12 height 12
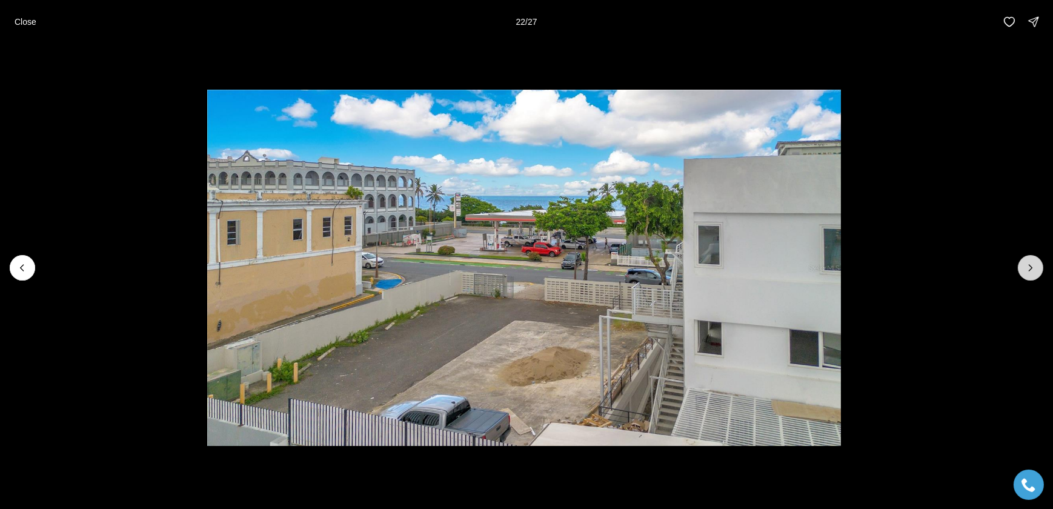
click at [1033, 268] on icon "Next slide" at bounding box center [1031, 268] width 12 height 12
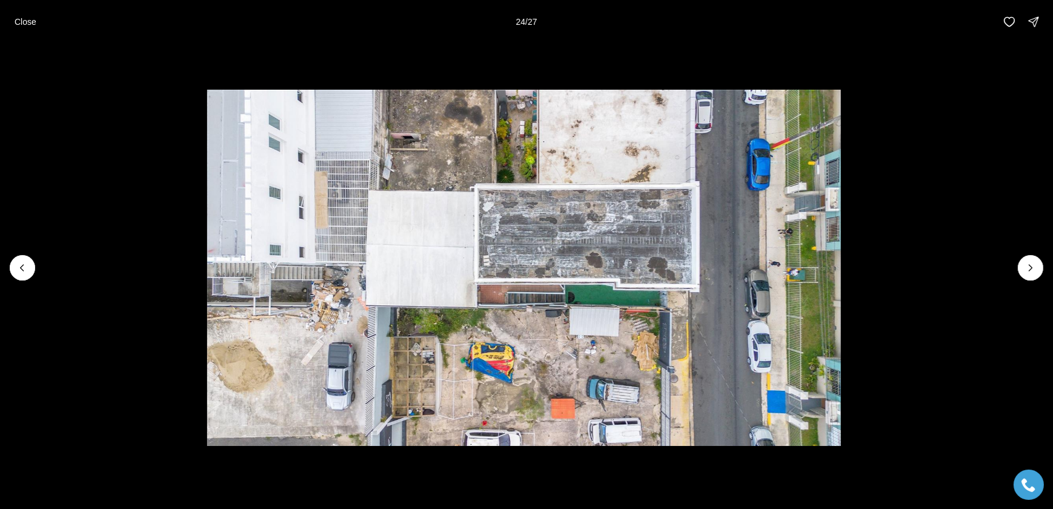
click at [31, 24] on p "Close" at bounding box center [26, 22] width 22 height 10
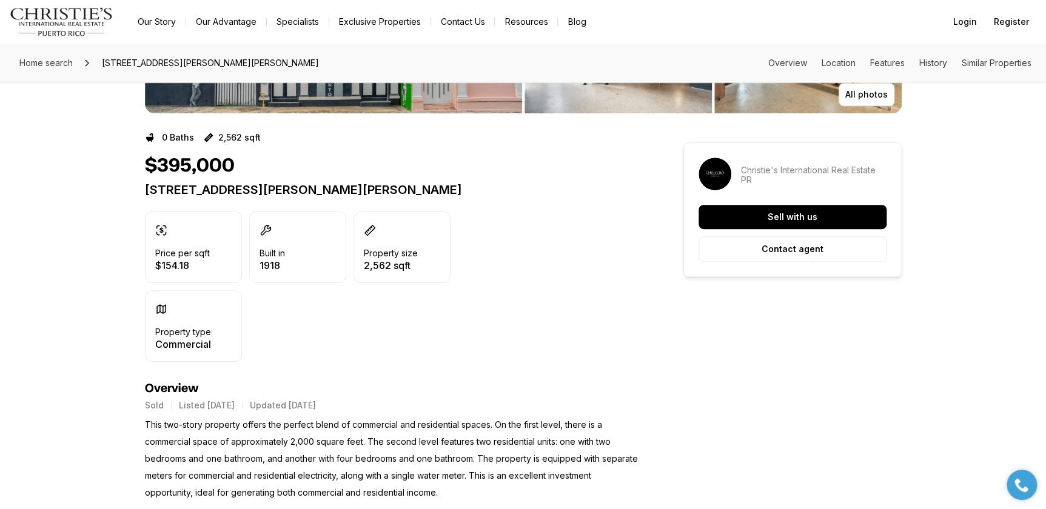
scroll to position [275, 0]
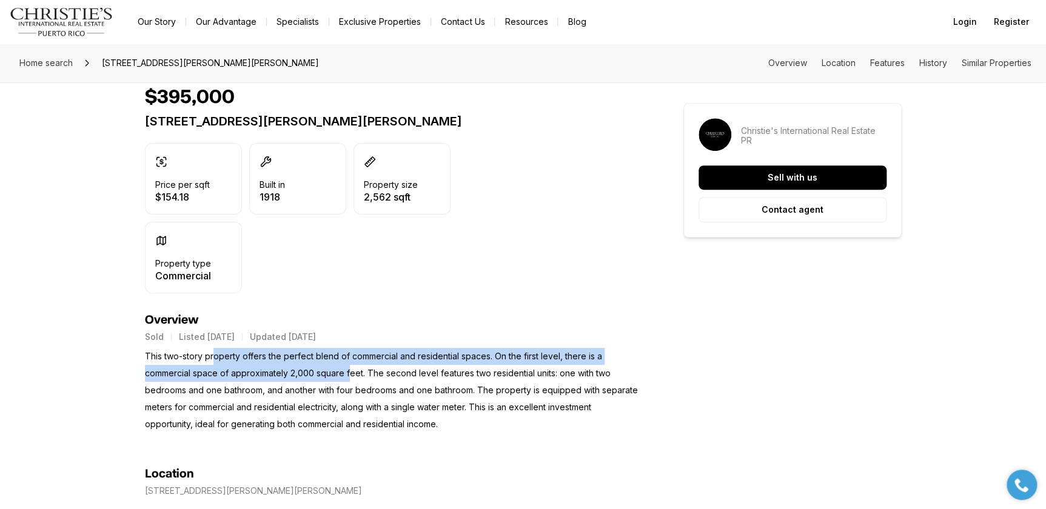
drag, startPoint x: 259, startPoint y: 361, endPoint x: 347, endPoint y: 364, distance: 87.4
click at [347, 364] on p "This two-story property offers the perfect blend of commercial and residential …" at bounding box center [392, 390] width 495 height 85
drag, startPoint x: 347, startPoint y: 364, endPoint x: 333, endPoint y: 355, distance: 16.5
click at [333, 355] on p "This two-story property offers the perfect blend of commercial and residential …" at bounding box center [392, 390] width 495 height 85
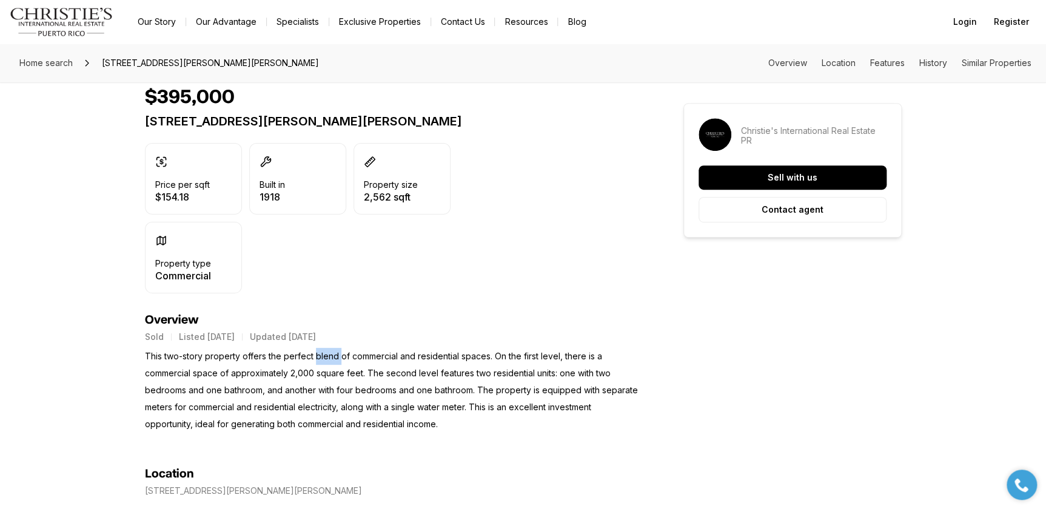
click at [332, 354] on p "This two-story property offers the perfect blend of commercial and residential …" at bounding box center [392, 390] width 495 height 85
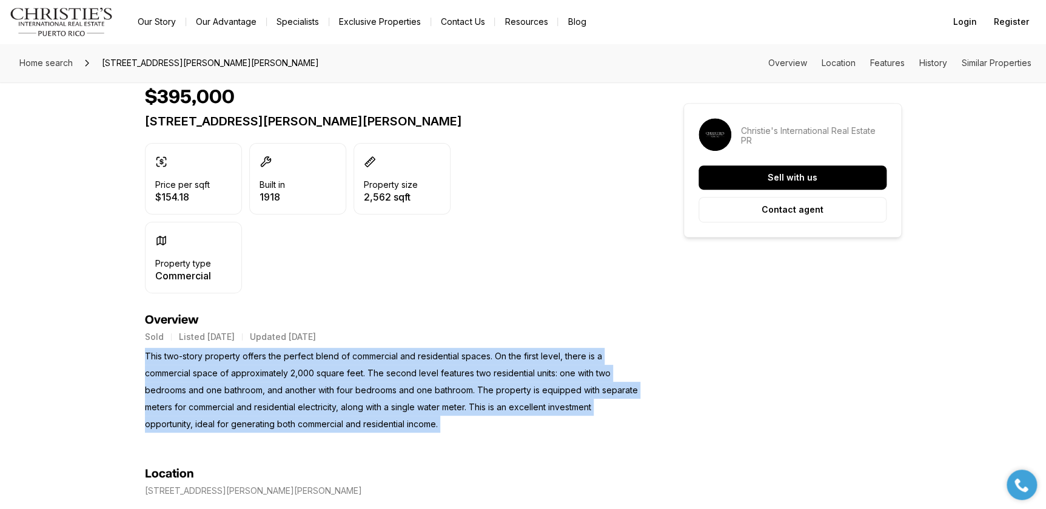
click at [332, 354] on p "This two-story property offers the perfect blend of commercial and residential …" at bounding box center [392, 390] width 495 height 85
drag, startPoint x: 332, startPoint y: 354, endPoint x: 325, endPoint y: 352, distance: 6.9
click at [325, 352] on p "This two-story property offers the perfect blend of commercial and residential …" at bounding box center [392, 390] width 495 height 85
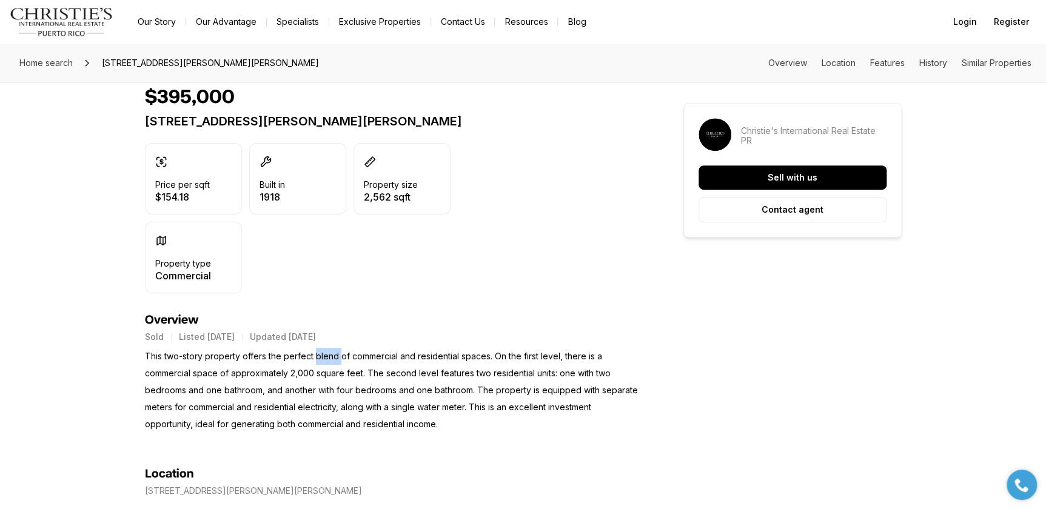
click at [325, 352] on p "This two-story property offers the perfect blend of commercial and residential …" at bounding box center [392, 390] width 495 height 85
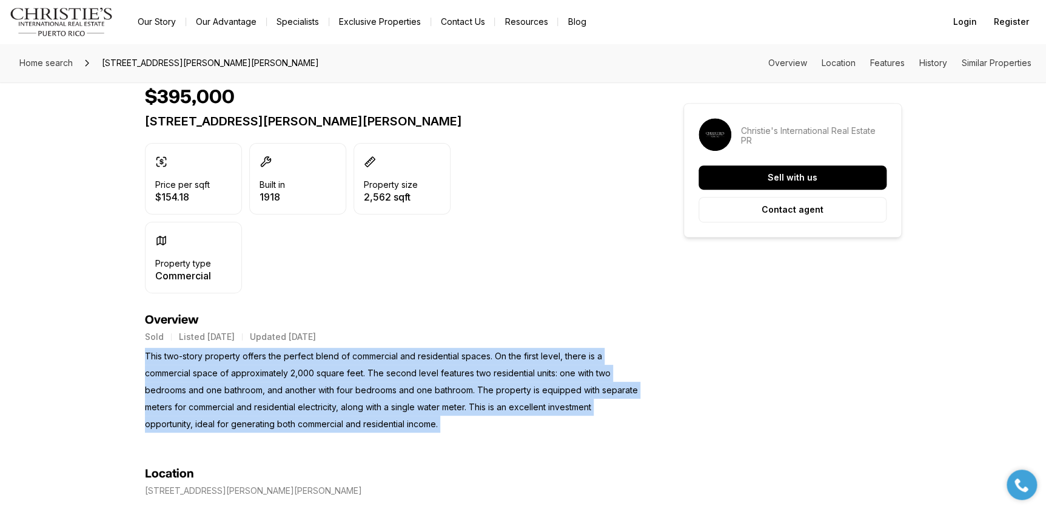
click at [325, 352] on p "This two-story property offers the perfect blend of commercial and residential …" at bounding box center [392, 390] width 495 height 85
click at [321, 352] on p "This two-story property offers the perfect blend of commercial and residential …" at bounding box center [392, 390] width 495 height 85
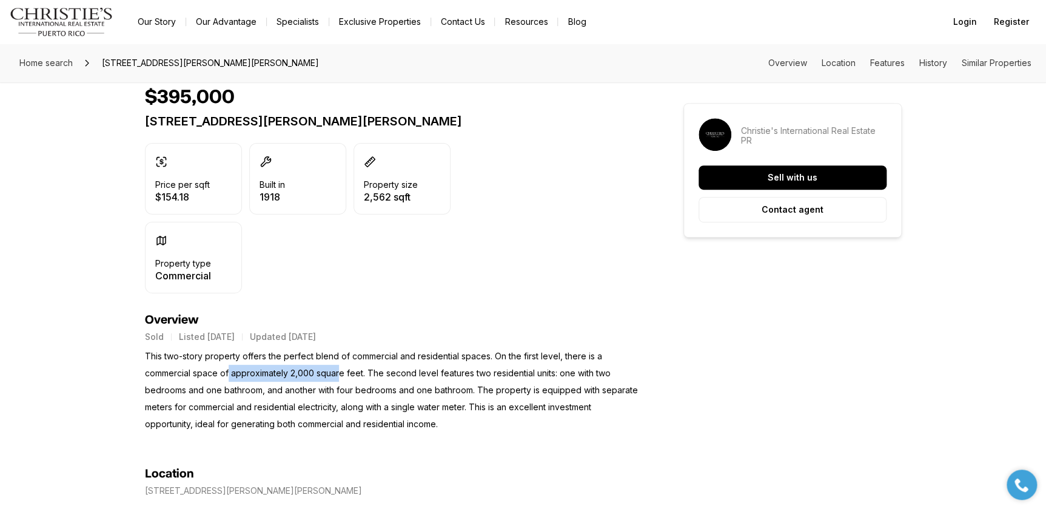
drag, startPoint x: 231, startPoint y: 369, endPoint x: 338, endPoint y: 372, distance: 107.3
click at [338, 372] on p "This two-story property offers the perfect blend of commercial and residential …" at bounding box center [392, 390] width 495 height 85
drag, startPoint x: 338, startPoint y: 372, endPoint x: 318, endPoint y: 370, distance: 20.1
click at [318, 370] on p "This two-story property offers the perfect blend of commercial and residential …" at bounding box center [392, 390] width 495 height 85
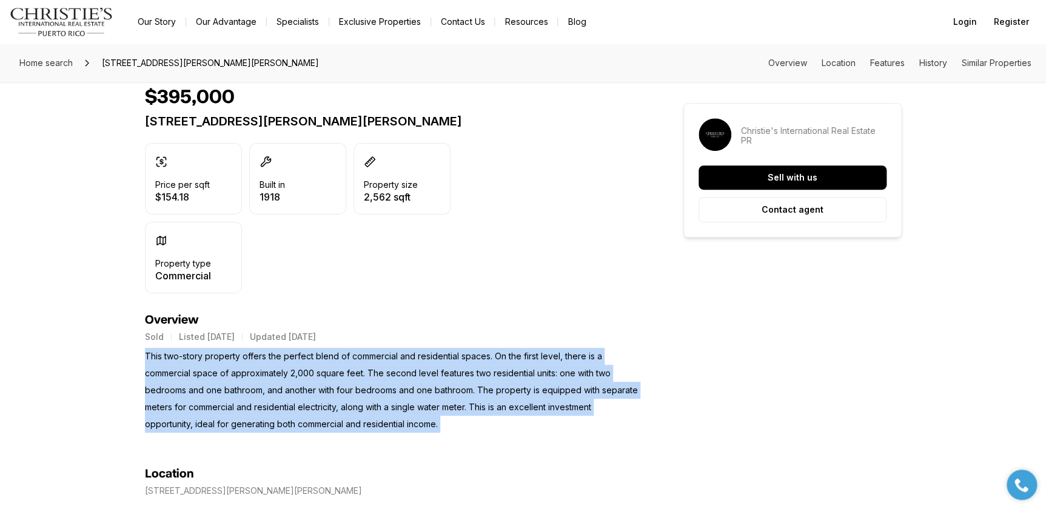
click at [318, 370] on p "This two-story property offers the perfect blend of commercial and residential …" at bounding box center [392, 390] width 495 height 85
click at [316, 371] on p "This two-story property offers the perfect blend of commercial and residential …" at bounding box center [392, 390] width 495 height 85
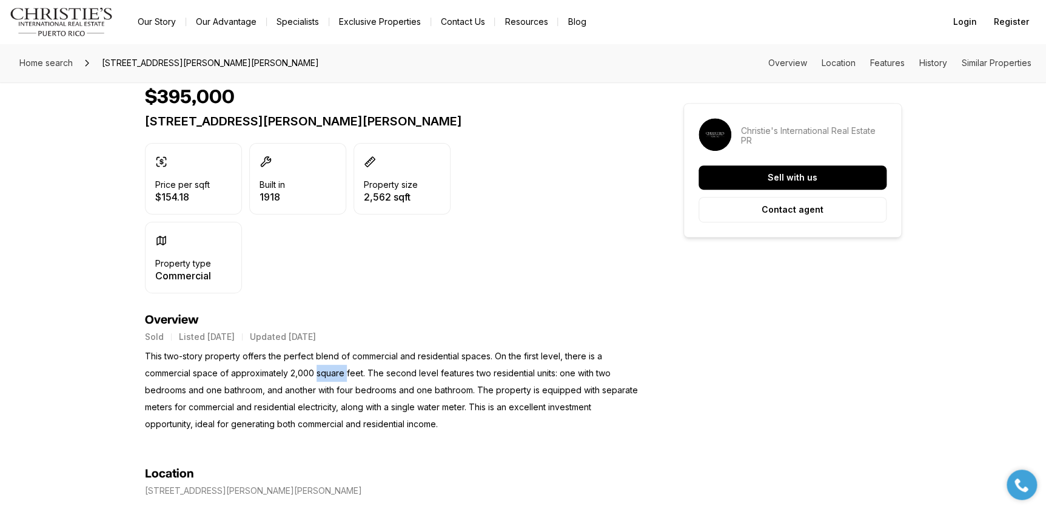
click at [316, 371] on p "This two-story property offers the perfect blend of commercial and residential …" at bounding box center [392, 390] width 495 height 85
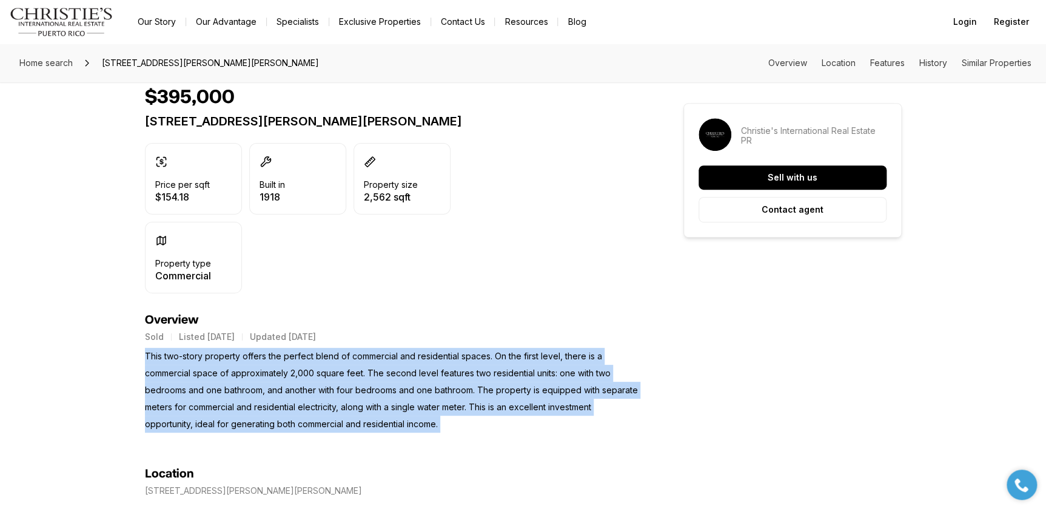
click at [313, 370] on p "This two-story property offers the perfect blend of commercial and residential …" at bounding box center [392, 390] width 495 height 85
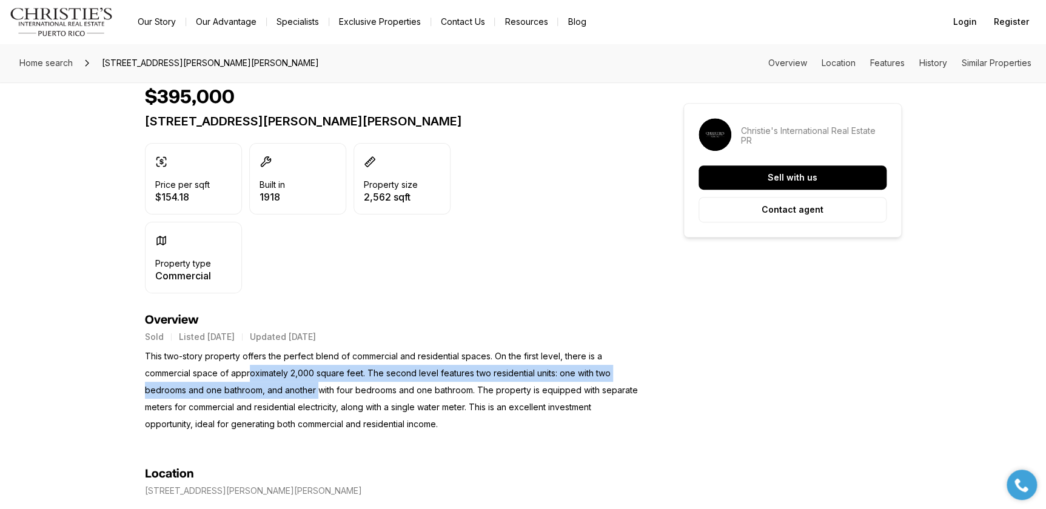
drag, startPoint x: 248, startPoint y: 370, endPoint x: 318, endPoint y: 397, distance: 75.4
click at [318, 397] on p "This two-story property offers the perfect blend of commercial and residential …" at bounding box center [392, 390] width 495 height 85
drag, startPoint x: 318, startPoint y: 397, endPoint x: 302, endPoint y: 390, distance: 17.4
click at [315, 395] on p "This two-story property offers the perfect blend of commercial and residential …" at bounding box center [392, 390] width 495 height 85
drag, startPoint x: 278, startPoint y: 372, endPoint x: 321, endPoint y: 390, distance: 46.2
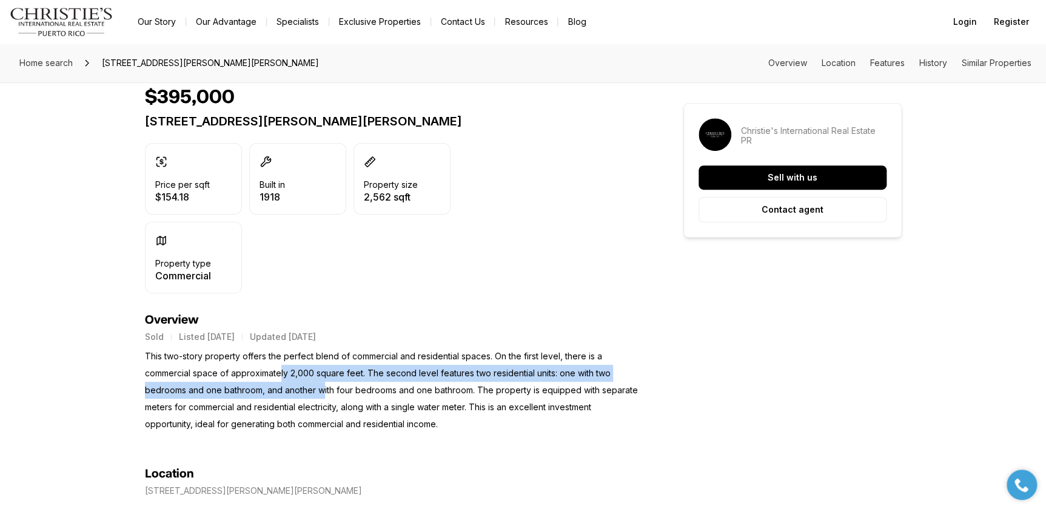
click at [321, 390] on p "This two-story property offers the perfect blend of commercial and residential …" at bounding box center [392, 390] width 495 height 85
click at [318, 393] on p "This two-story property offers the perfect blend of commercial and residential …" at bounding box center [392, 390] width 495 height 85
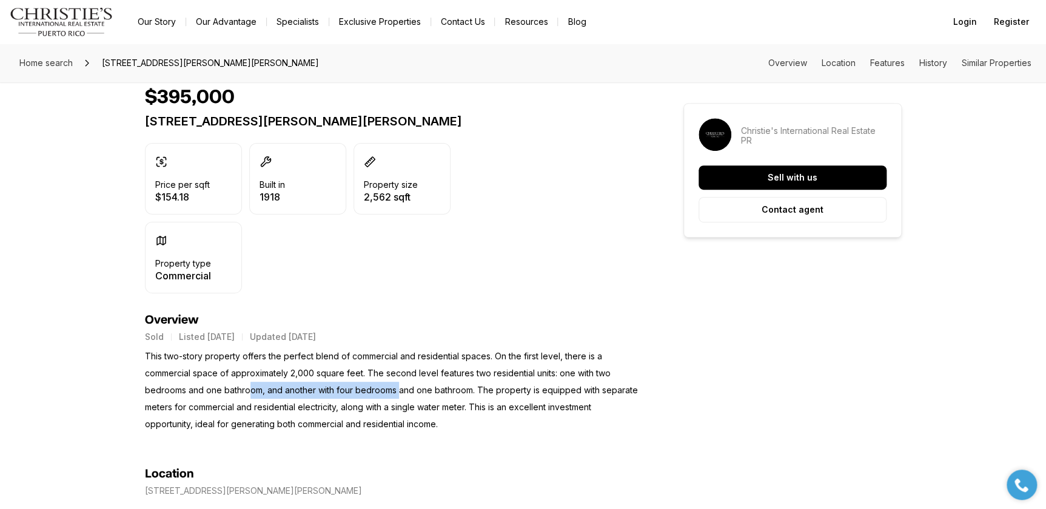
drag, startPoint x: 247, startPoint y: 389, endPoint x: 396, endPoint y: 389, distance: 149.1
click at [396, 389] on p "This two-story property offers the perfect blend of commercial and residential …" at bounding box center [392, 390] width 495 height 85
drag, startPoint x: 396, startPoint y: 389, endPoint x: 341, endPoint y: 388, distance: 55.8
click at [341, 388] on p "This two-story property offers the perfect blend of commercial and residential …" at bounding box center [392, 390] width 495 height 85
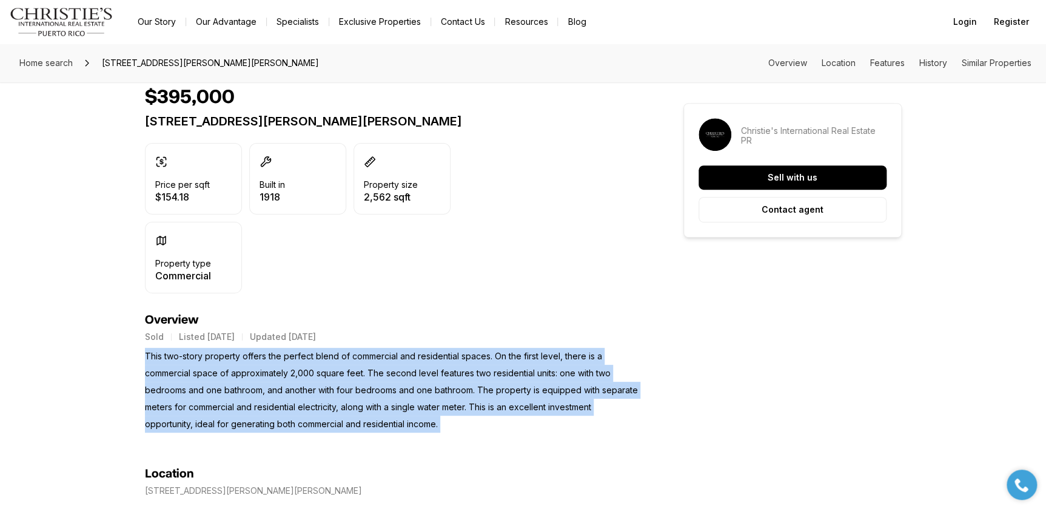
click at [341, 388] on p "This two-story property offers the perfect blend of commercial and residential …" at bounding box center [392, 390] width 495 height 85
drag, startPoint x: 341, startPoint y: 388, endPoint x: 347, endPoint y: 387, distance: 6.1
click at [349, 391] on p "This two-story property offers the perfect blend of commercial and residential …" at bounding box center [392, 390] width 495 height 85
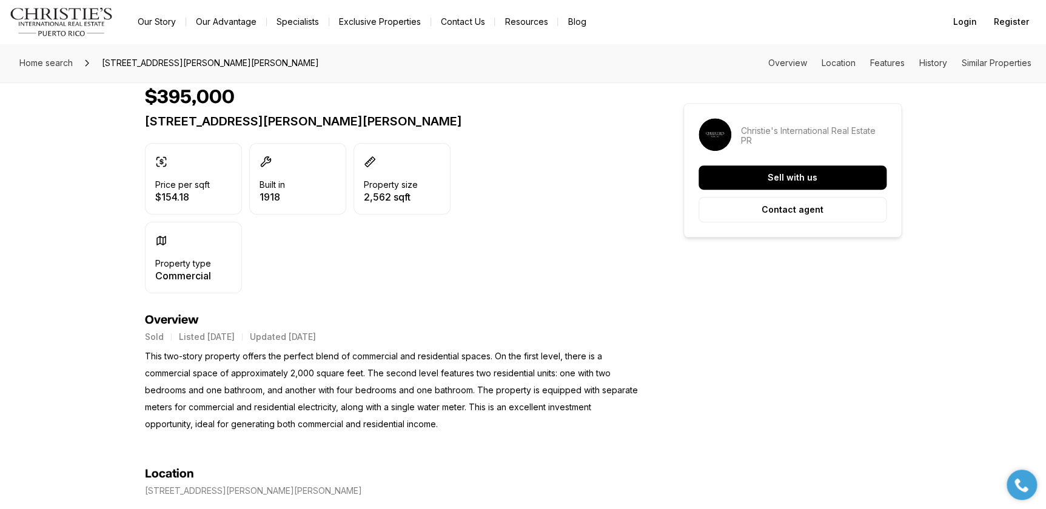
click at [347, 387] on p "This two-story property offers the perfect blend of commercial and residential …" at bounding box center [392, 390] width 495 height 85
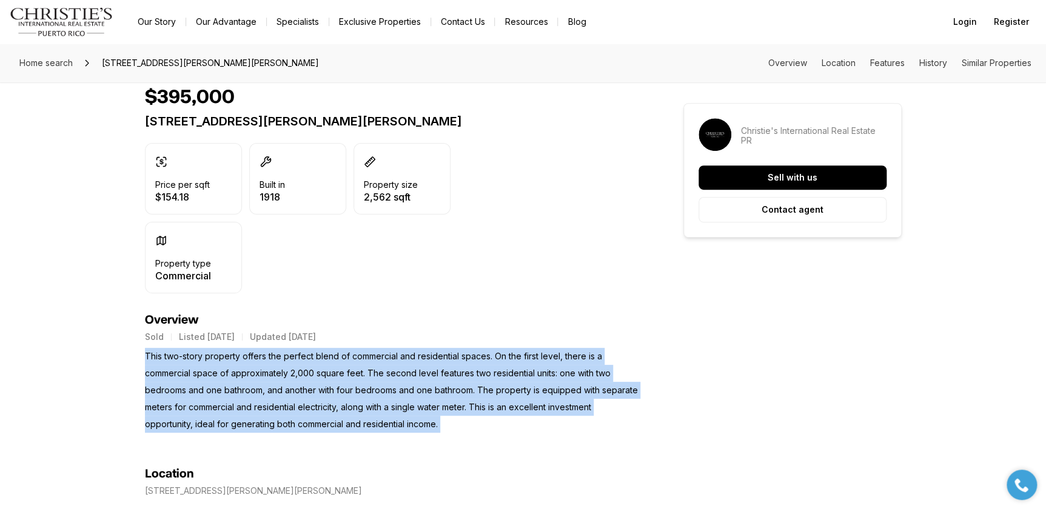
click at [347, 387] on p "This two-story property offers the perfect blend of commercial and residential …" at bounding box center [392, 390] width 495 height 85
drag, startPoint x: 347, startPoint y: 387, endPoint x: 352, endPoint y: 396, distance: 10.1
click at [352, 396] on p "This two-story property offers the perfect blend of commercial and residential …" at bounding box center [392, 390] width 495 height 85
click at [343, 391] on p "This two-story property offers the perfect blend of commercial and residential …" at bounding box center [392, 390] width 495 height 85
click at [330, 390] on p "This two-story property offers the perfect blend of commercial and residential …" at bounding box center [392, 390] width 495 height 85
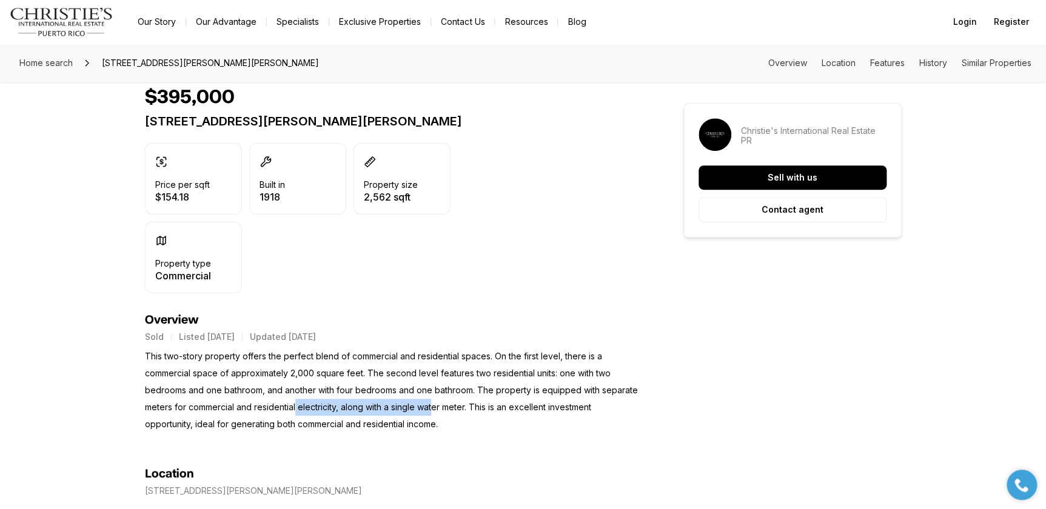
drag, startPoint x: 297, startPoint y: 400, endPoint x: 432, endPoint y: 405, distance: 134.6
click at [433, 405] on p "This two-story property offers the perfect blend of commercial and residential …" at bounding box center [392, 390] width 495 height 85
drag, startPoint x: 432, startPoint y: 405, endPoint x: 374, endPoint y: 405, distance: 57.6
click at [374, 405] on p "This two-story property offers the perfect blend of commercial and residential …" at bounding box center [392, 390] width 495 height 85
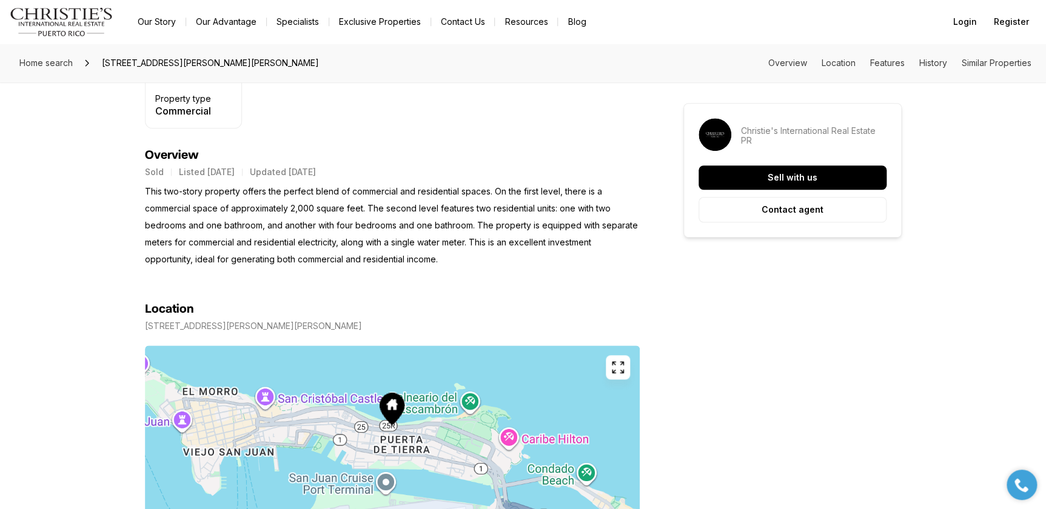
scroll to position [441, 0]
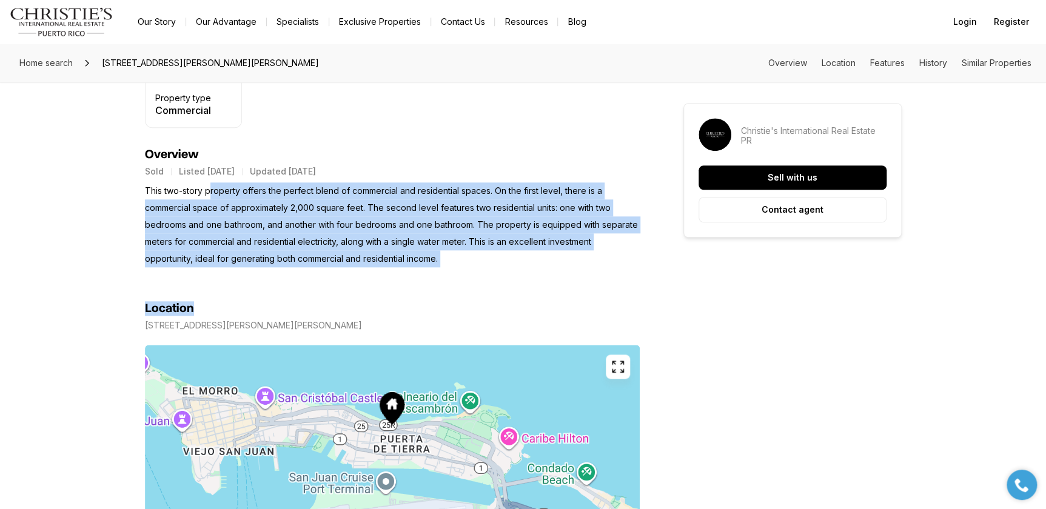
drag, startPoint x: 212, startPoint y: 188, endPoint x: 437, endPoint y: 284, distance: 244.7
drag, startPoint x: 437, startPoint y: 284, endPoint x: 392, endPoint y: 242, distance: 61.8
click at [394, 244] on p "This two-story property offers the perfect blend of commercial and residential …" at bounding box center [392, 224] width 495 height 85
drag, startPoint x: 372, startPoint y: 201, endPoint x: 477, endPoint y: 272, distance: 126.9
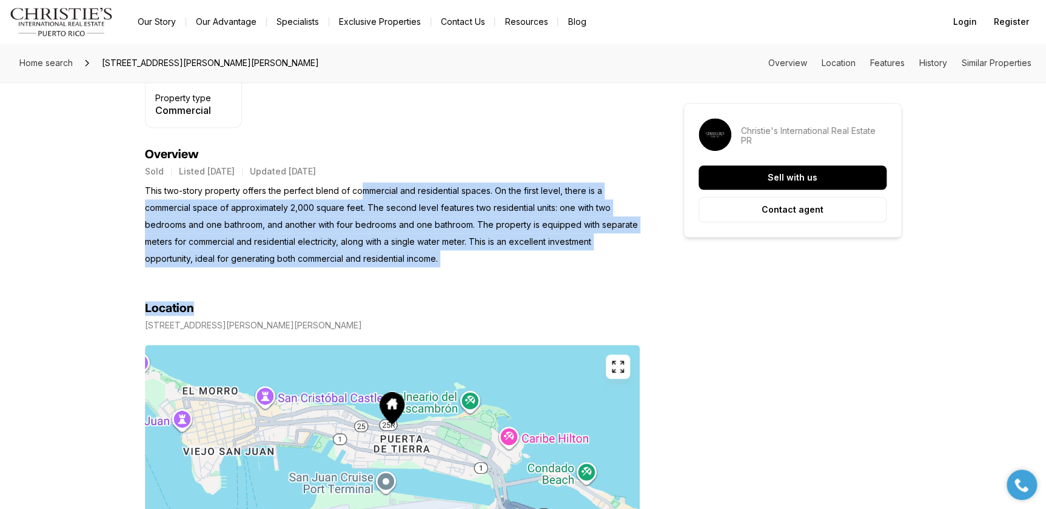
drag, startPoint x: 476, startPoint y: 272, endPoint x: 444, endPoint y: 256, distance: 35.8
click at [449, 260] on p "This two-story property offers the perfect blend of commercial and residential …" at bounding box center [392, 224] width 495 height 85
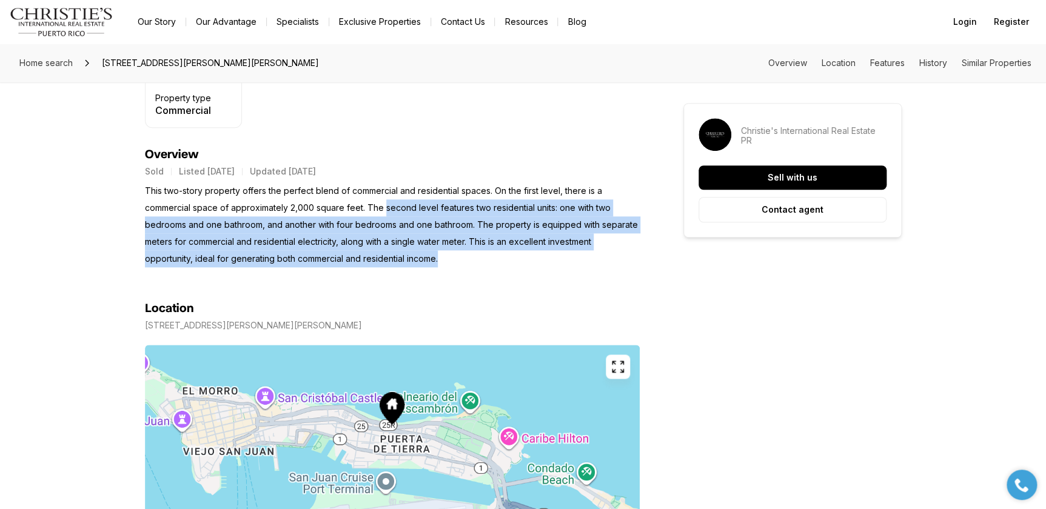
drag, startPoint x: 384, startPoint y: 203, endPoint x: 459, endPoint y: 255, distance: 91.1
click at [459, 255] on p "This two-story property offers the perfect blend of commercial and residential …" at bounding box center [392, 224] width 495 height 85
drag, startPoint x: 459, startPoint y: 255, endPoint x: 463, endPoint y: 265, distance: 11.7
click at [465, 266] on p "This two-story property offers the perfect blend of commercial and residential …" at bounding box center [392, 224] width 495 height 85
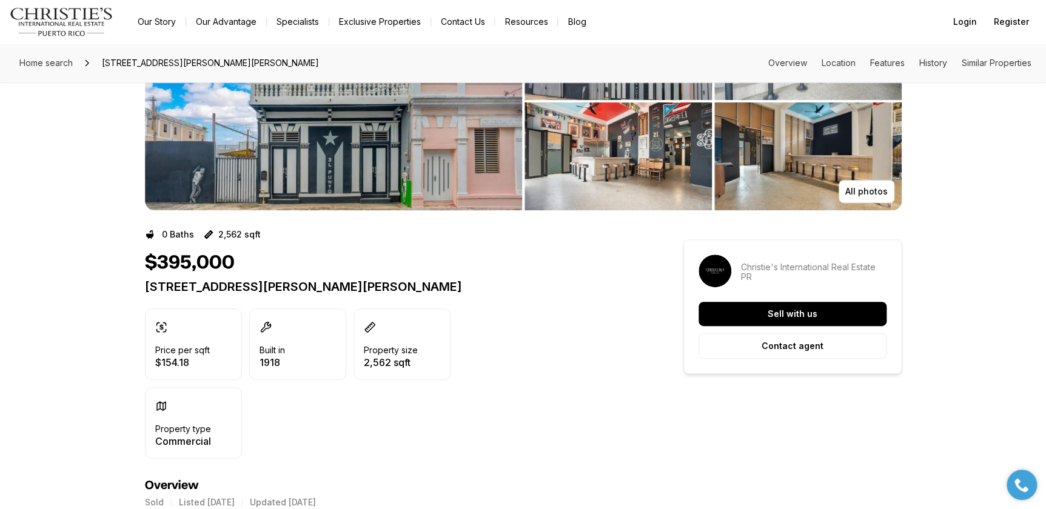
scroll to position [0, 0]
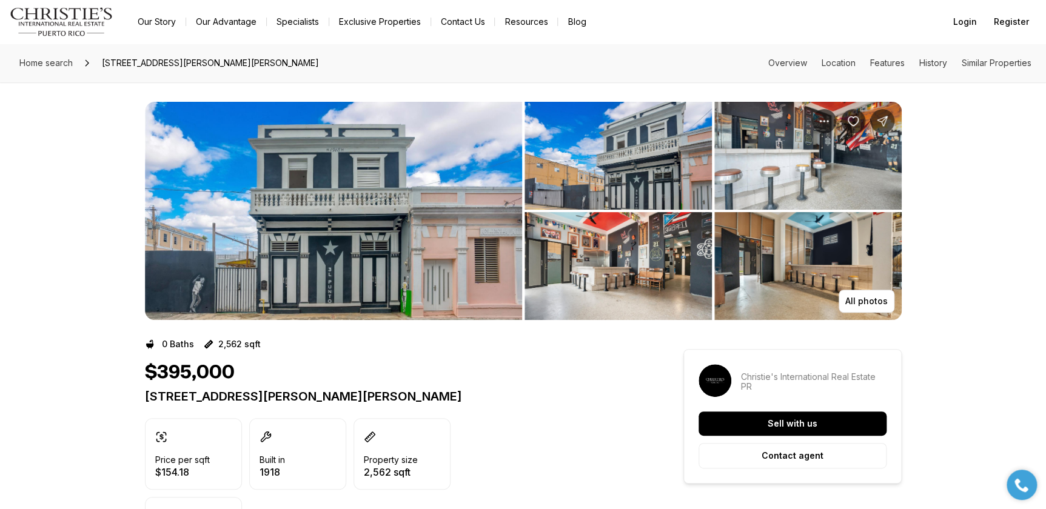
click at [469, 201] on img "View image gallery" at bounding box center [333, 211] width 377 height 218
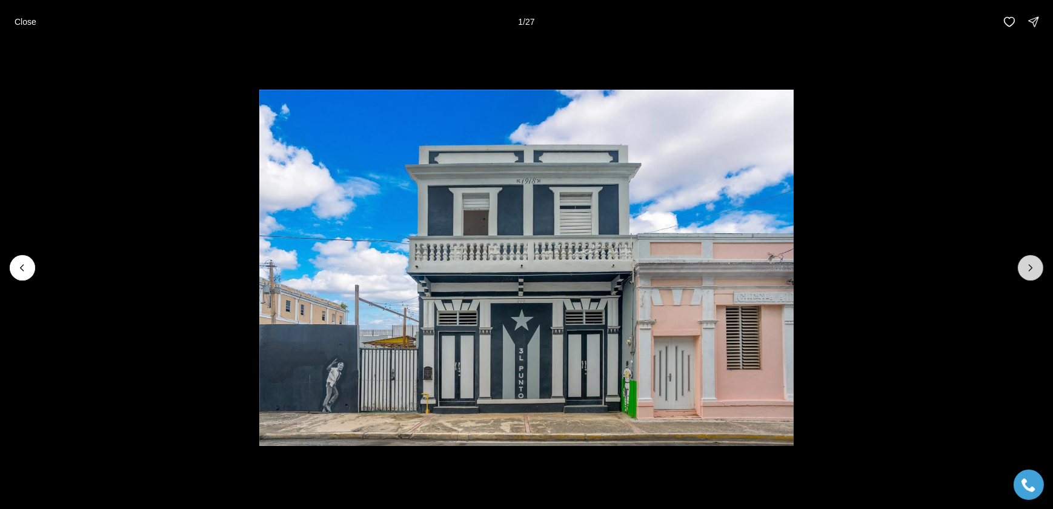
click at [1034, 272] on icon "Next slide" at bounding box center [1031, 268] width 12 height 12
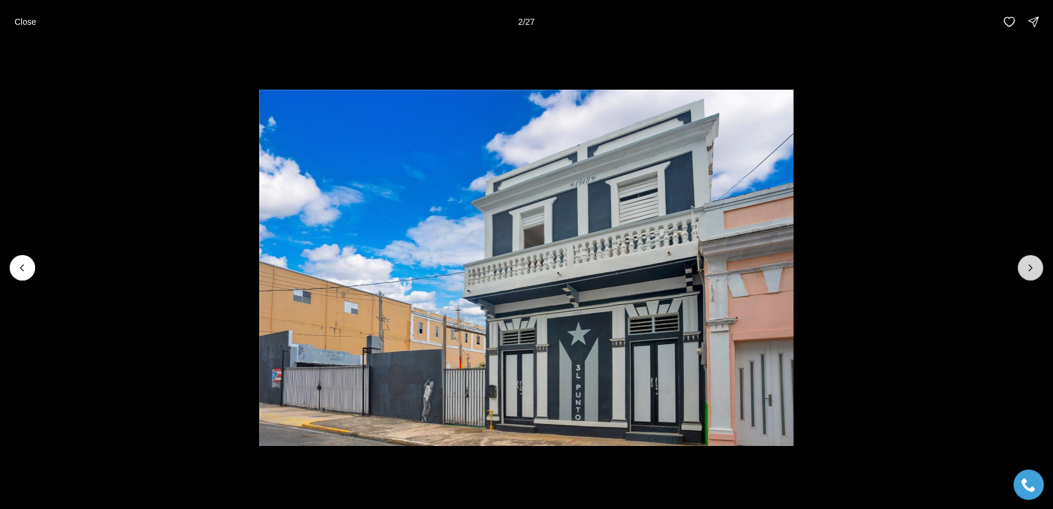
click at [1034, 272] on icon "Next slide" at bounding box center [1031, 268] width 12 height 12
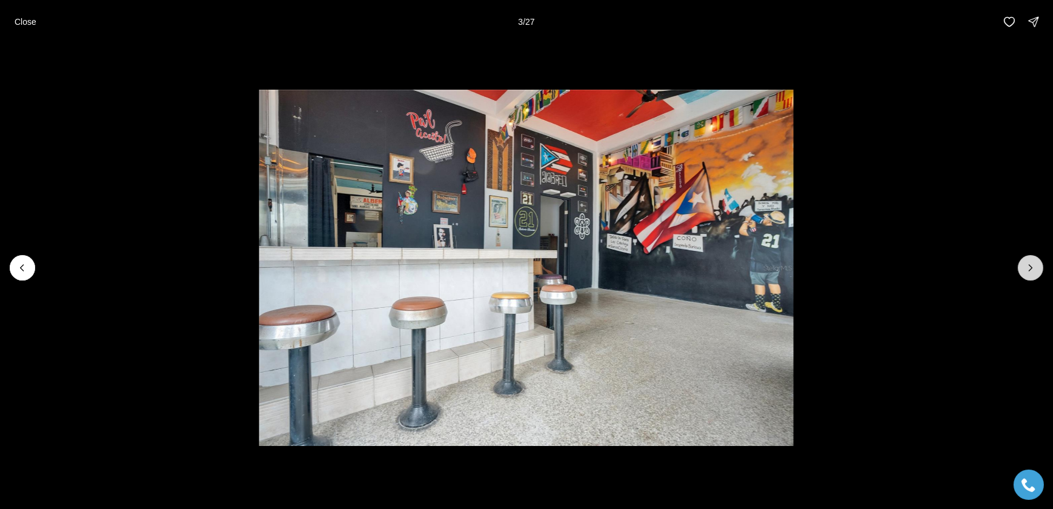
click at [1030, 270] on icon "Next slide" at bounding box center [1031, 268] width 3 height 6
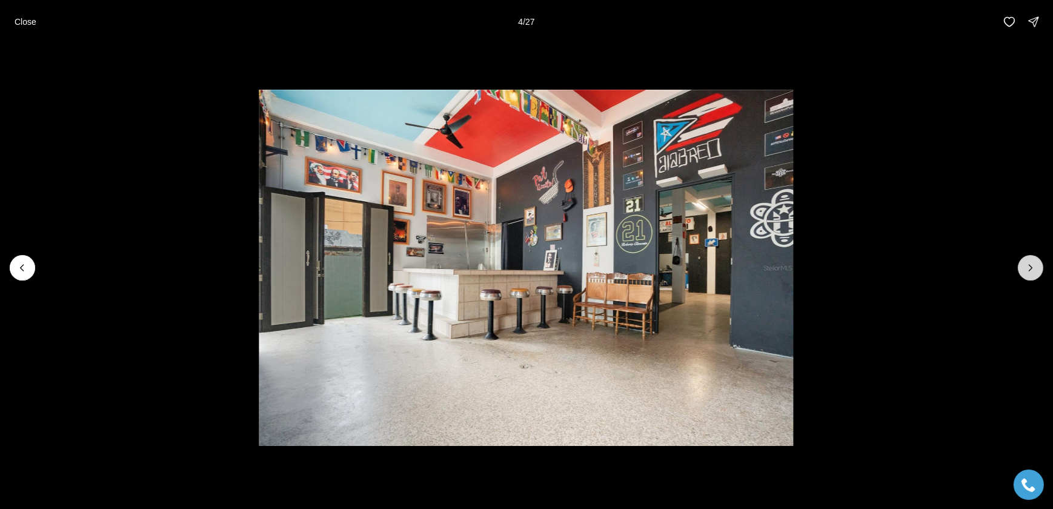
click at [1031, 272] on icon "Next slide" at bounding box center [1031, 268] width 12 height 12
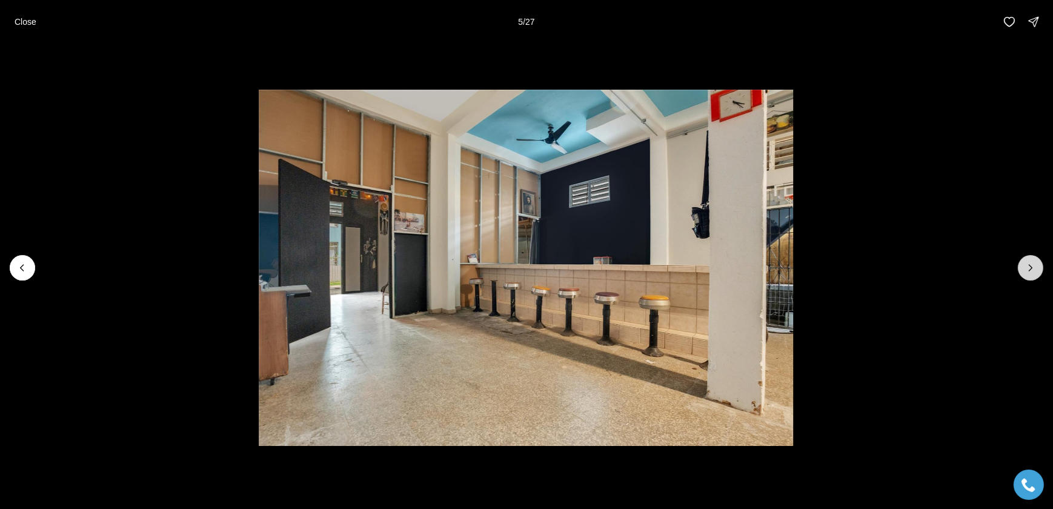
click at [1027, 266] on icon "Next slide" at bounding box center [1031, 268] width 12 height 12
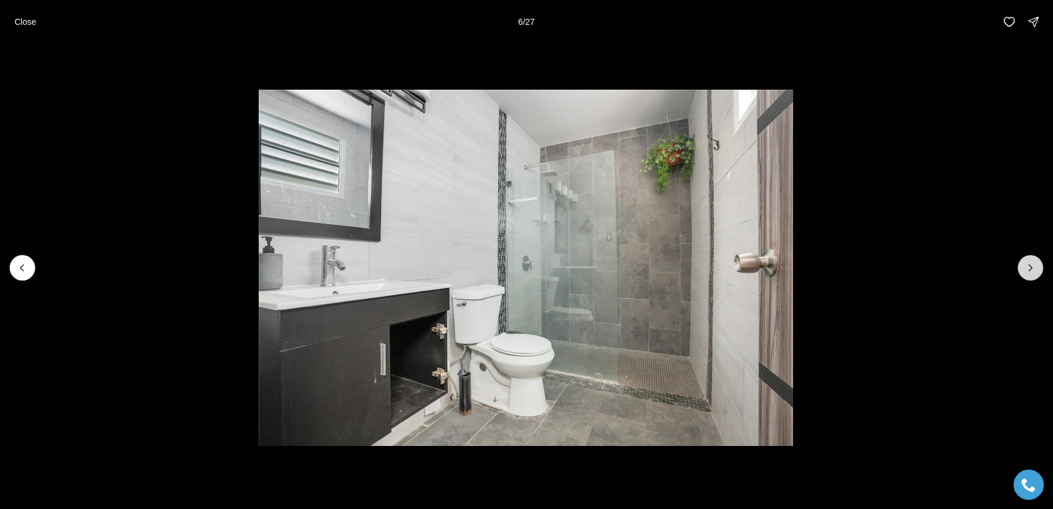
click at [1030, 265] on icon "Next slide" at bounding box center [1031, 268] width 12 height 12
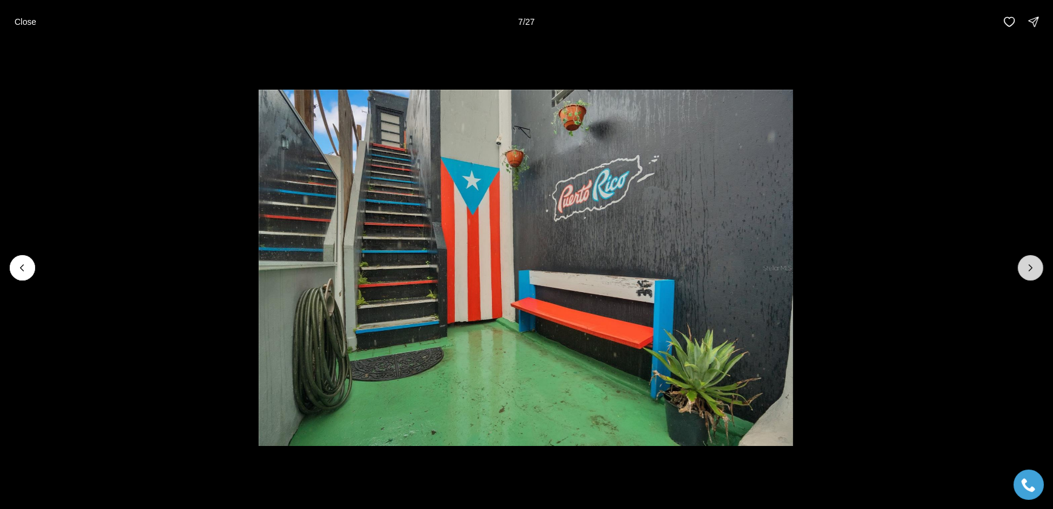
click at [1027, 271] on icon "Next slide" at bounding box center [1031, 268] width 12 height 12
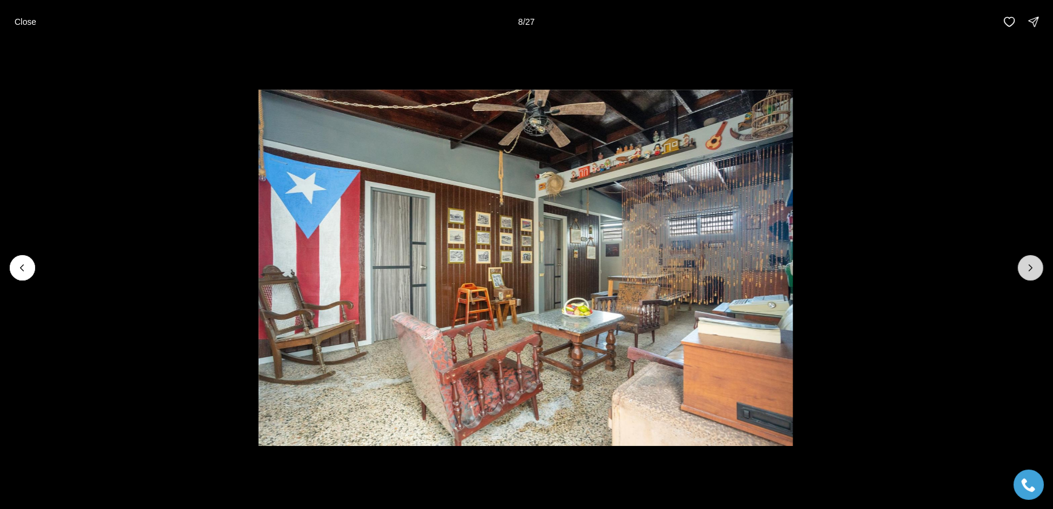
click at [1027, 270] on icon "Next slide" at bounding box center [1031, 268] width 12 height 12
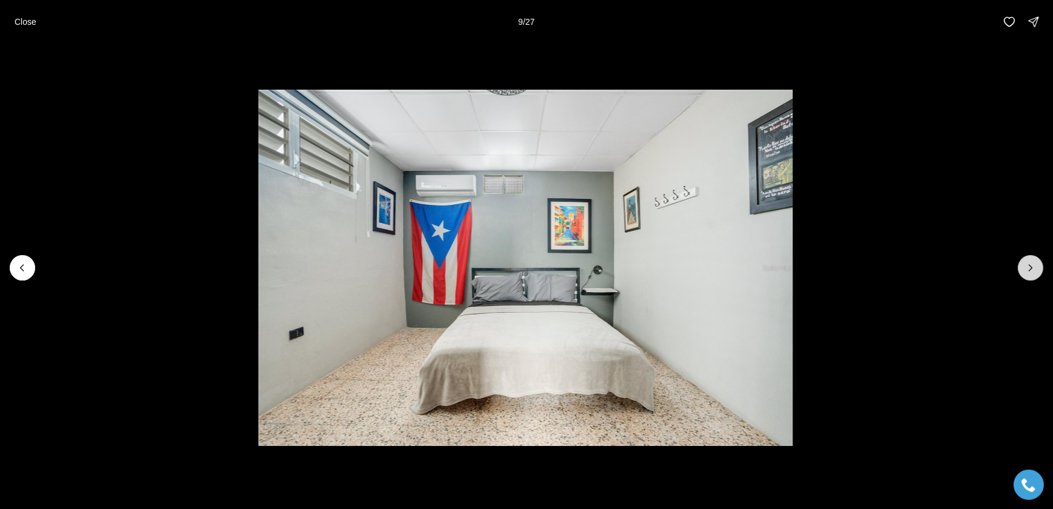
click at [1027, 269] on icon "Next slide" at bounding box center [1031, 268] width 12 height 12
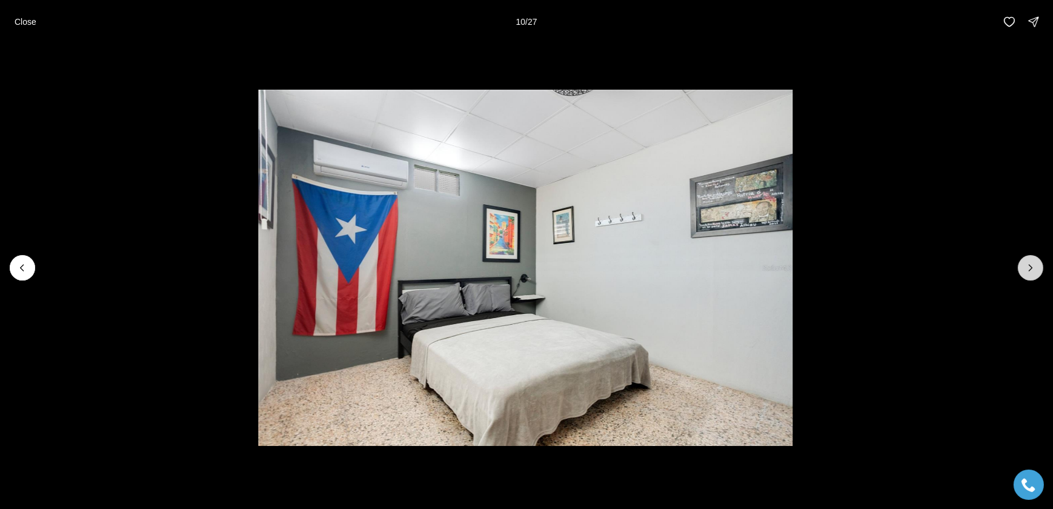
click at [1032, 266] on icon "Next slide" at bounding box center [1031, 268] width 12 height 12
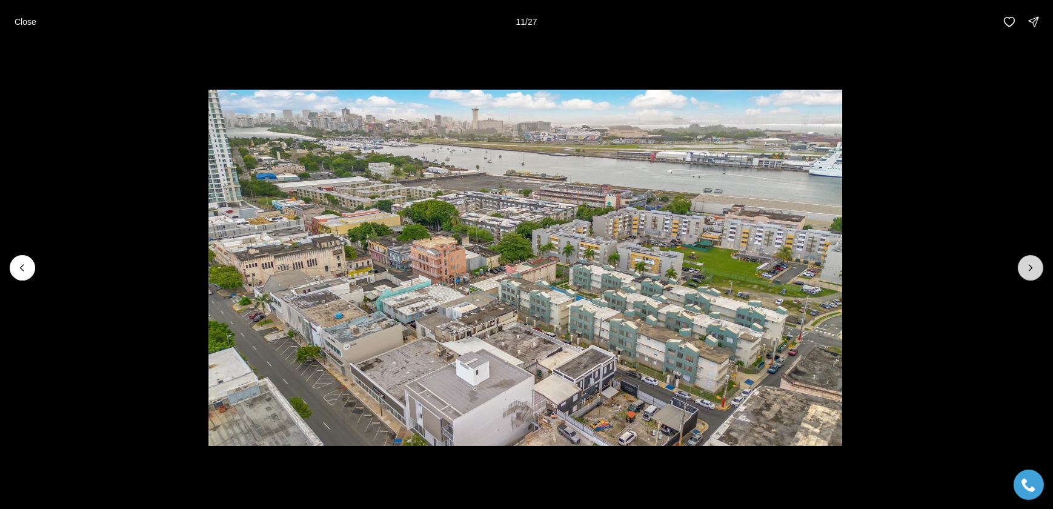
click at [1029, 267] on icon "Next slide" at bounding box center [1031, 268] width 12 height 12
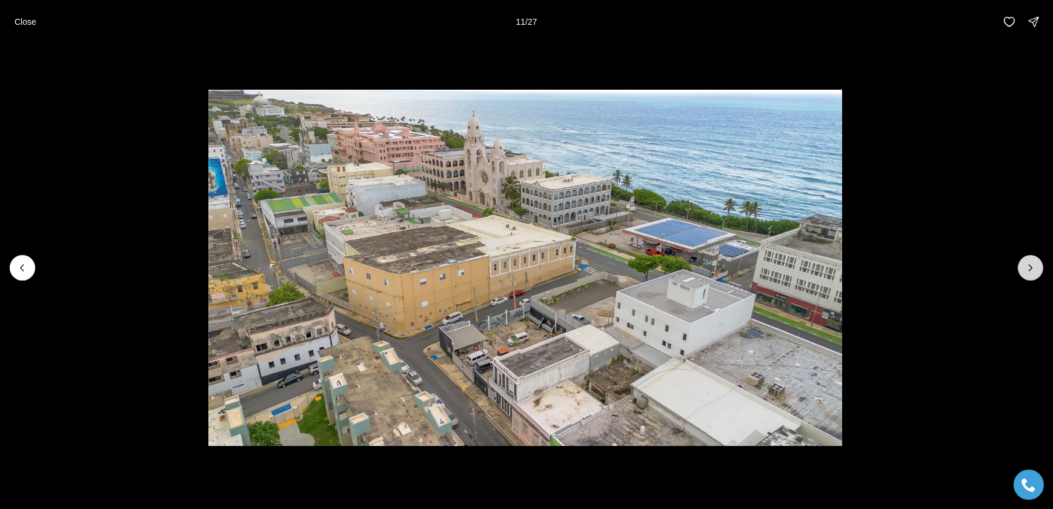
click at [1030, 268] on icon "Next slide" at bounding box center [1031, 268] width 12 height 12
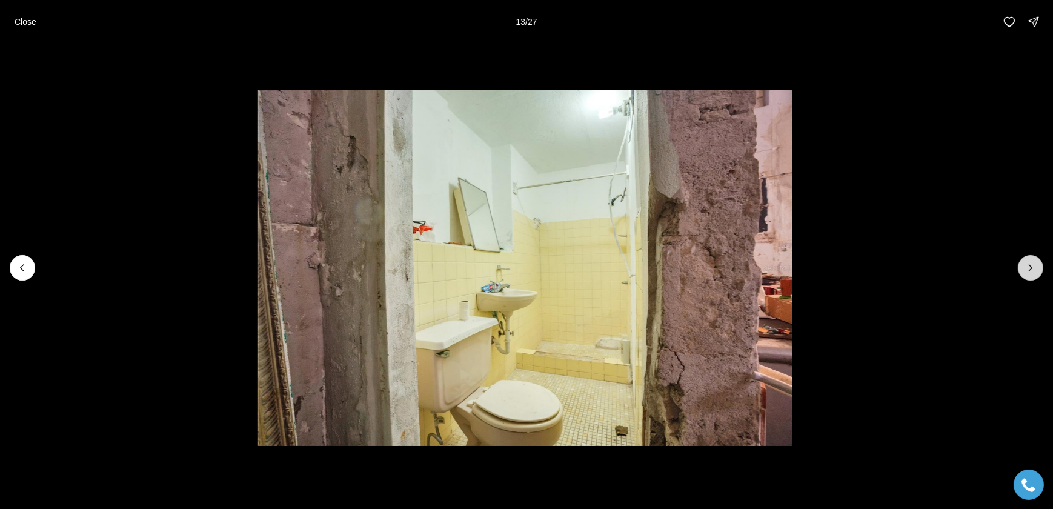
click at [1033, 271] on icon "Next slide" at bounding box center [1031, 268] width 12 height 12
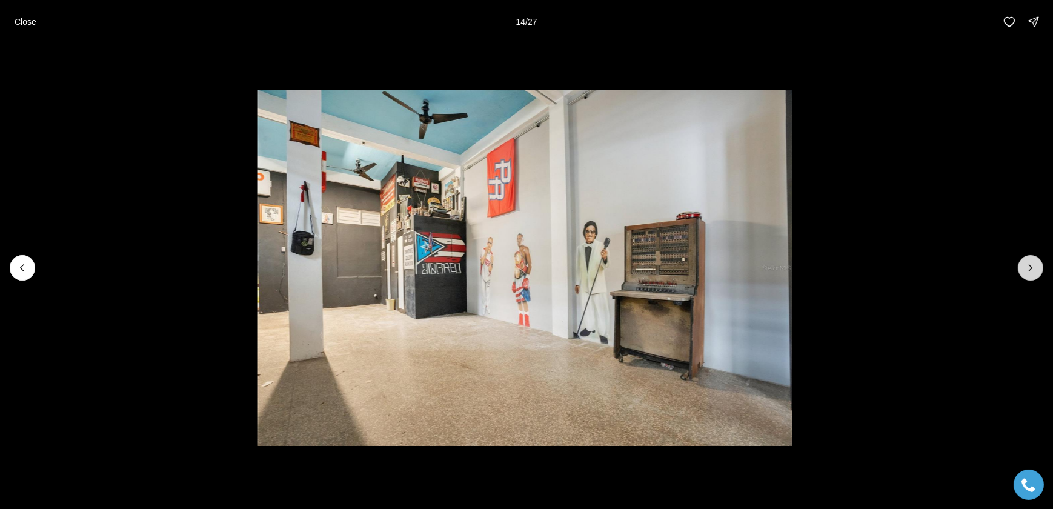
click at [1033, 267] on icon "Next slide" at bounding box center [1031, 268] width 12 height 12
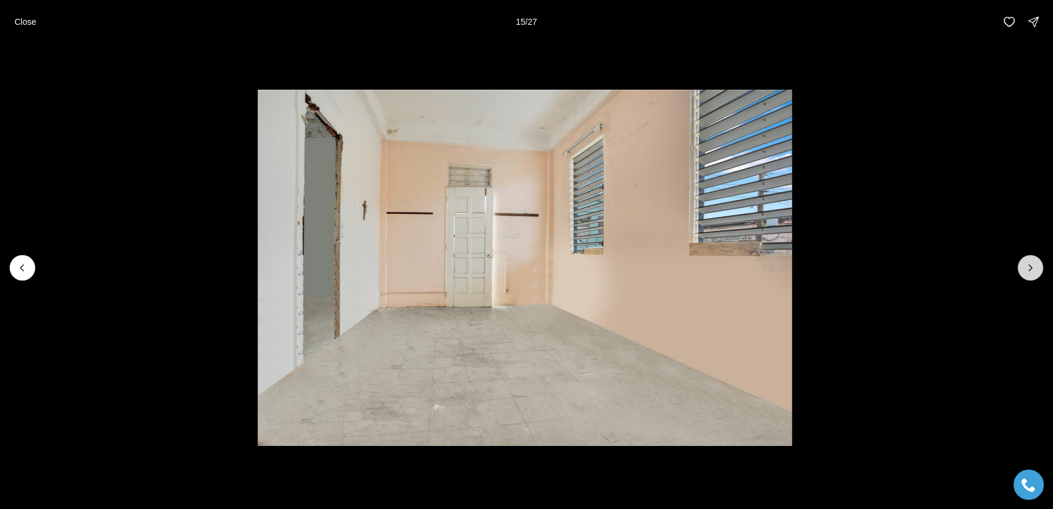
click at [1032, 272] on icon "Next slide" at bounding box center [1031, 268] width 12 height 12
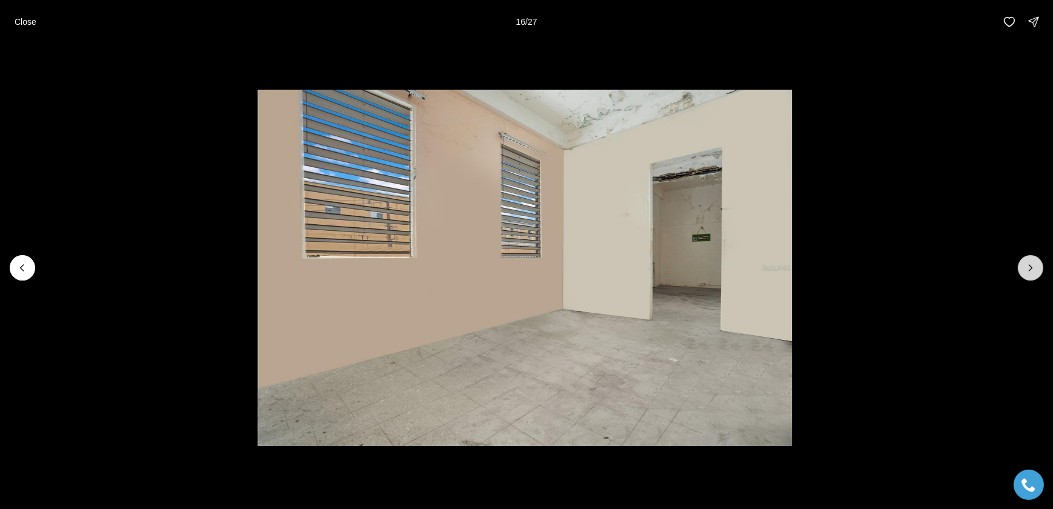
click at [1033, 270] on icon "Next slide" at bounding box center [1031, 268] width 12 height 12
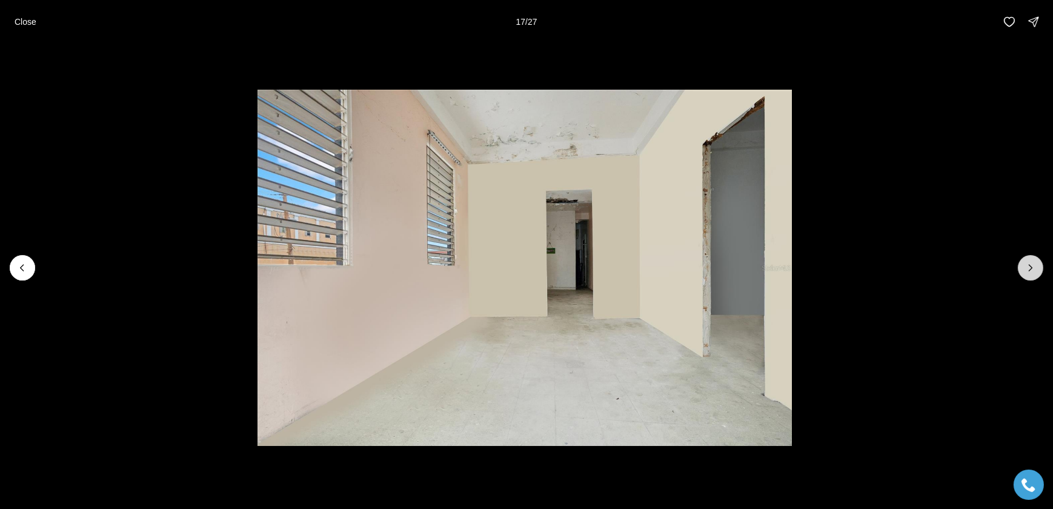
click at [1032, 270] on icon "Next slide" at bounding box center [1031, 268] width 12 height 12
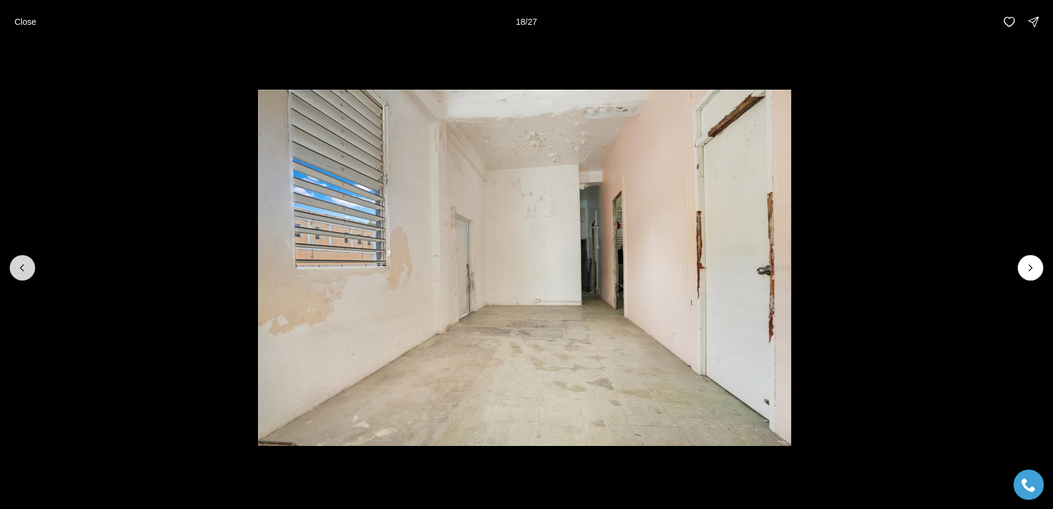
click at [25, 269] on icon "Previous slide" at bounding box center [22, 268] width 12 height 12
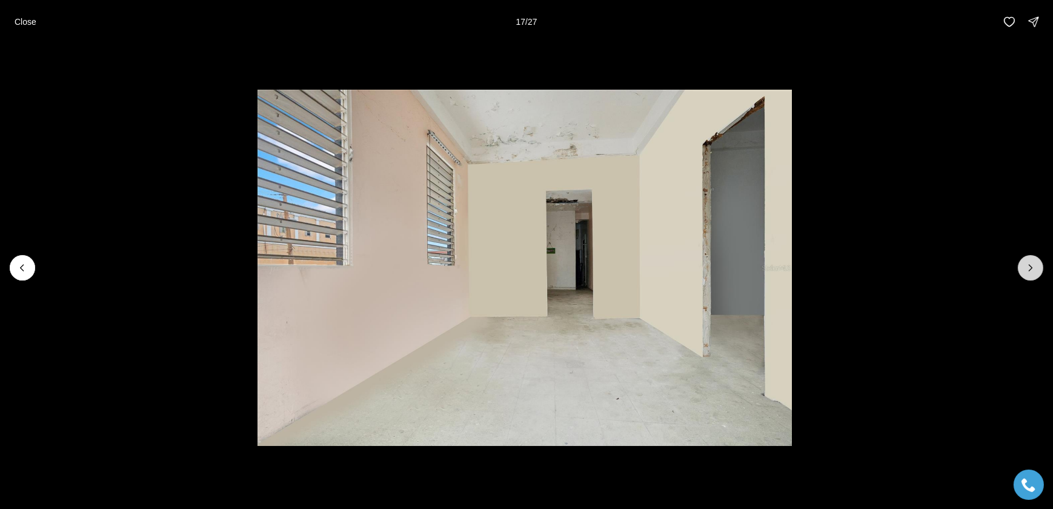
click at [1036, 267] on icon "Next slide" at bounding box center [1031, 268] width 12 height 12
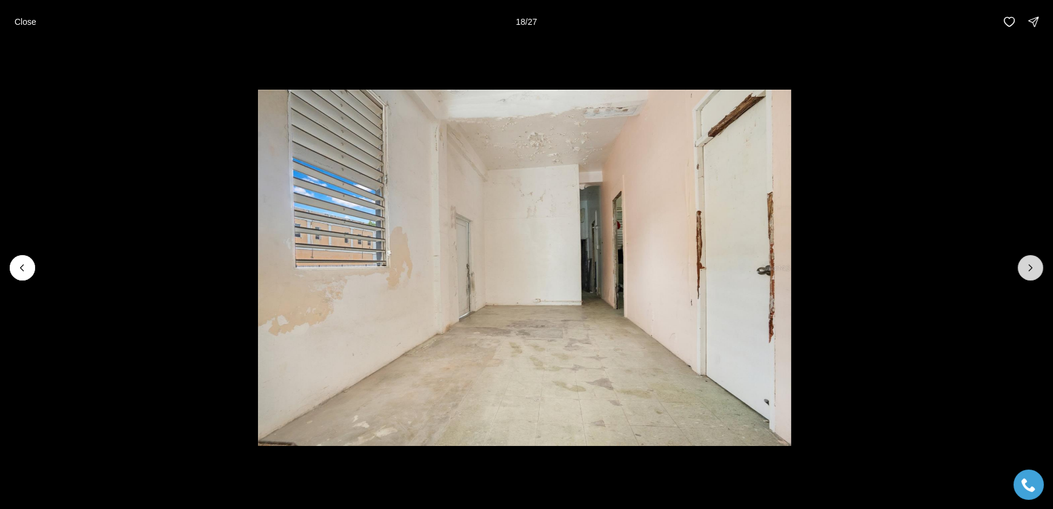
click at [1033, 266] on icon "Next slide" at bounding box center [1031, 268] width 12 height 12
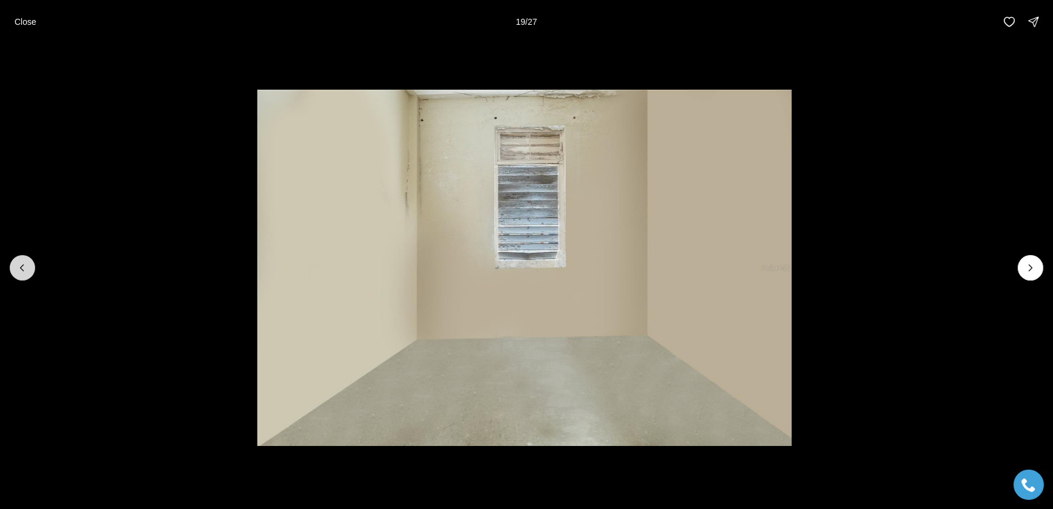
click at [27, 272] on icon "Previous slide" at bounding box center [22, 268] width 12 height 12
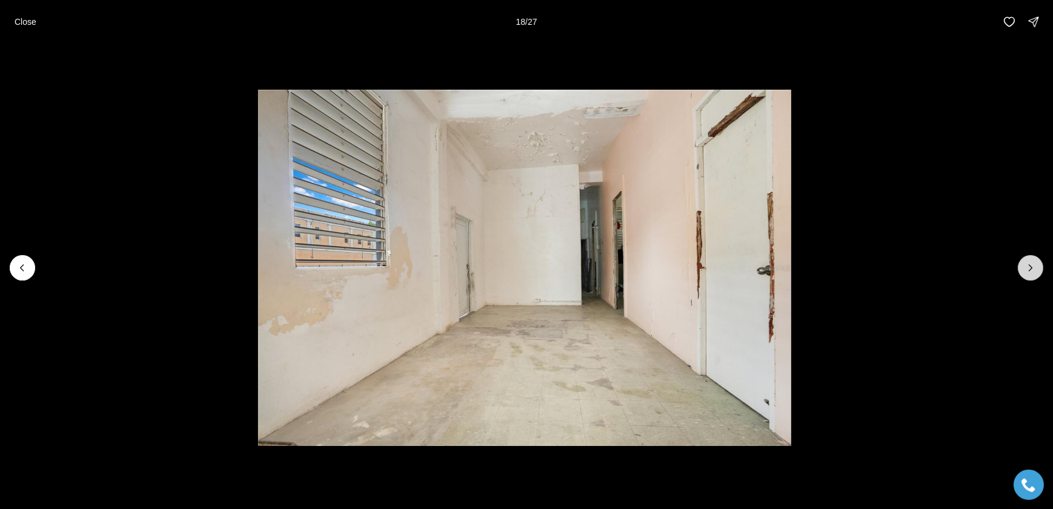
click at [1038, 269] on button "Next slide" at bounding box center [1030, 267] width 25 height 25
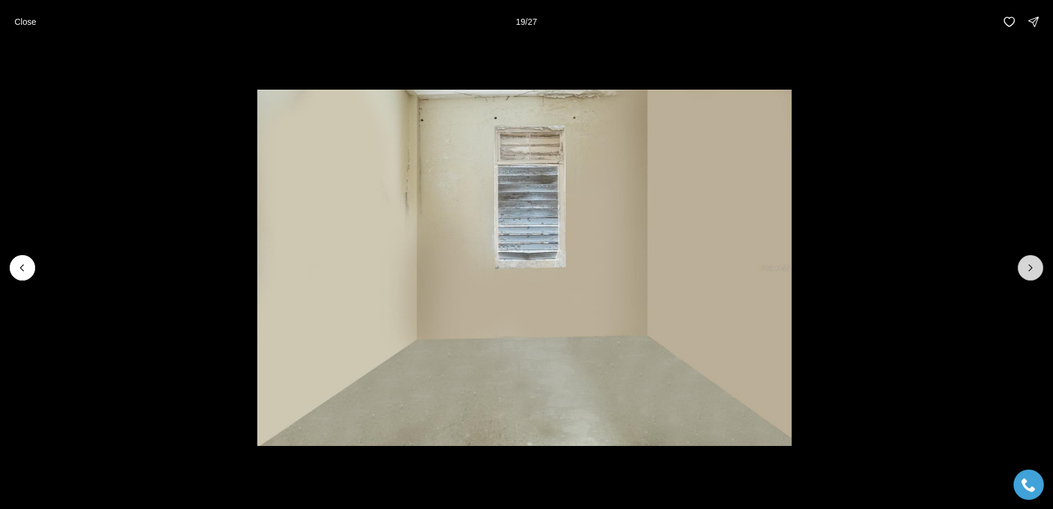
click at [1036, 270] on icon "Next slide" at bounding box center [1031, 268] width 12 height 12
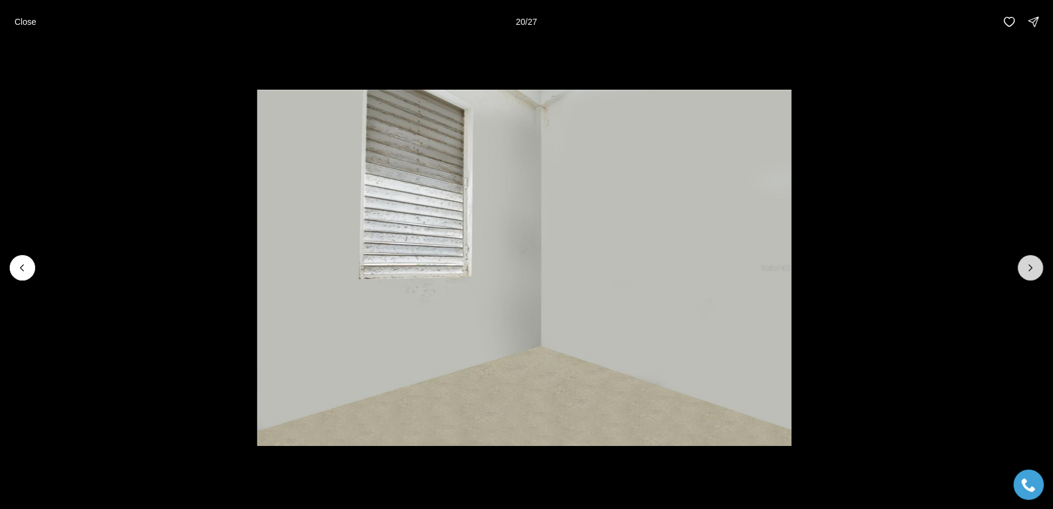
click at [1037, 270] on button "Next slide" at bounding box center [1030, 267] width 25 height 25
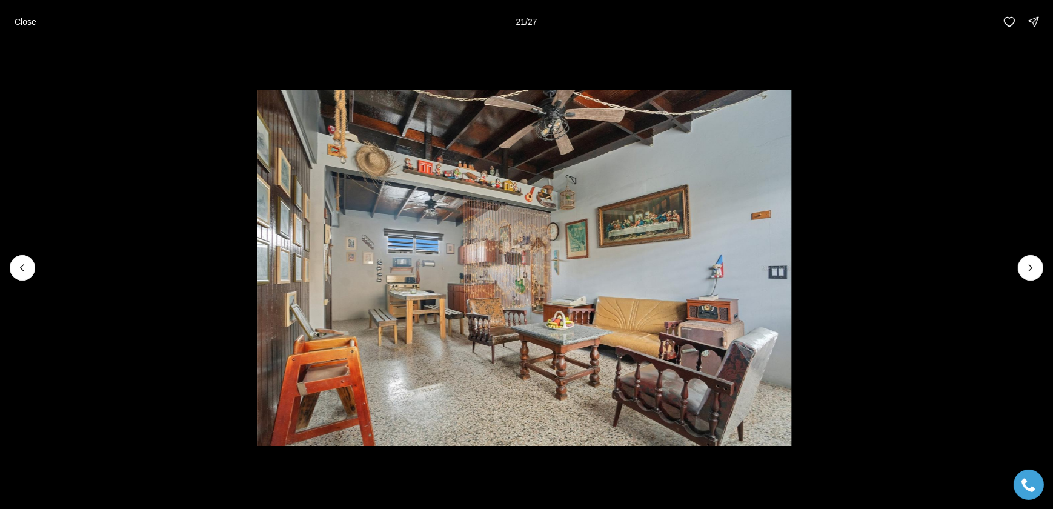
click at [30, 26] on p "Close" at bounding box center [26, 22] width 22 height 10
